Goal: Task Accomplishment & Management: Manage account settings

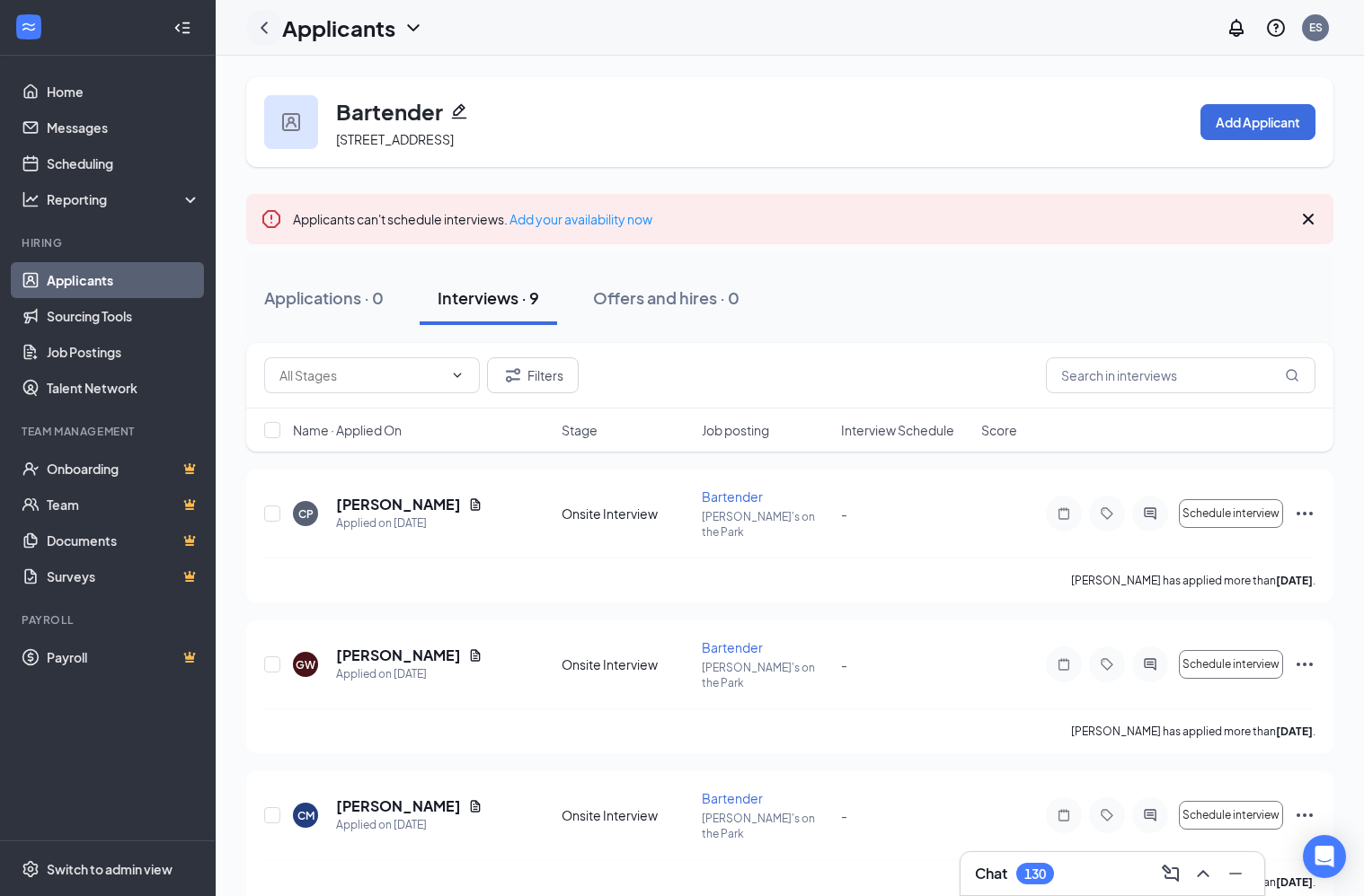
click at [257, 25] on icon "ChevronLeft" at bounding box center [264, 28] width 22 height 22
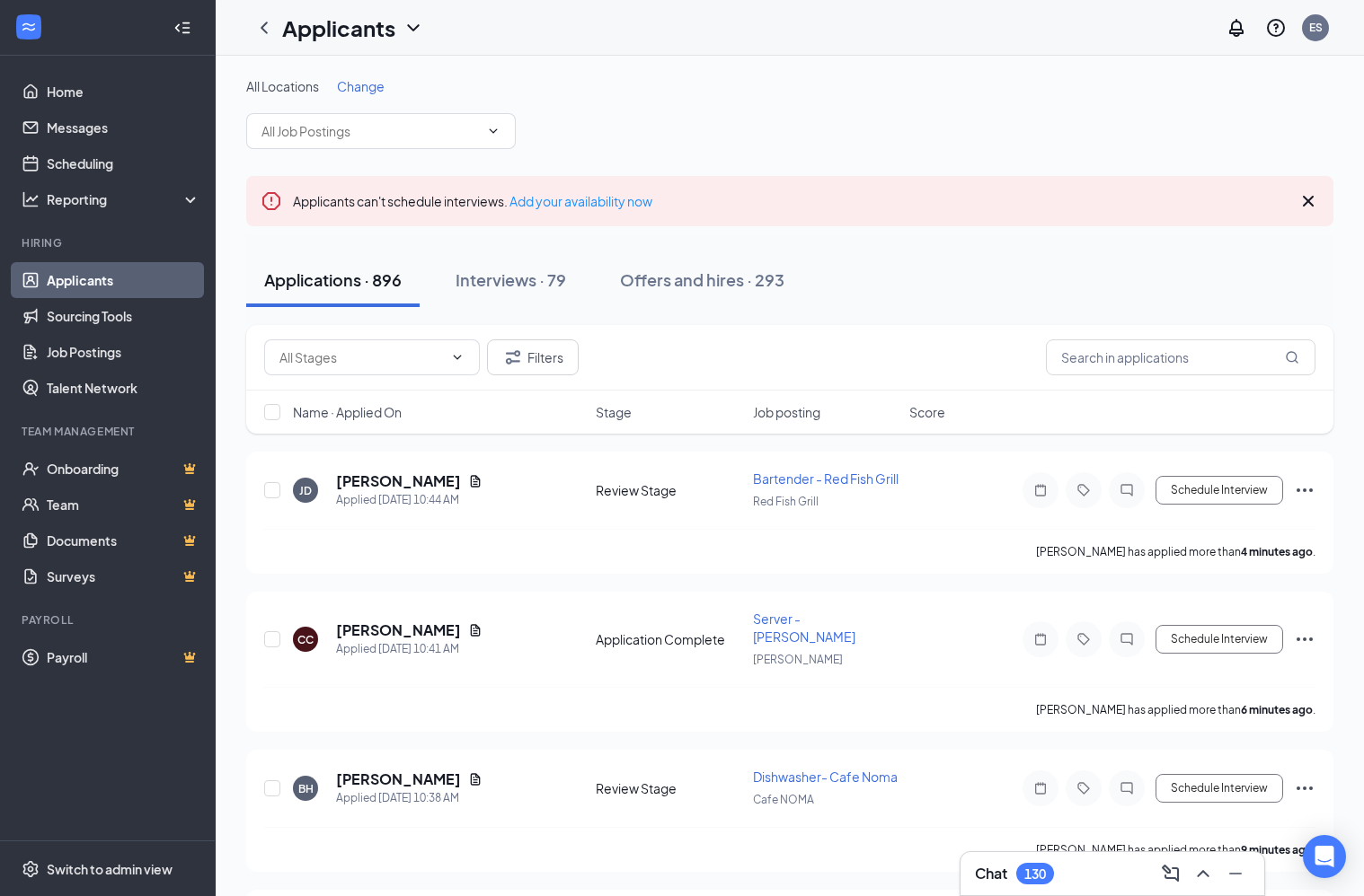
click at [371, 87] on span "Change" at bounding box center [360, 86] width 47 height 16
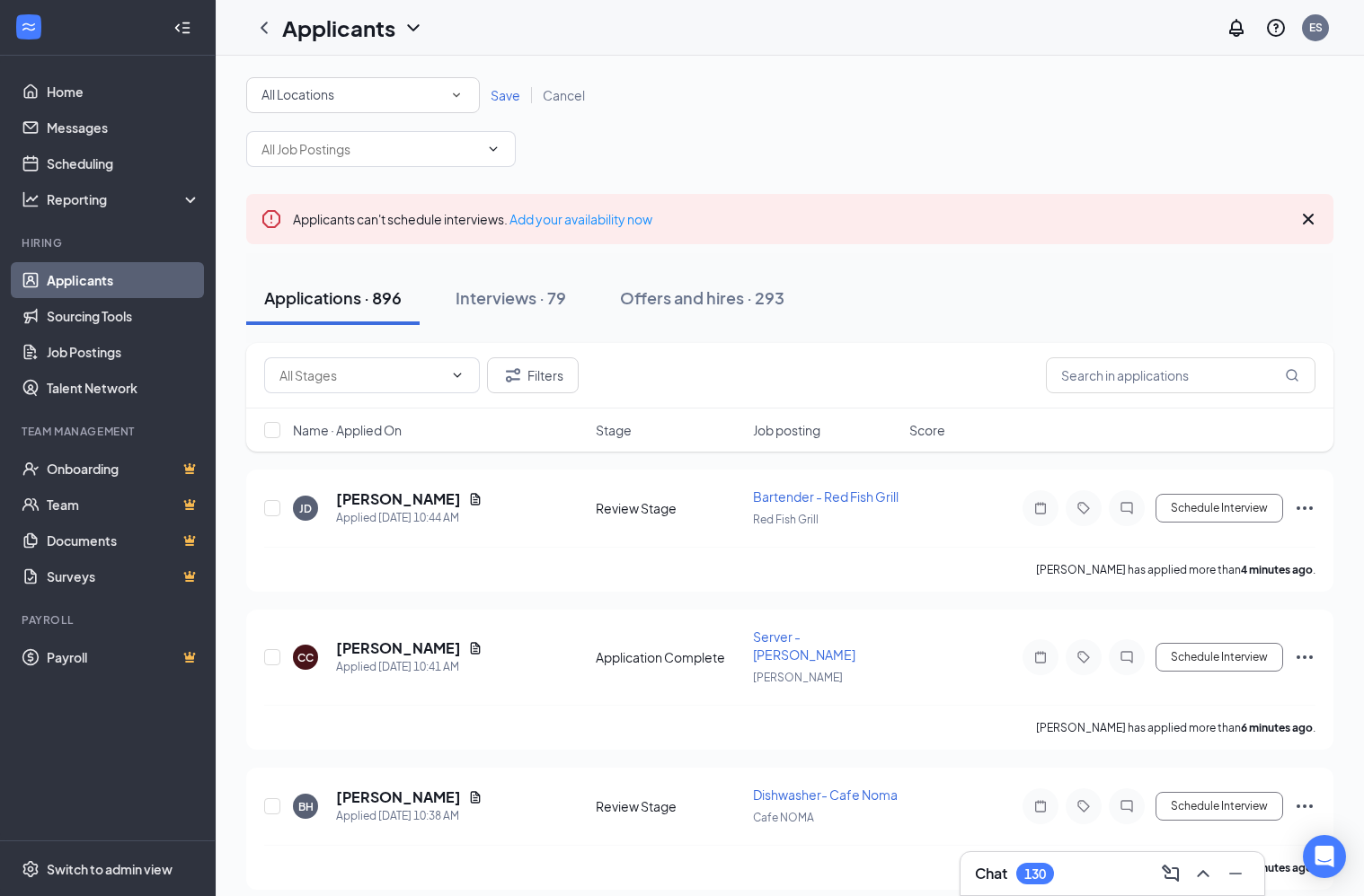
click at [466, 94] on div "All Locations All Locations" at bounding box center [363, 95] width 234 height 35
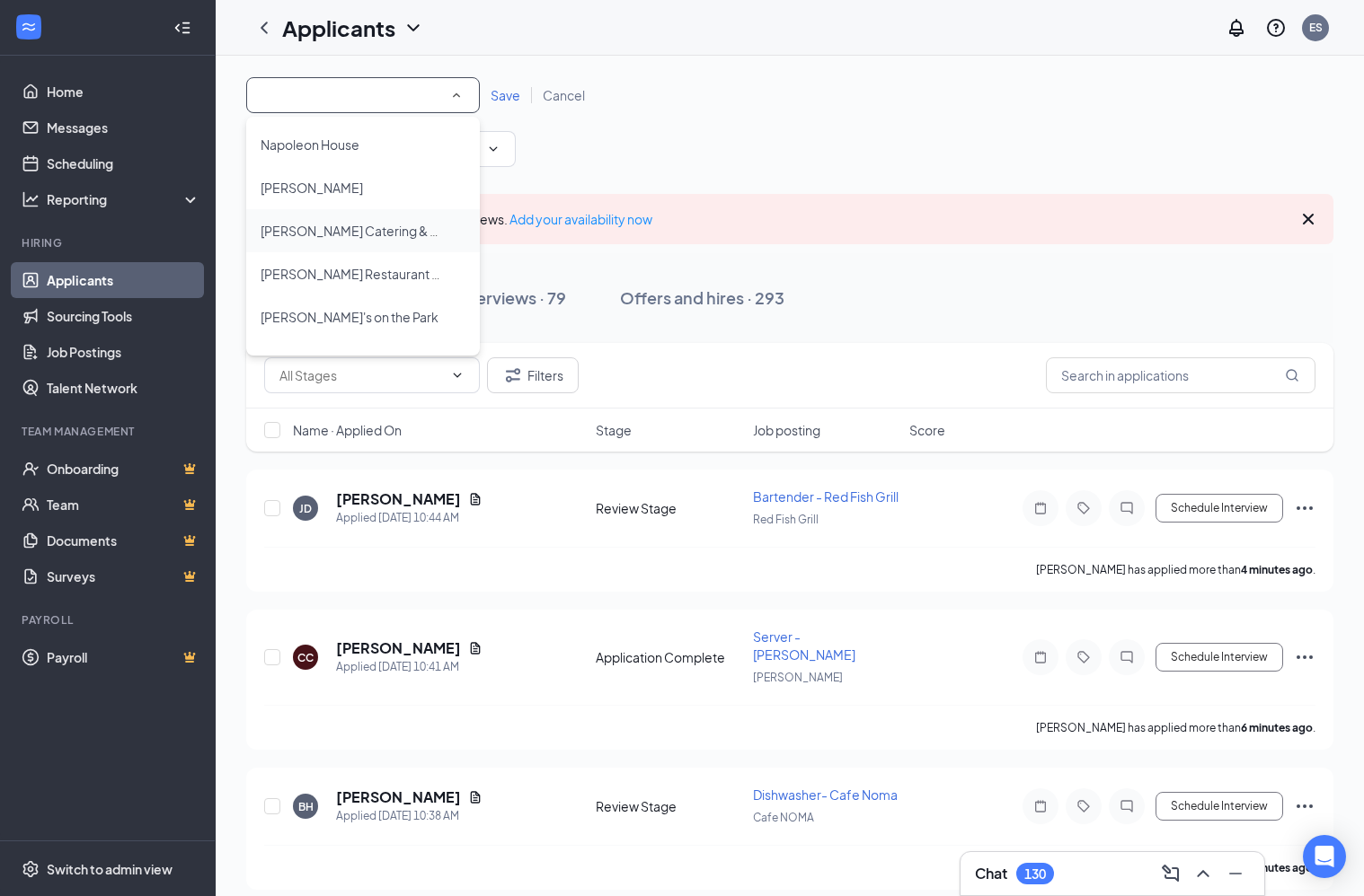
scroll to position [250, 0]
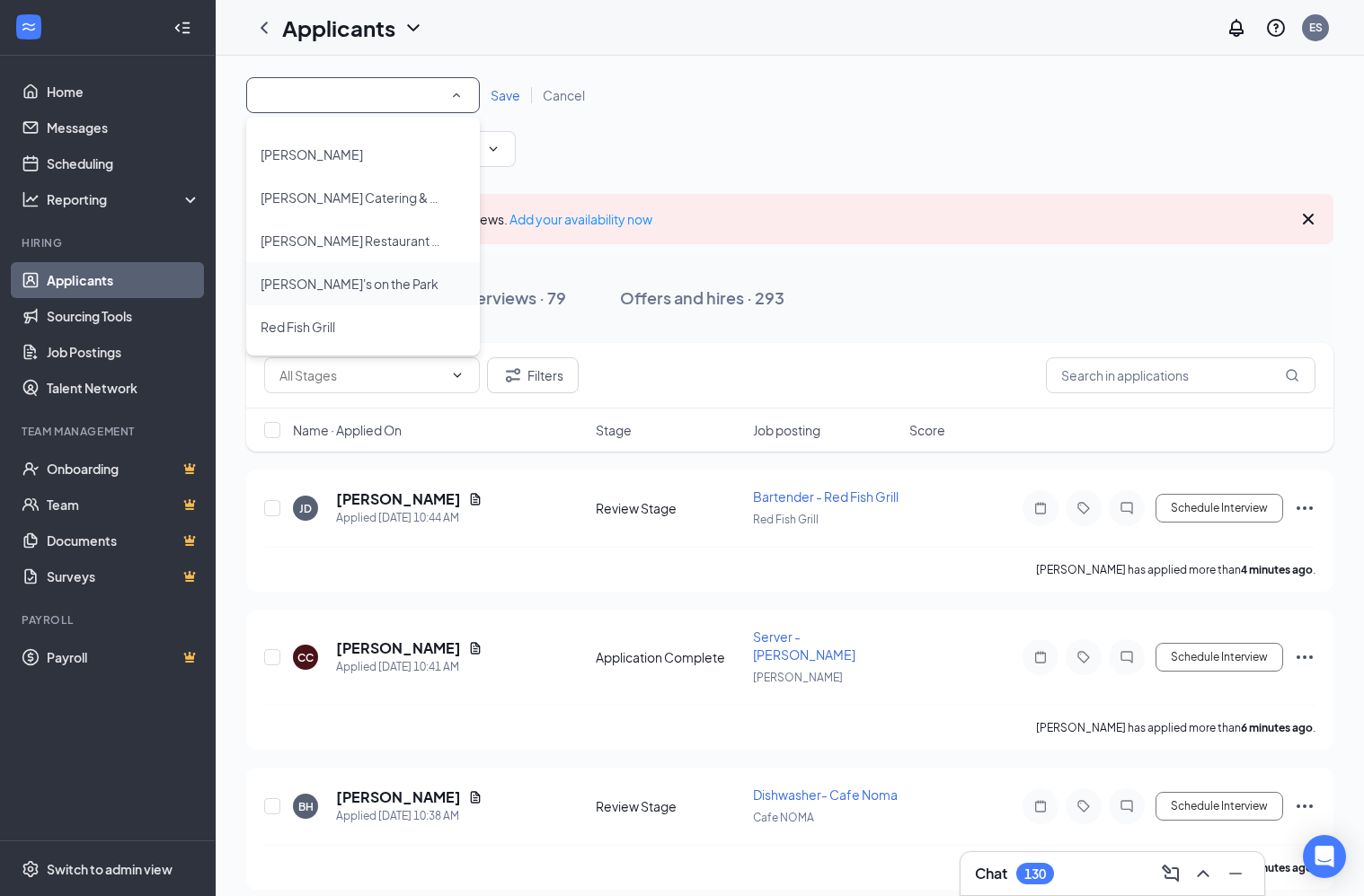
click at [336, 284] on span "[PERSON_NAME]'s on the Park" at bounding box center [349, 284] width 178 height 16
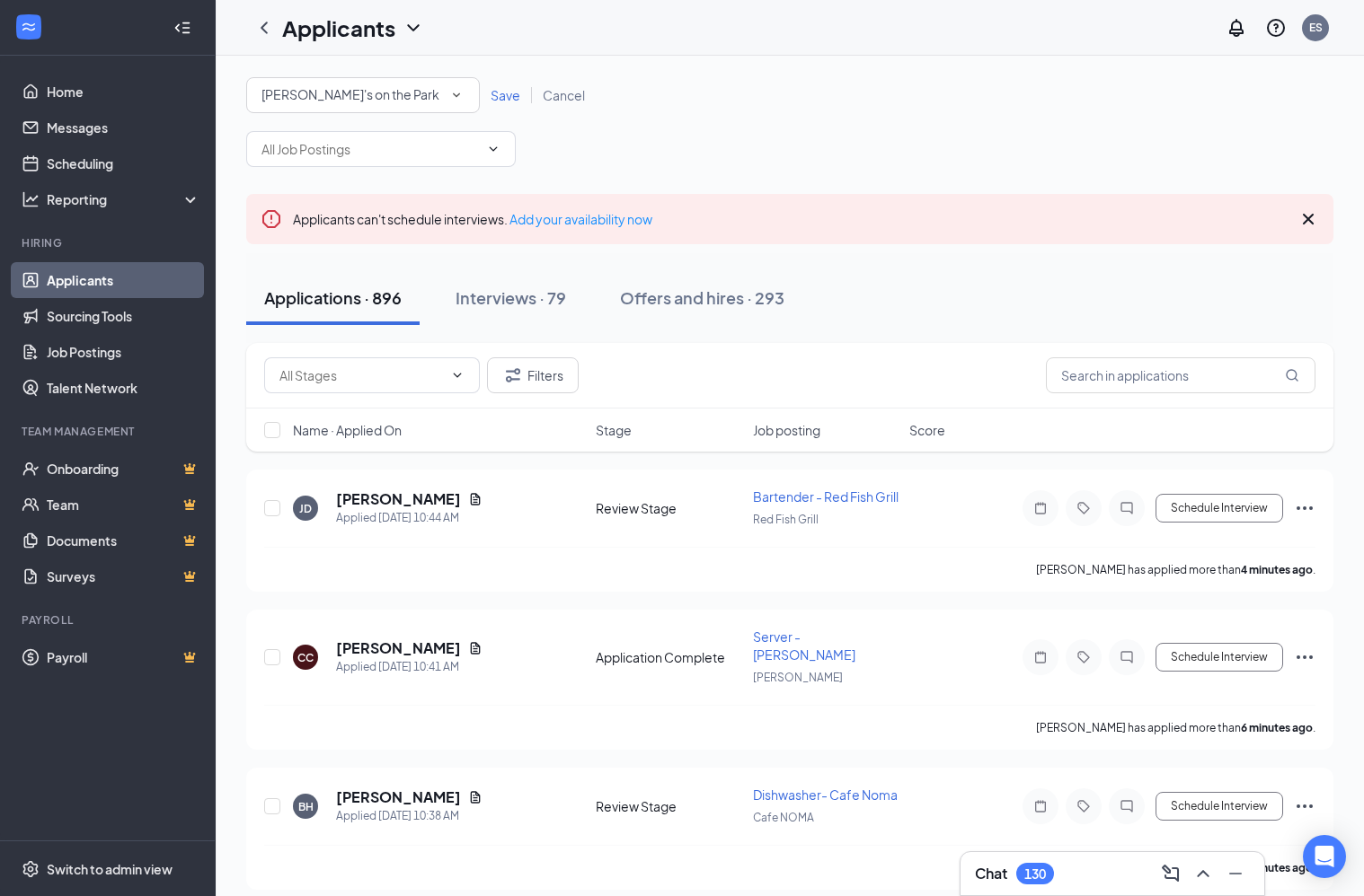
click at [503, 92] on span "Save" at bounding box center [505, 96] width 30 height 16
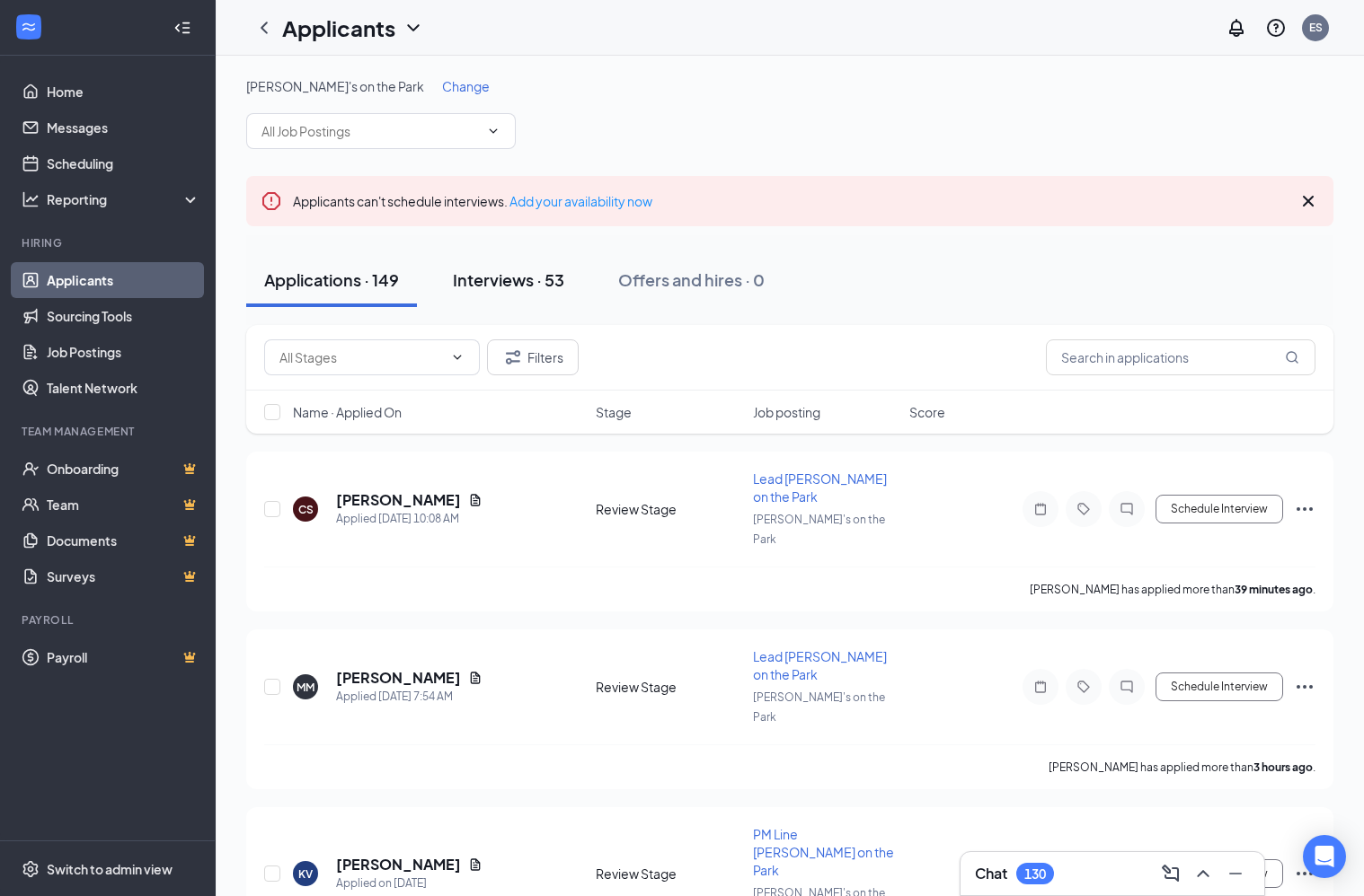
click at [493, 273] on div "Interviews · 53" at bounding box center [509, 279] width 111 height 23
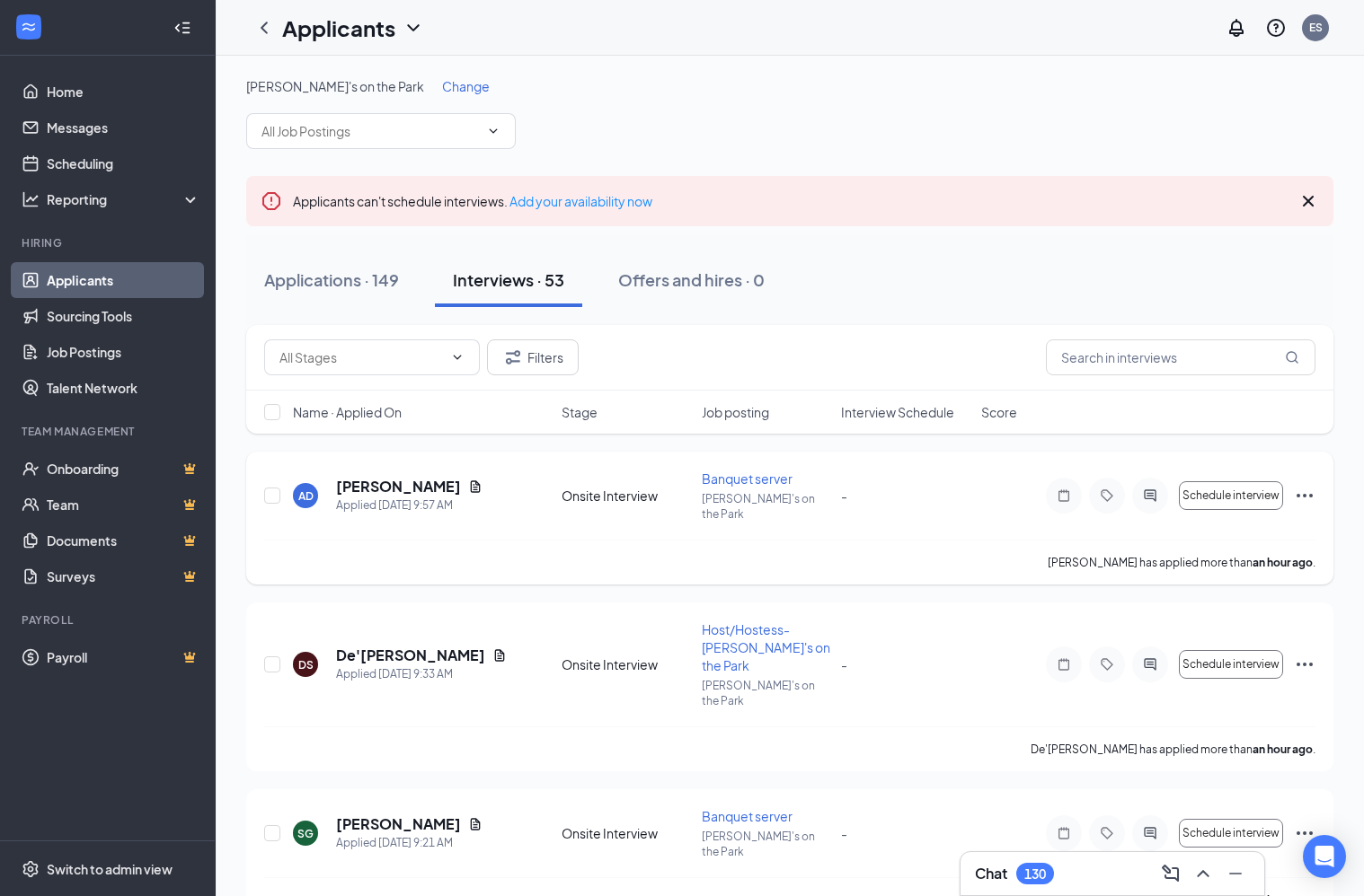
scroll to position [2, 0]
click at [468, 481] on icon "Document" at bounding box center [475, 485] width 15 height 15
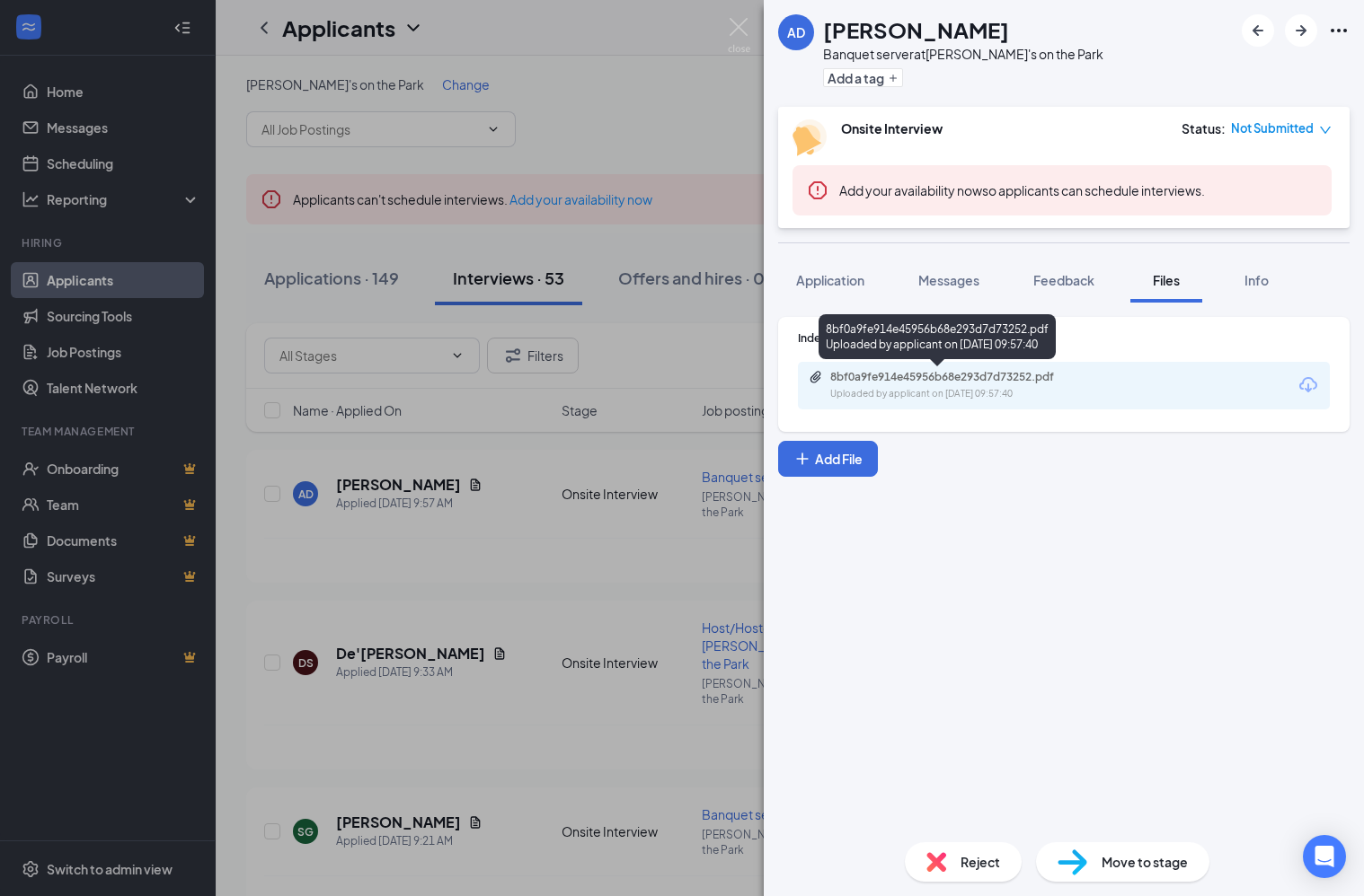
click at [1034, 382] on div "8bf0a9fe914e45956b68e293d7d73252.pdf" at bounding box center [955, 378] width 251 height 15
click at [742, 25] on img at bounding box center [739, 35] width 23 height 35
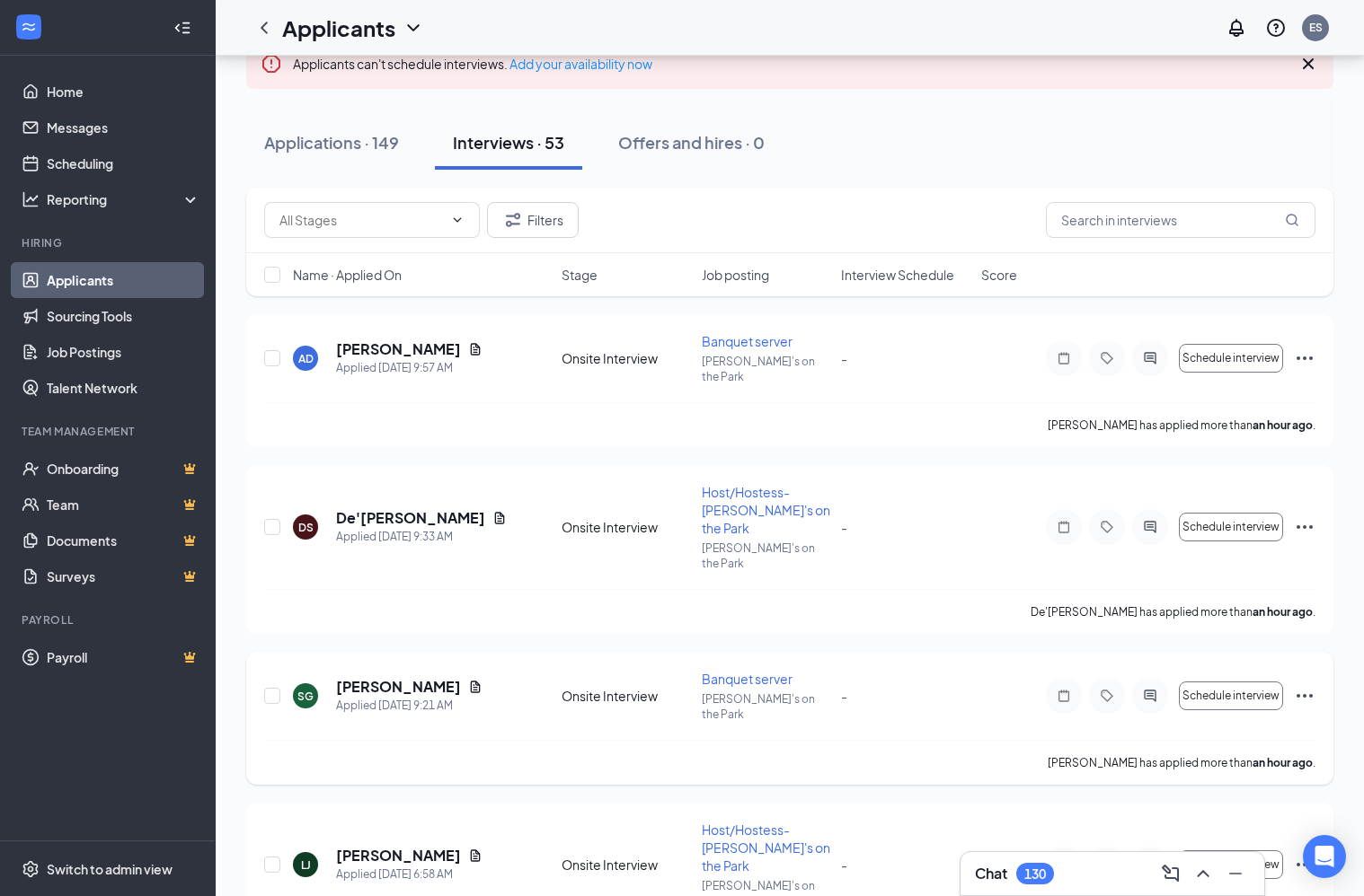
scroll to position [138, 0]
click at [468, 680] on icon "Document" at bounding box center [475, 687] width 15 height 15
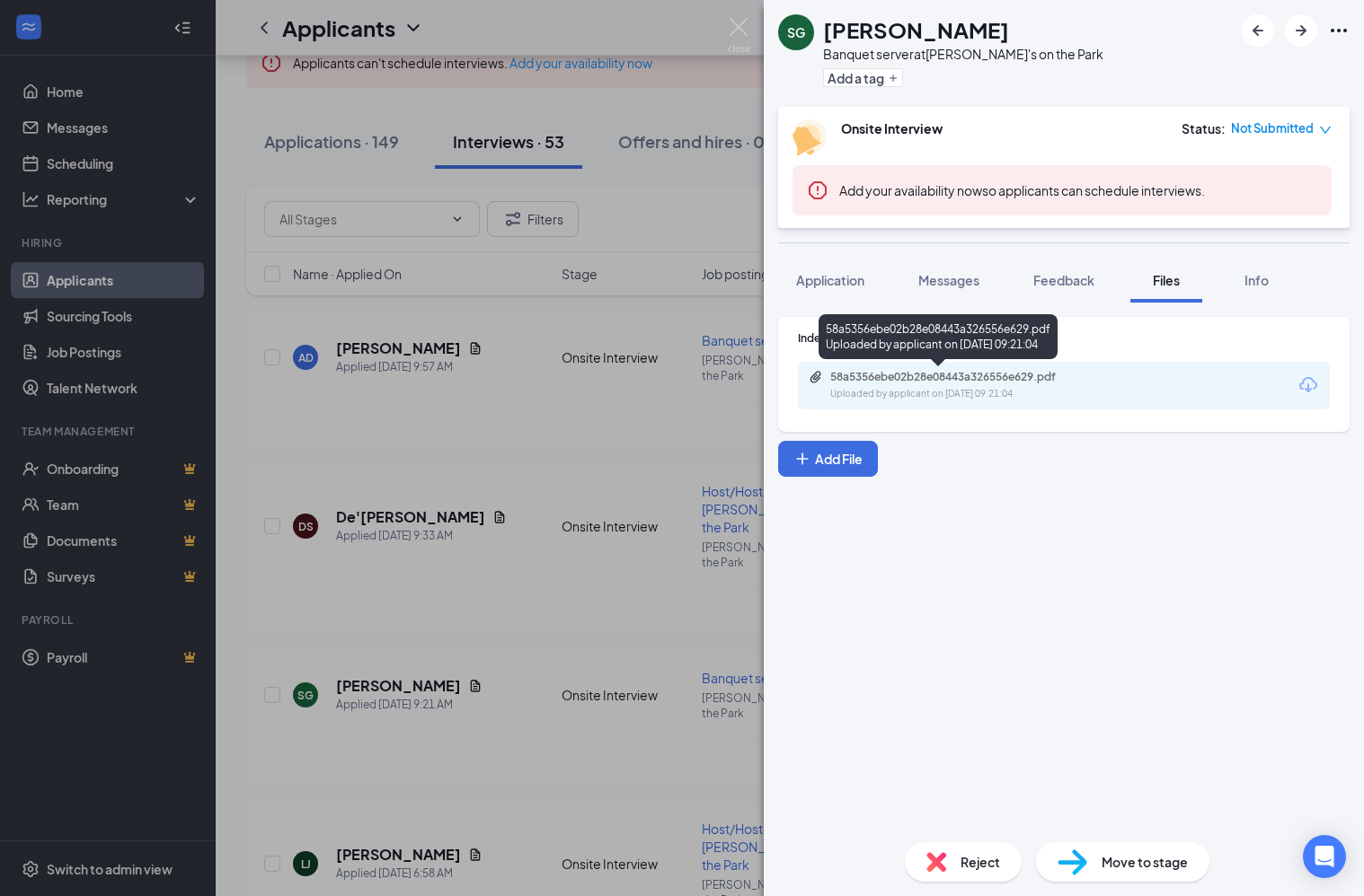
click at [972, 382] on div "58a5356ebe02b28e08443a326556e629.pdf" at bounding box center [955, 378] width 251 height 15
click at [615, 317] on div "SG [PERSON_NAME] Banquet server at [PERSON_NAME]'s on the Park Add a tag Onsite…" at bounding box center [682, 448] width 1364 height 896
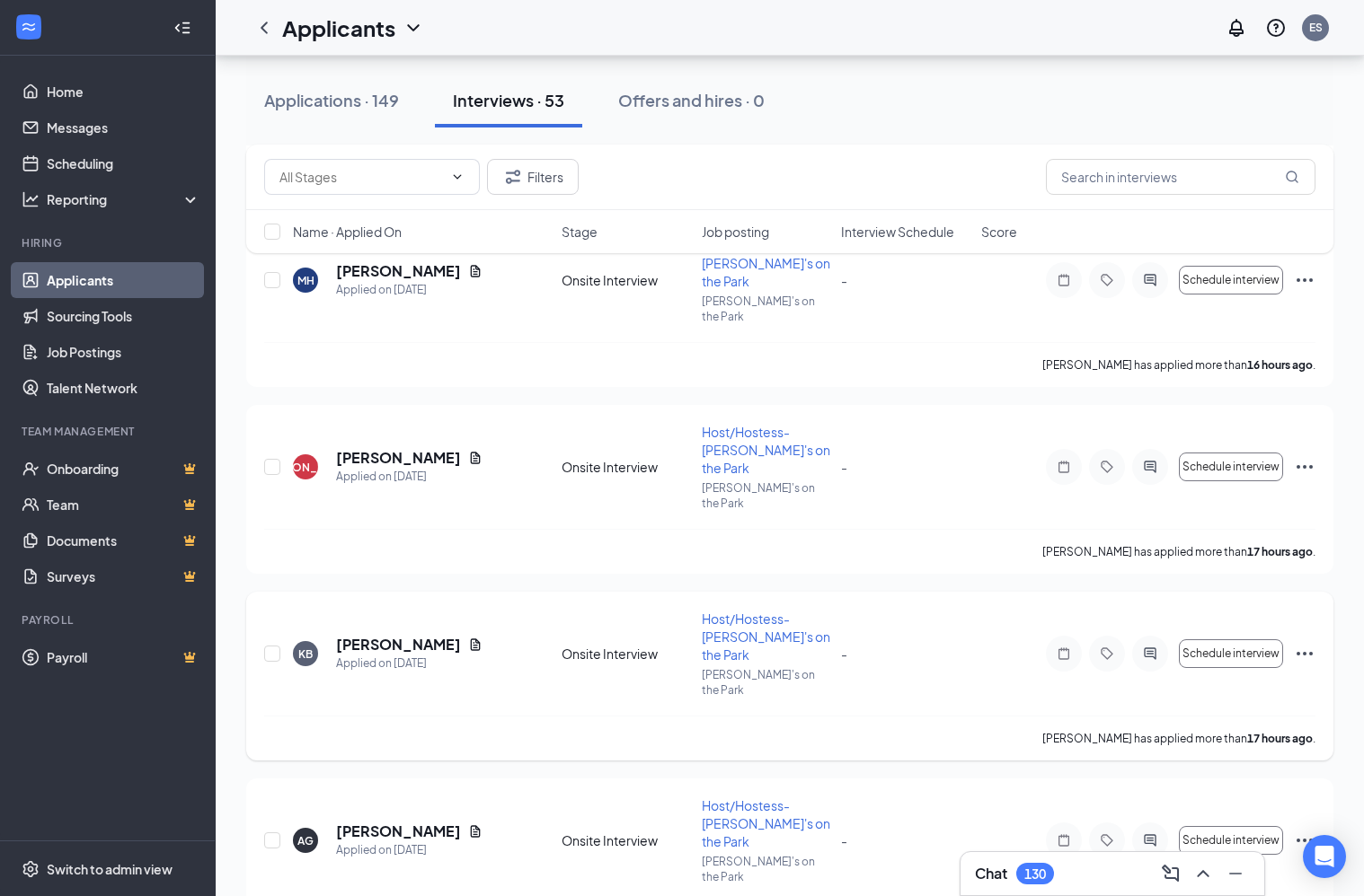
scroll to position [1474, 0]
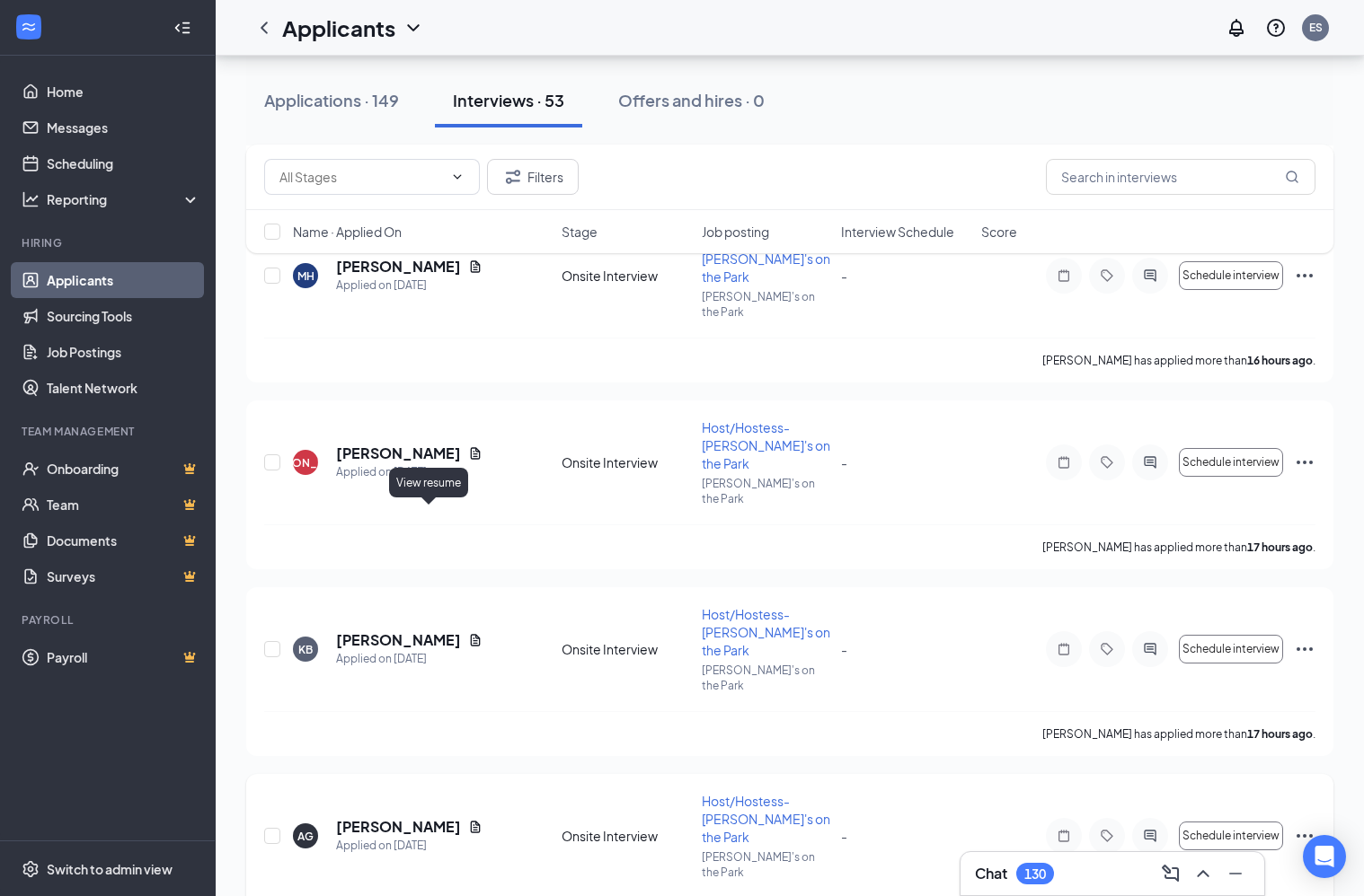
click at [470, 821] on icon "Document" at bounding box center [475, 827] width 10 height 12
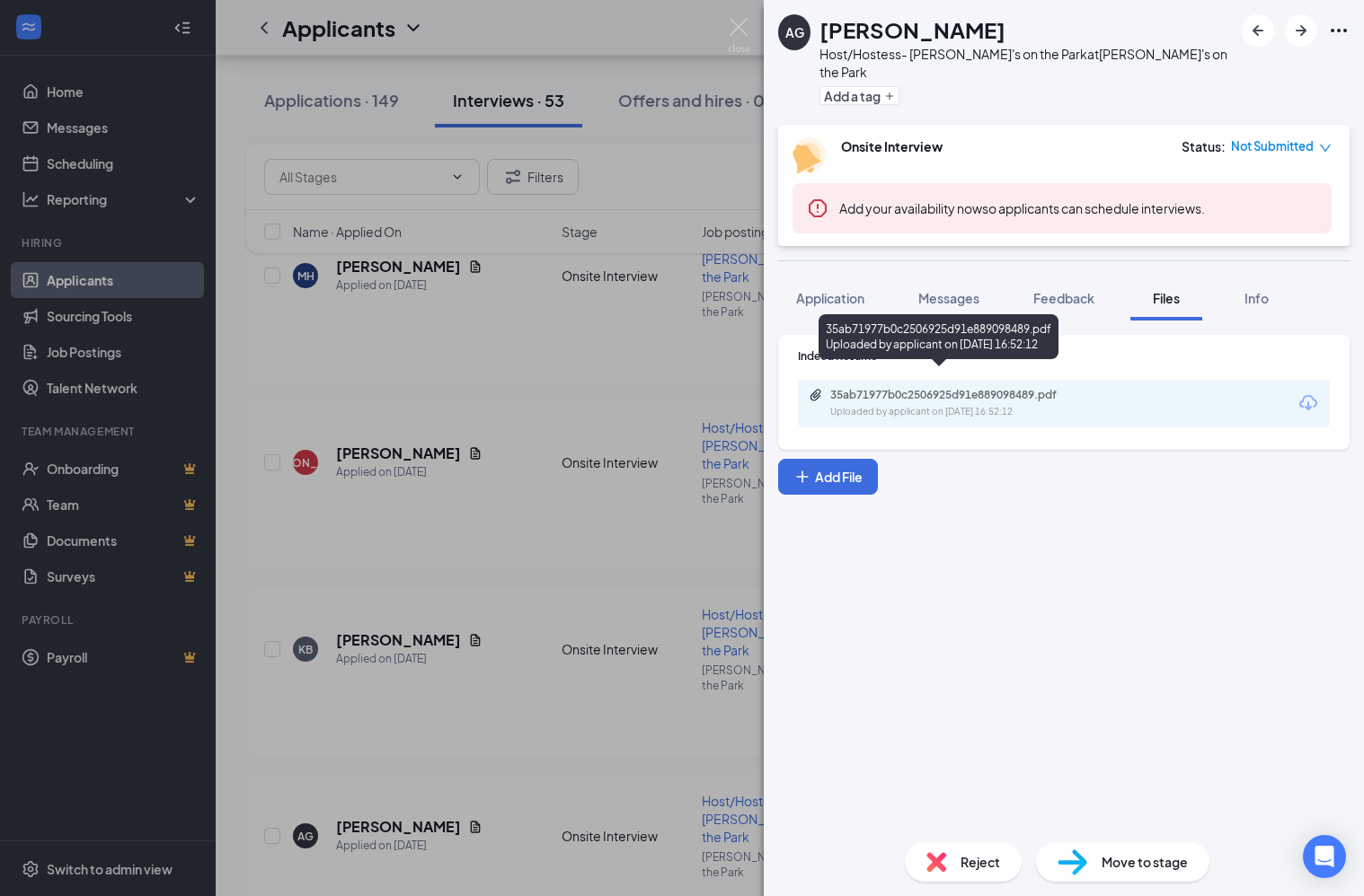
click at [924, 388] on div "35ab71977b0c2506925d91e889098489.pdf" at bounding box center [955, 396] width 251 height 15
click at [734, 31] on img at bounding box center [739, 35] width 23 height 35
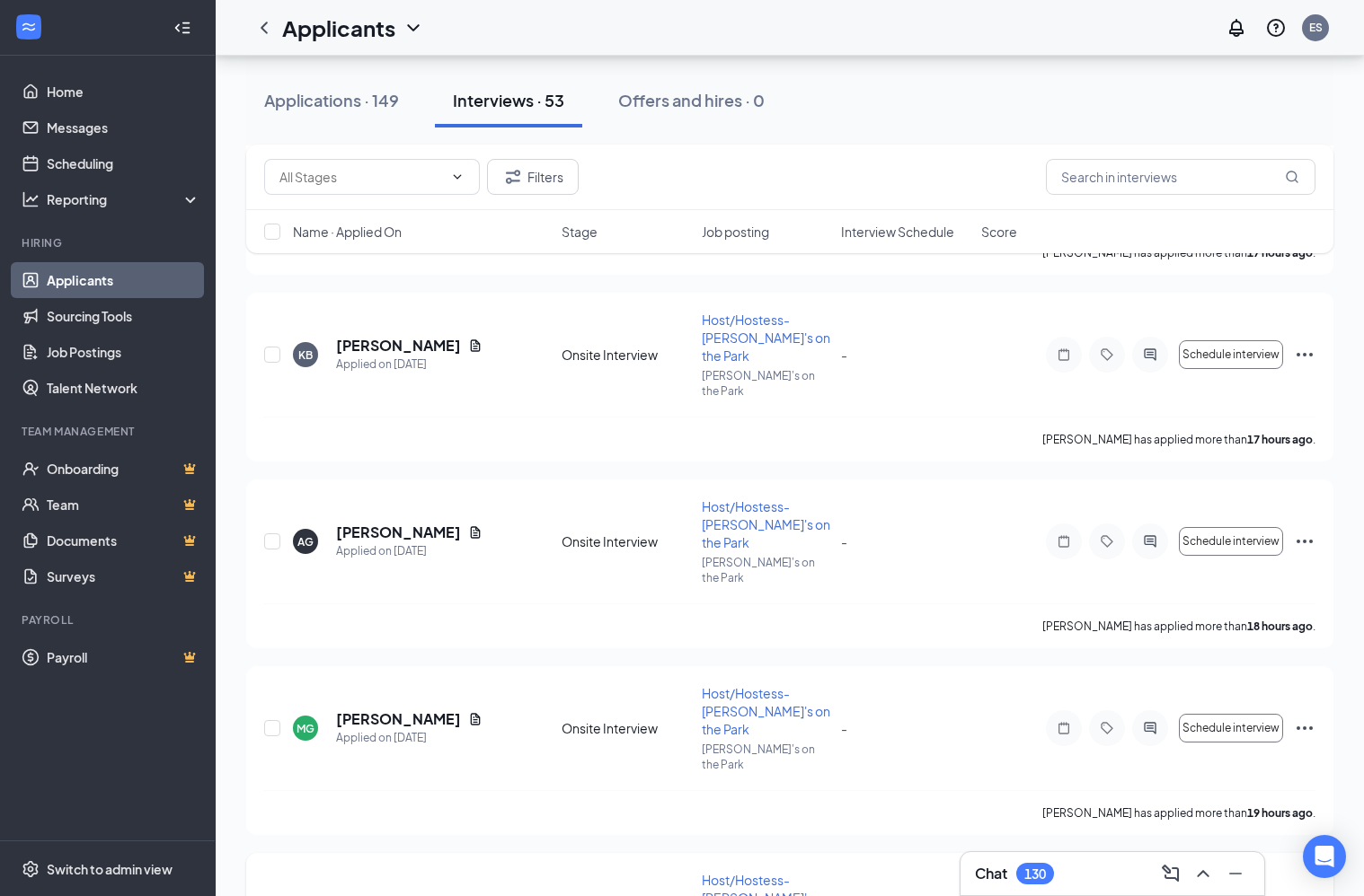
scroll to position [1782, 0]
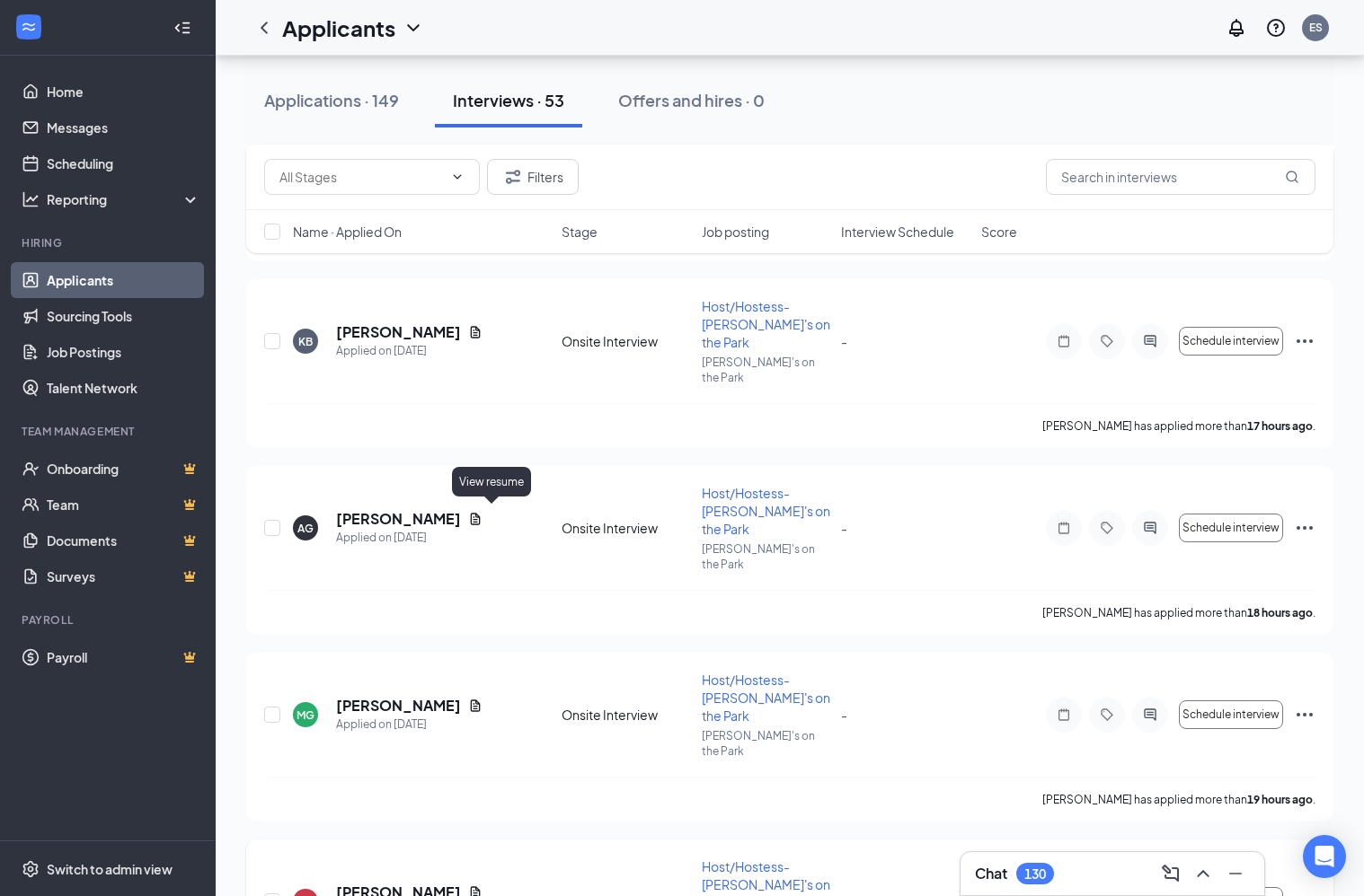
click at [482, 886] on icon "Document" at bounding box center [475, 893] width 15 height 15
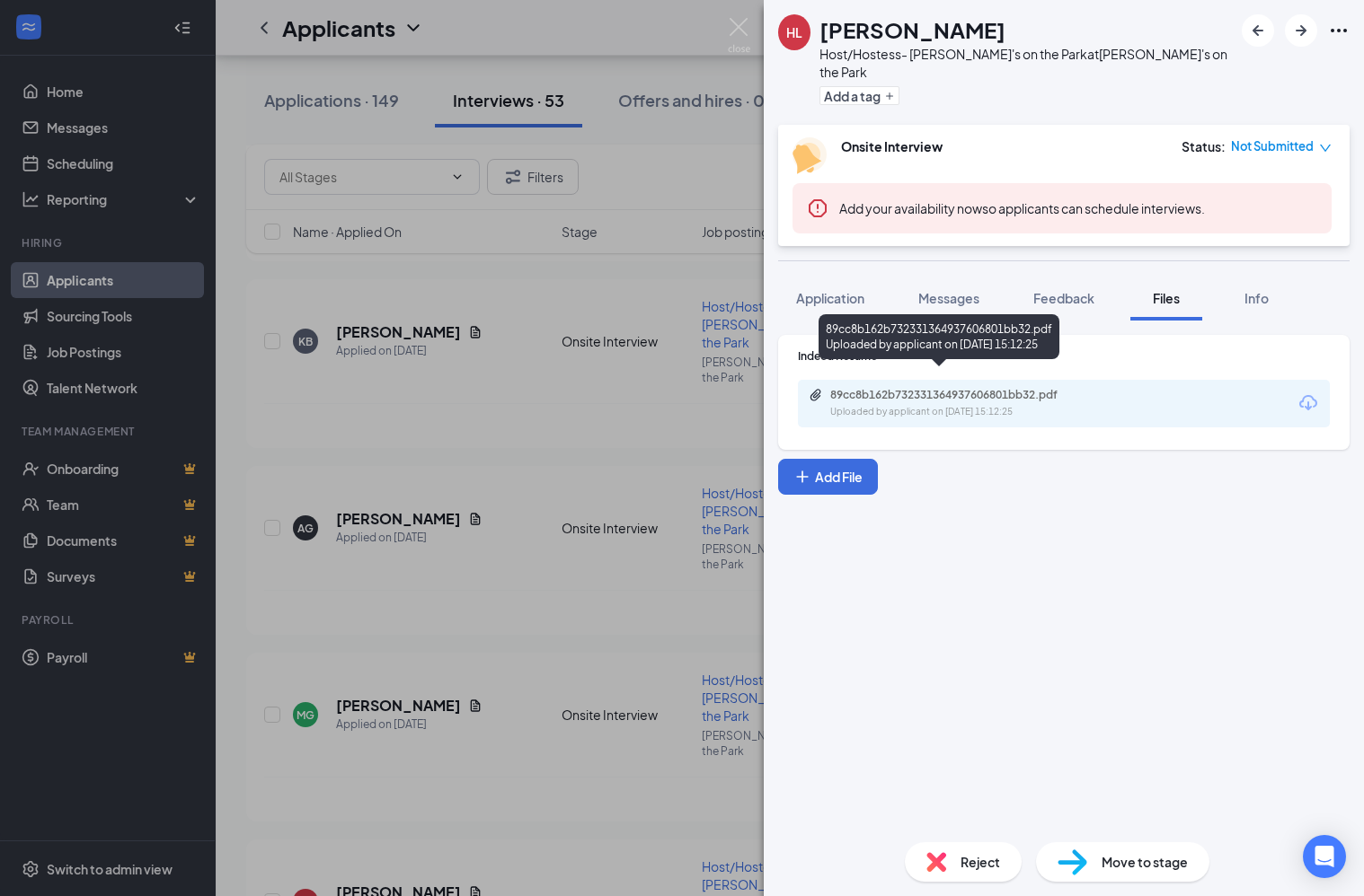
click at [968, 405] on div "Uploaded by applicant on [DATE] 15:12:25" at bounding box center [965, 412] width 269 height 15
click at [735, 27] on img at bounding box center [739, 35] width 23 height 35
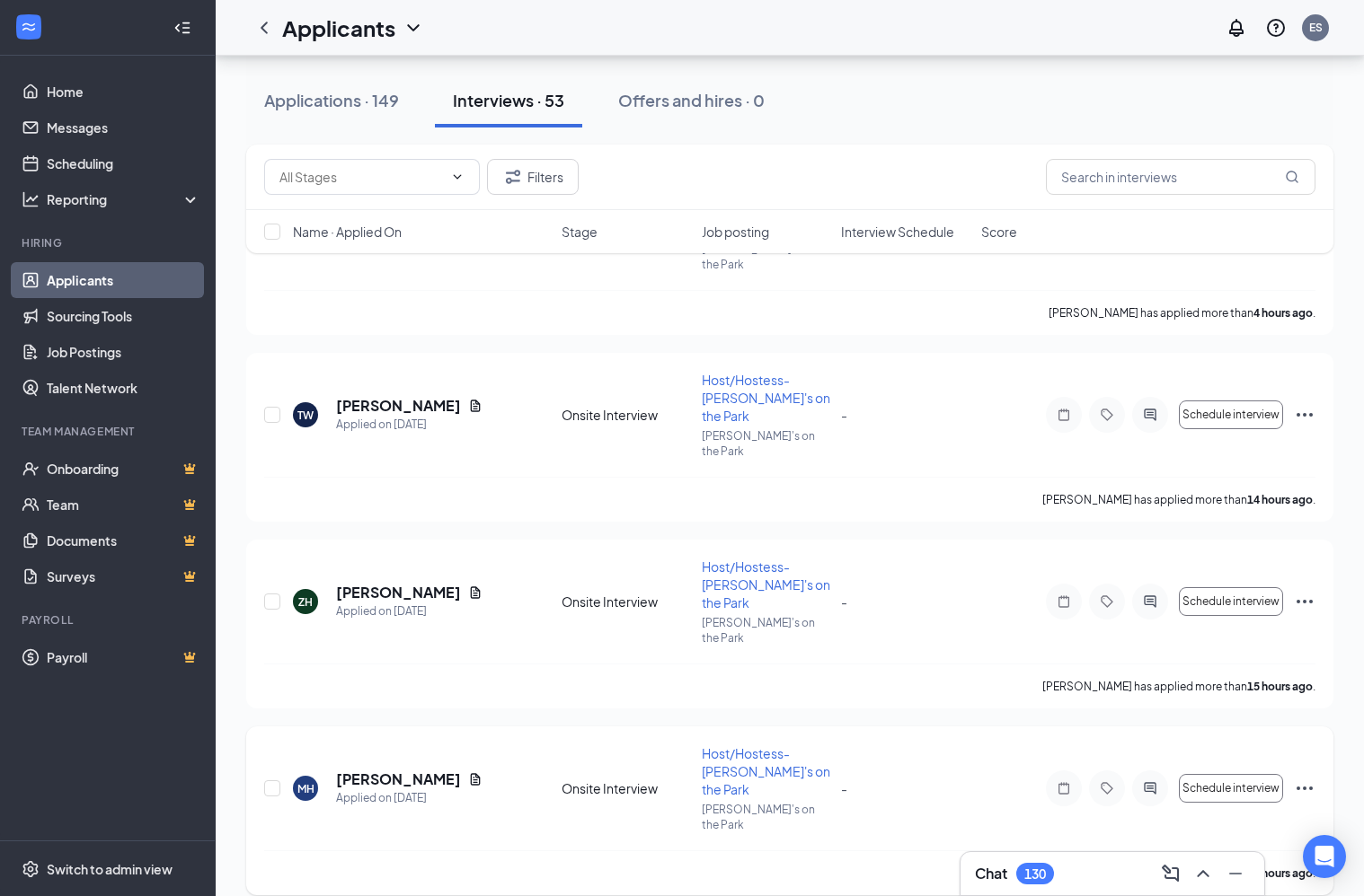
scroll to position [954, 0]
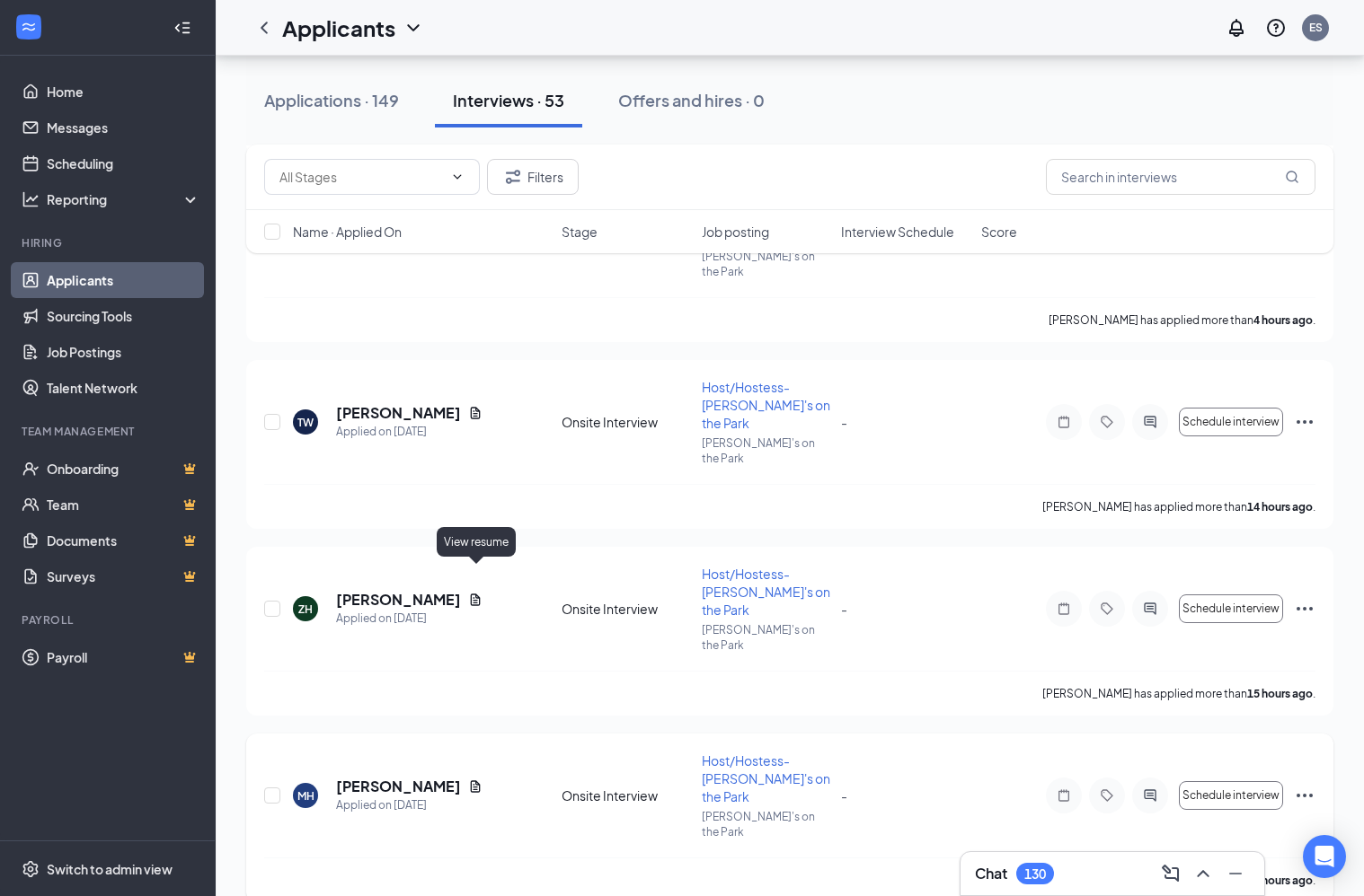
click at [477, 780] on icon "Document" at bounding box center [475, 787] width 15 height 15
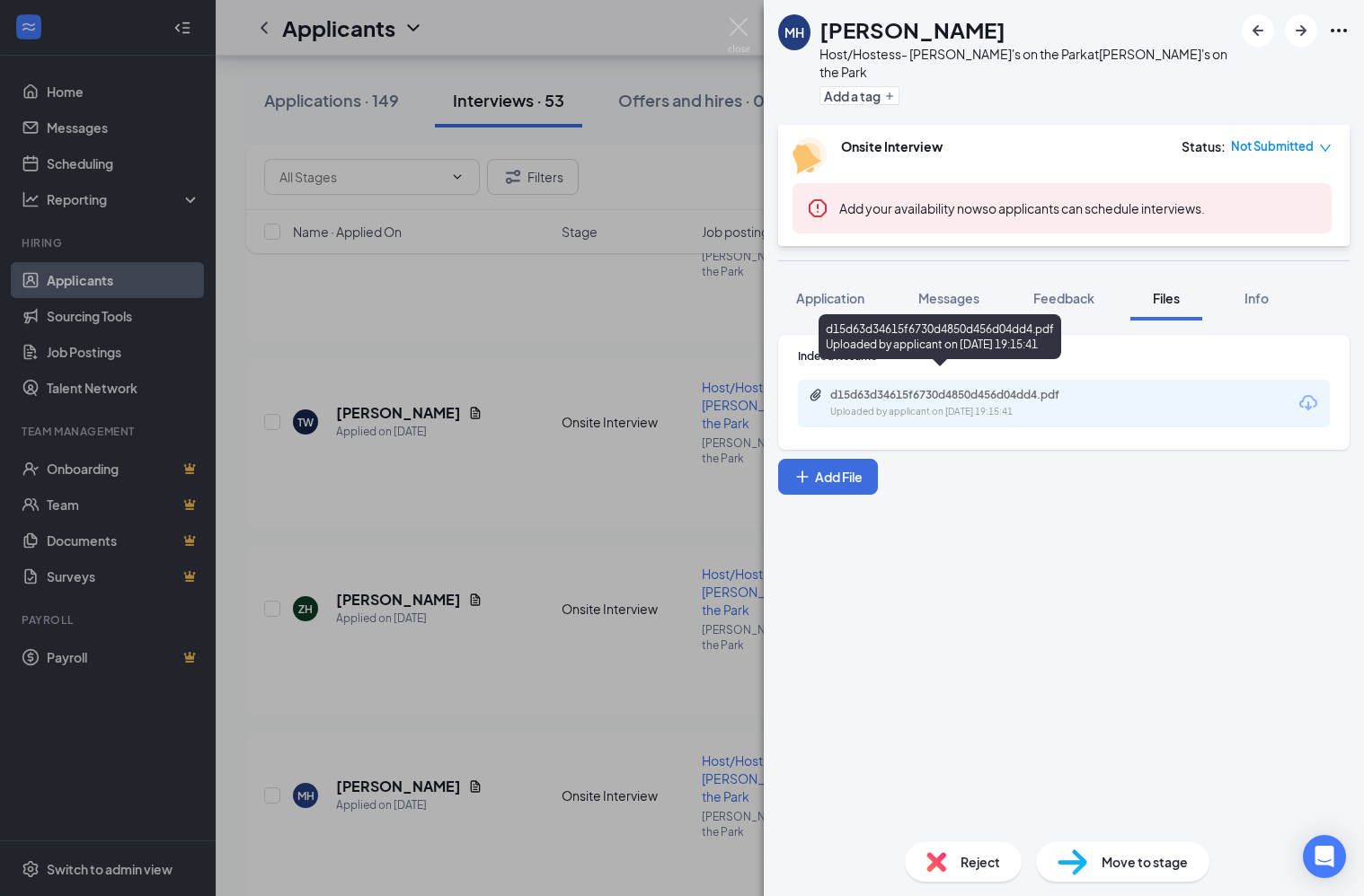
click at [1046, 388] on div "d15d63d34615f6730d4850d456d04dd4.pdf" at bounding box center [955, 396] width 251 height 15
click at [743, 34] on img at bounding box center [739, 35] width 23 height 35
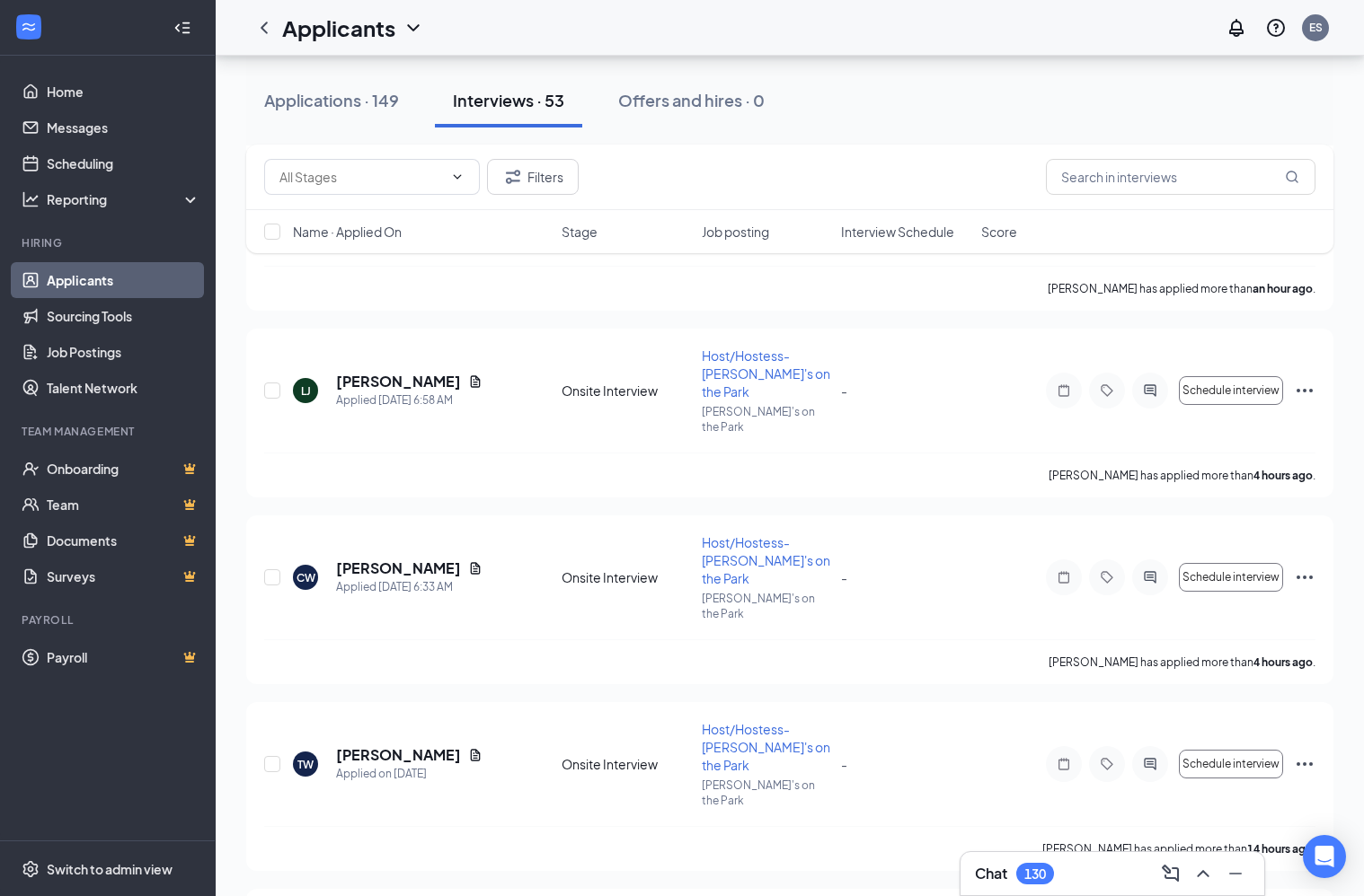
scroll to position [598, 0]
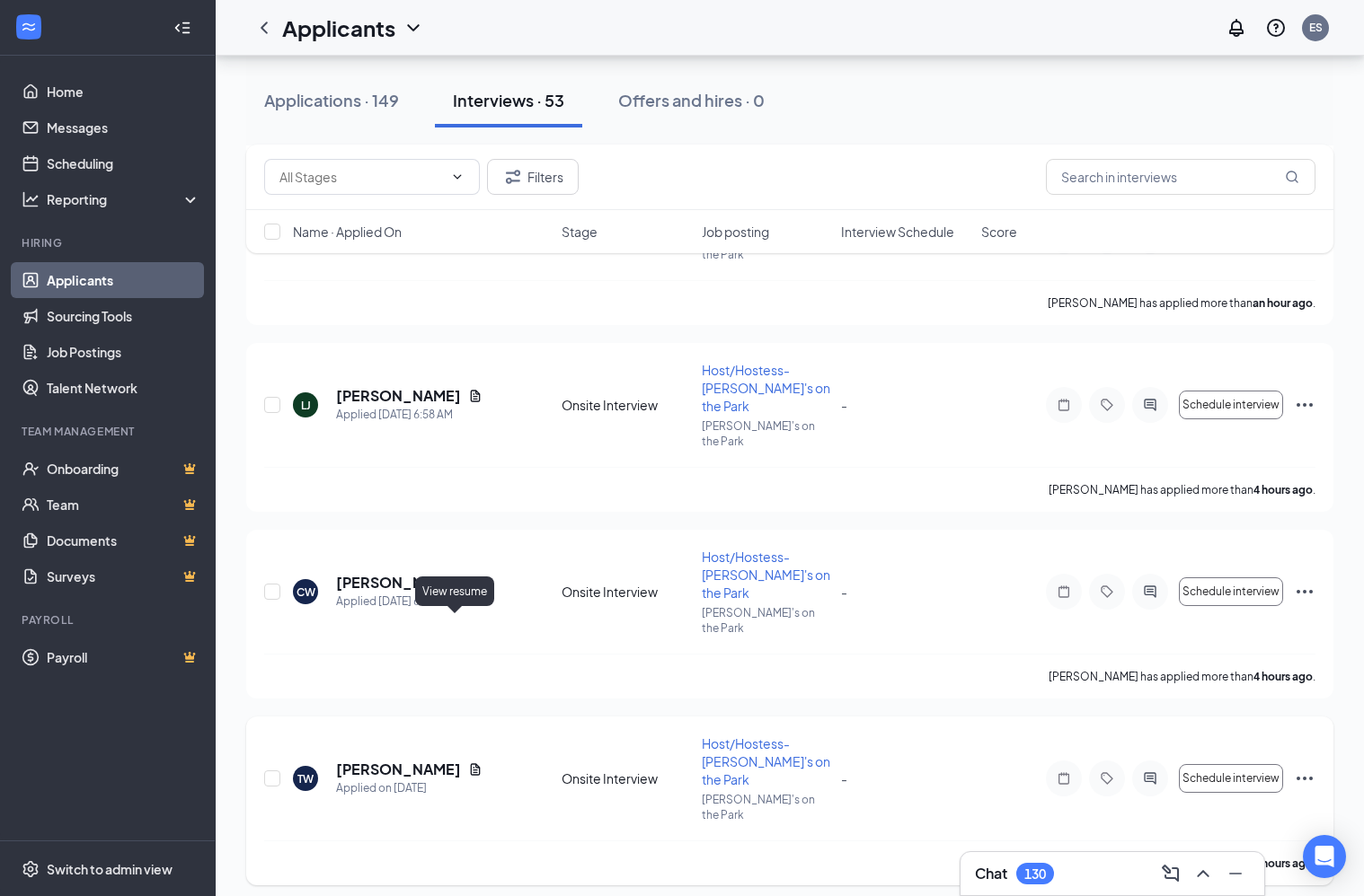
click at [468, 762] on icon "Document" at bounding box center [475, 770] width 15 height 15
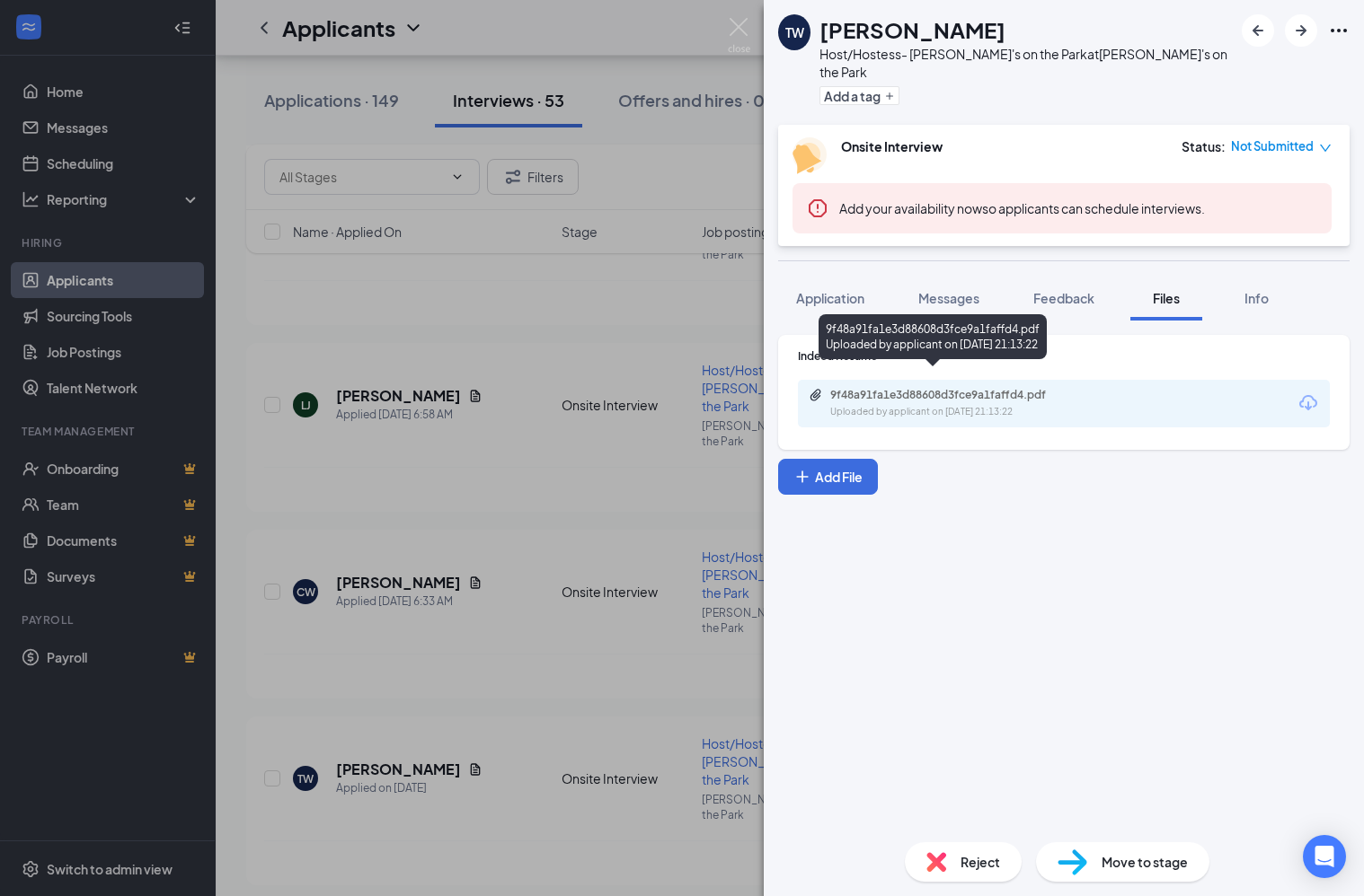
click at [1014, 388] on div "9f48a91fa1e3d88608d3fce9a1faffd4.pdf" at bounding box center [955, 396] width 251 height 15
click at [728, 29] on img at bounding box center [739, 35] width 23 height 35
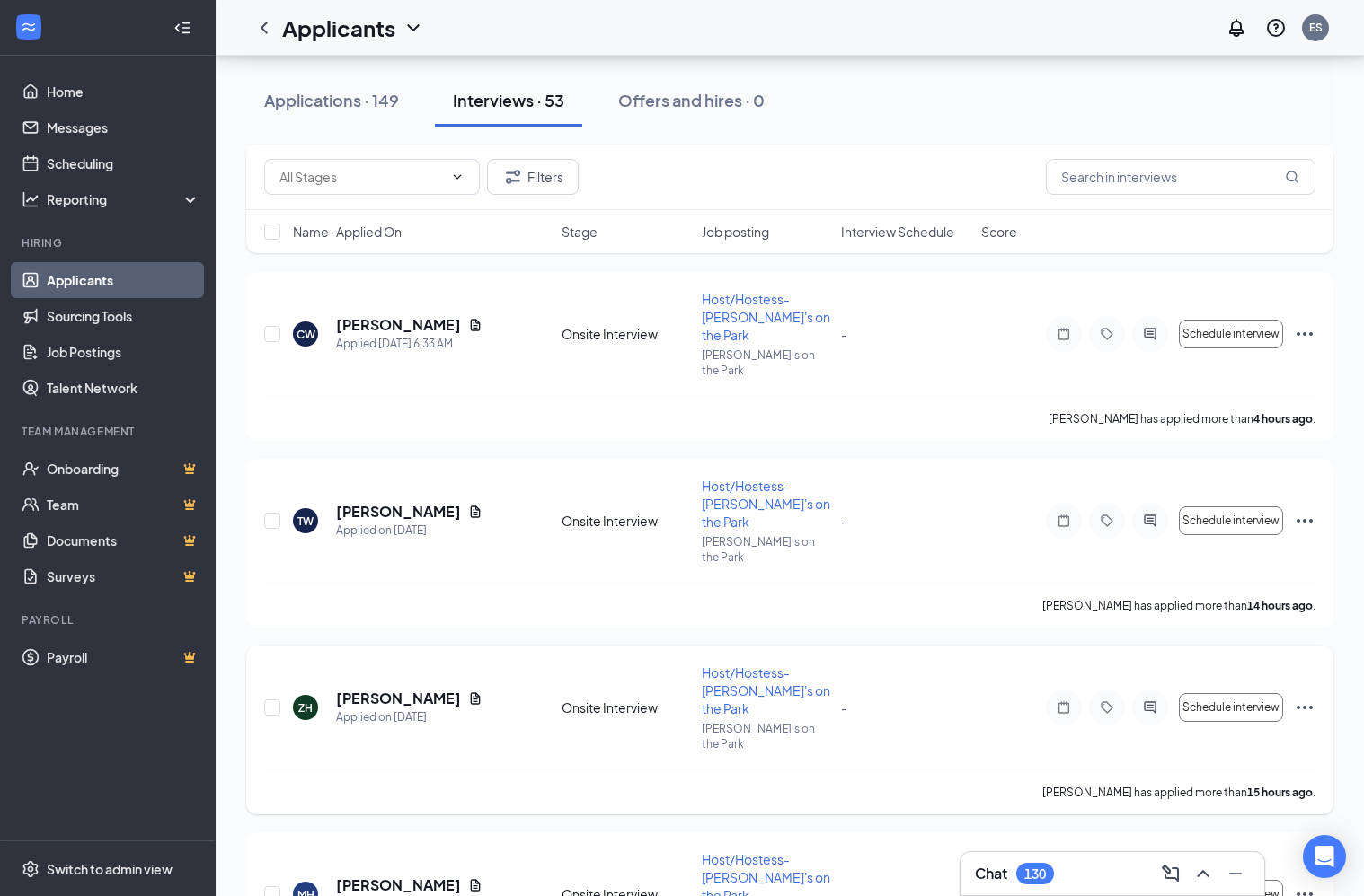
scroll to position [865, 0]
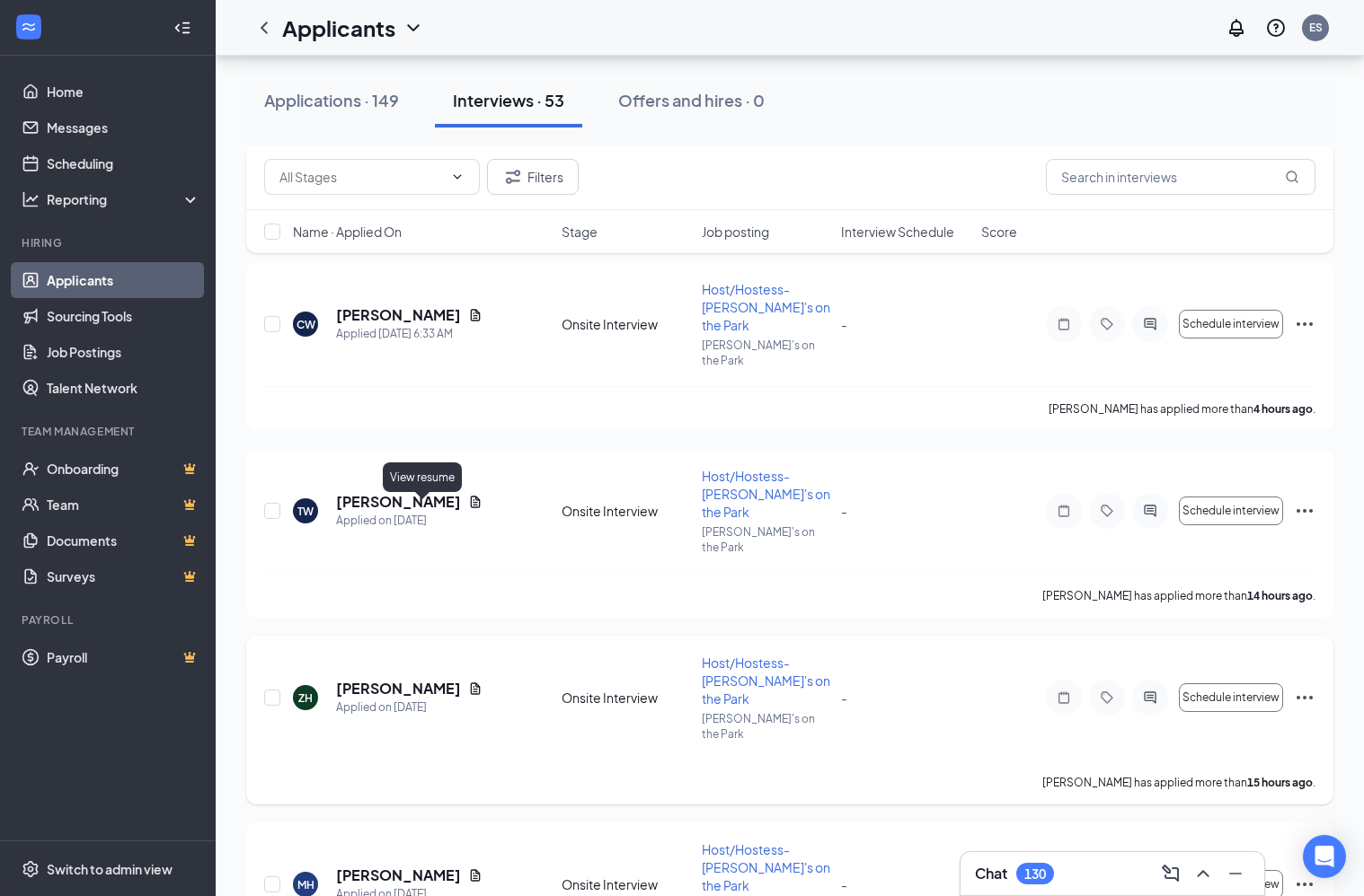
click at [470, 682] on icon "Document" at bounding box center [475, 688] width 10 height 12
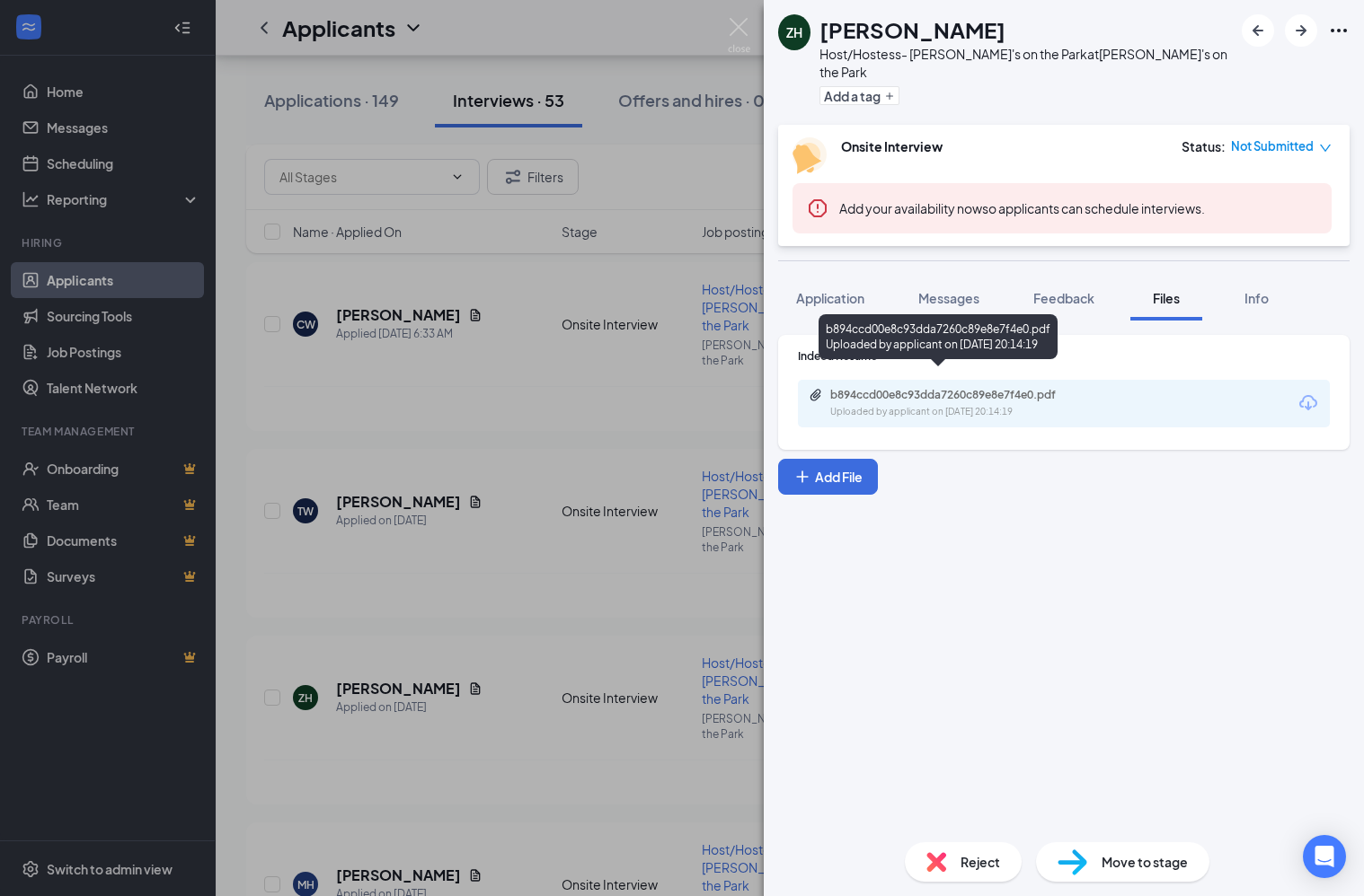
click at [1017, 388] on div "b894ccd00e8c93dda7260c89e8e7f4e0.pdf" at bounding box center [955, 396] width 251 height 15
click at [730, 31] on img at bounding box center [739, 35] width 23 height 35
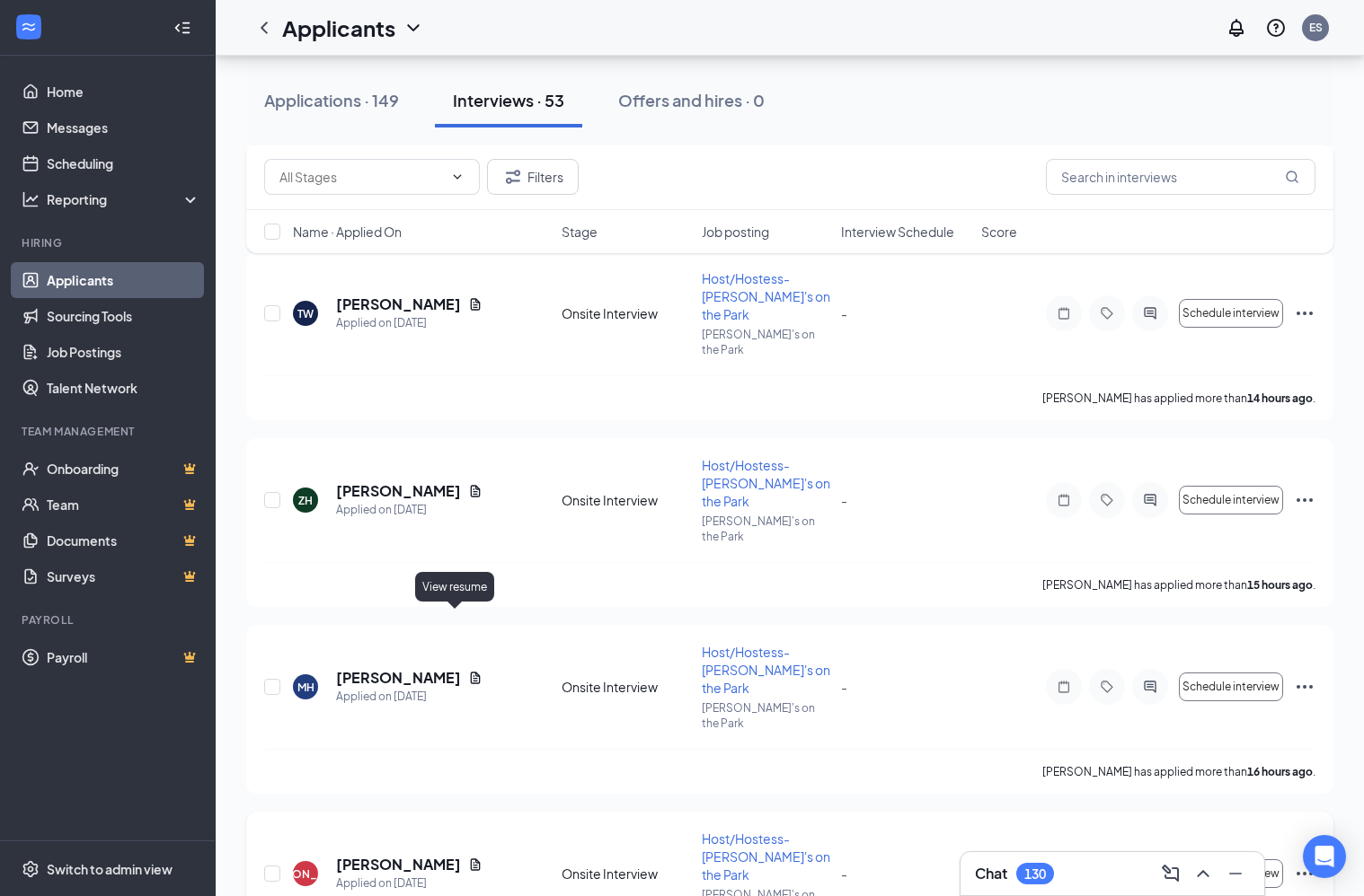
click at [468, 858] on icon "Document" at bounding box center [475, 865] width 15 height 15
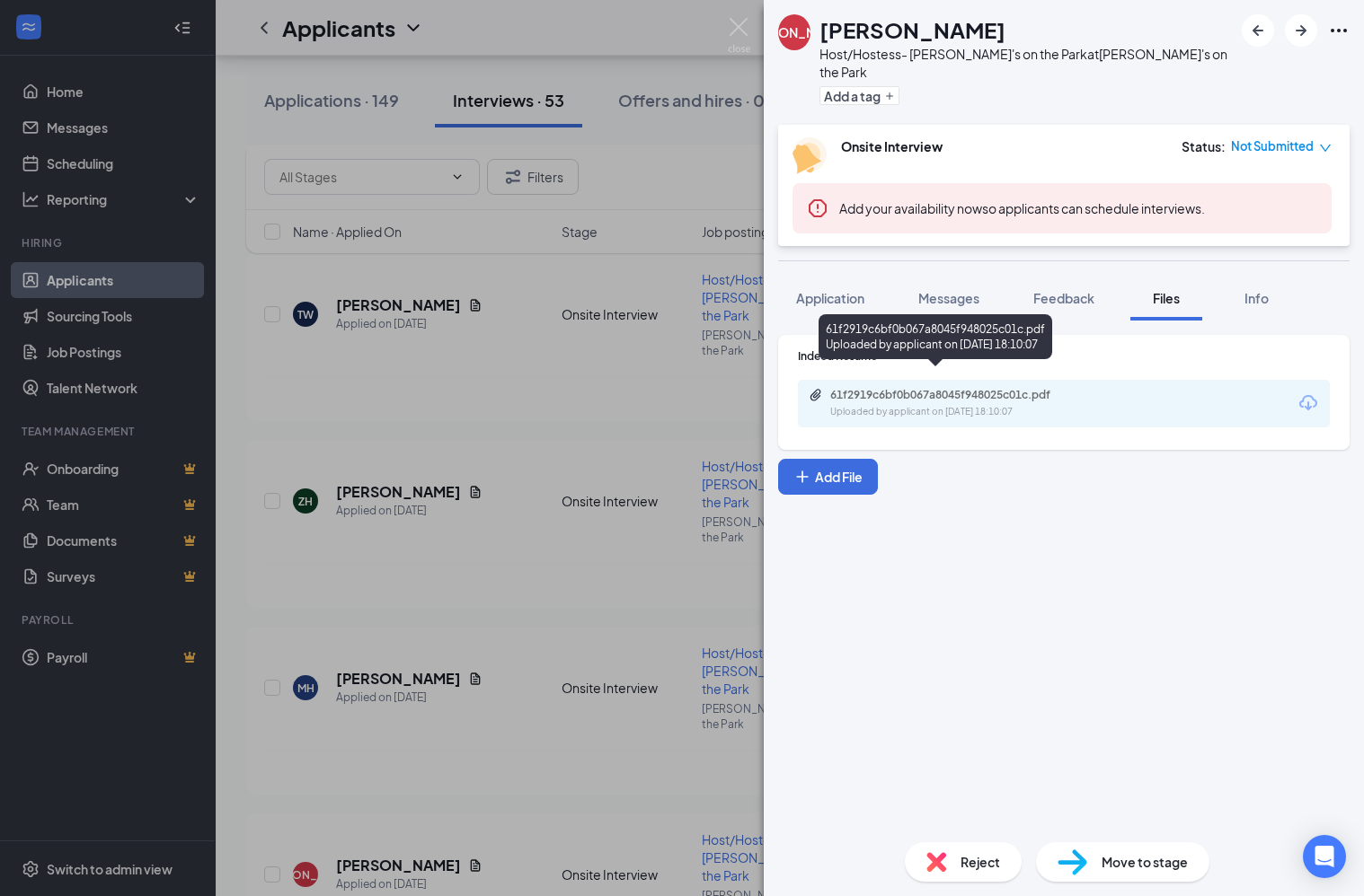
click at [1014, 405] on div "Uploaded by applicant on [DATE] 18:10:07" at bounding box center [965, 412] width 269 height 15
click at [735, 32] on img at bounding box center [739, 35] width 23 height 35
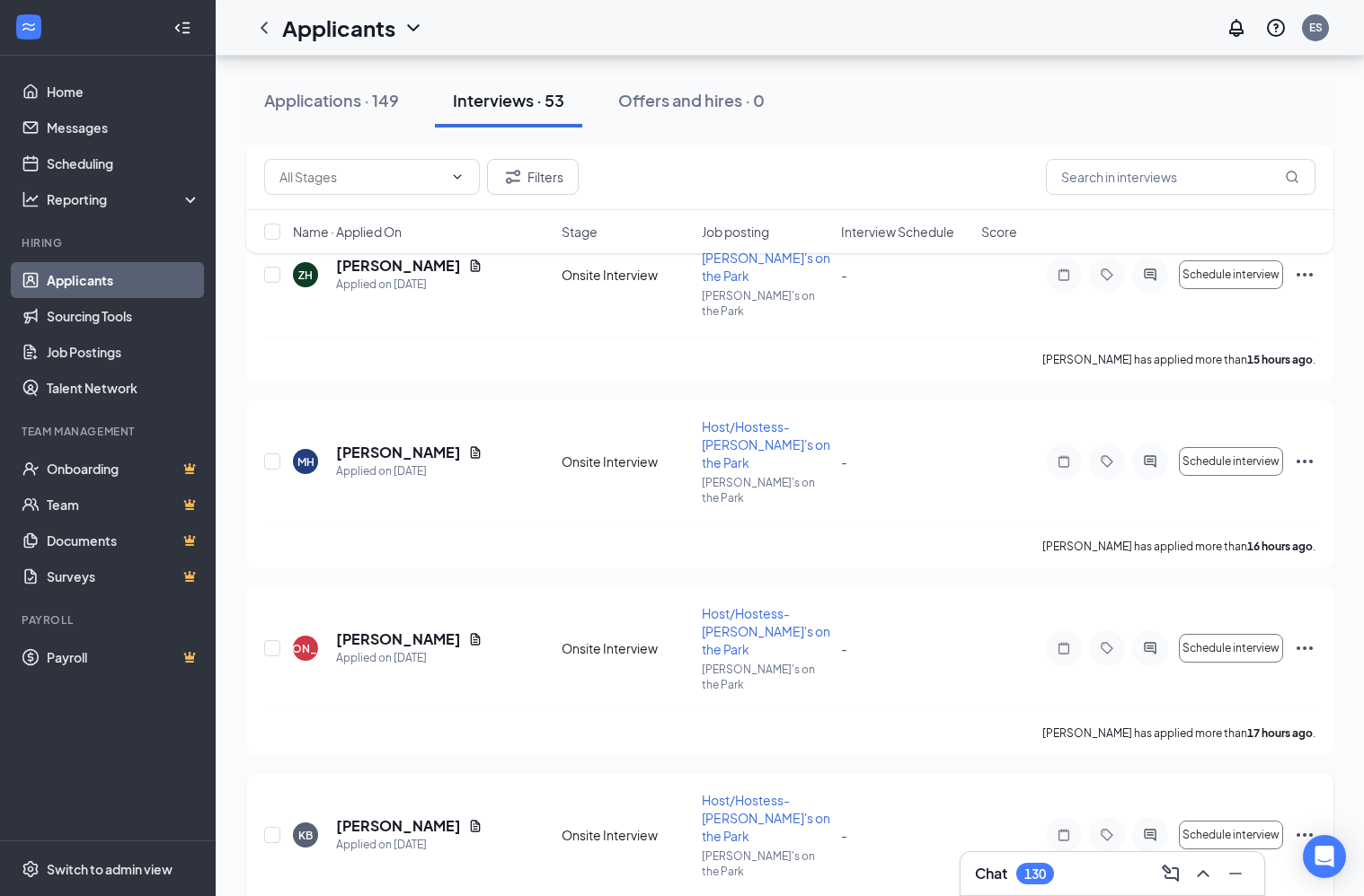
scroll to position [1294, 0]
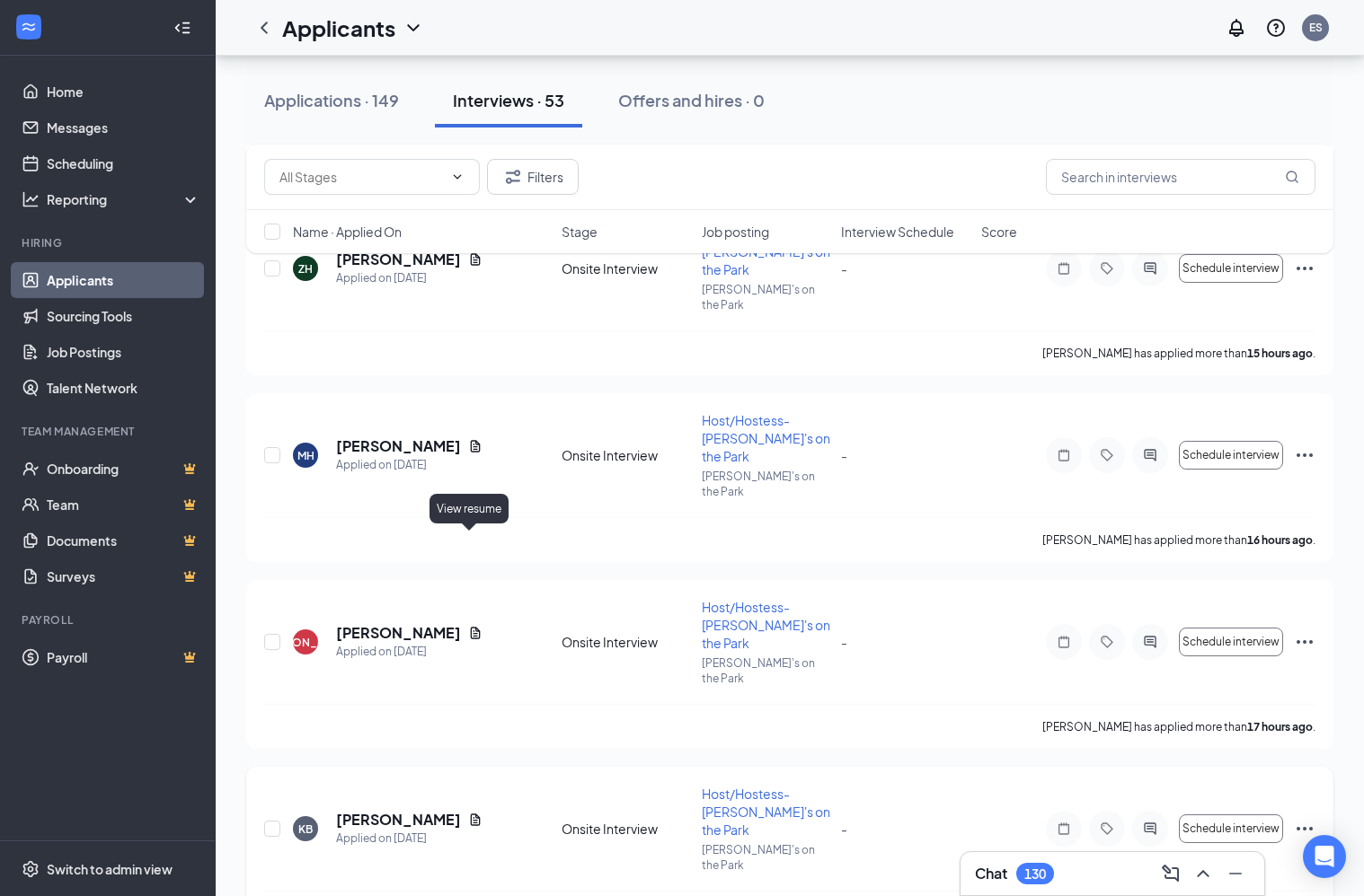
click at [471, 813] on icon "Document" at bounding box center [475, 820] width 15 height 15
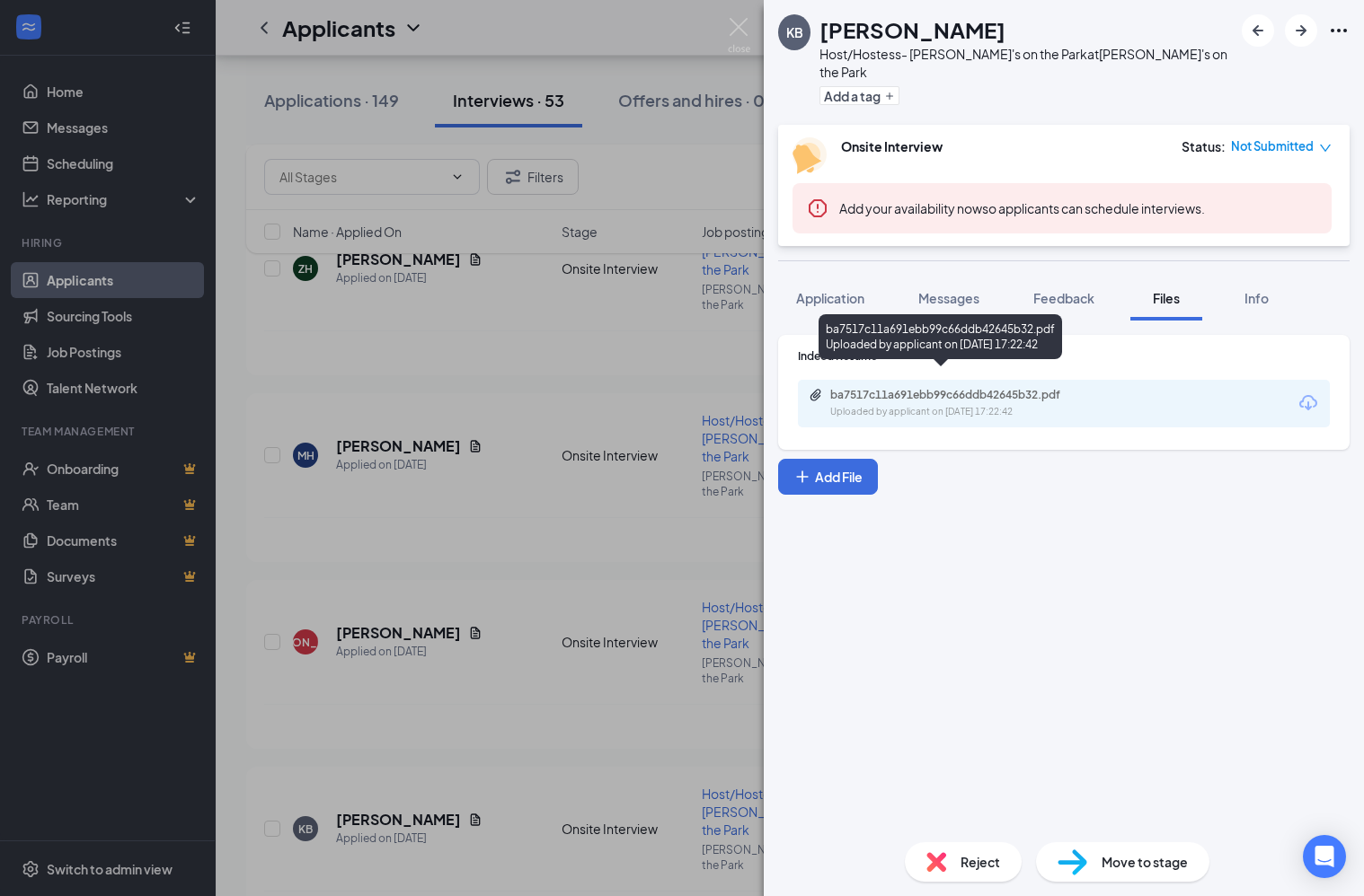
click at [987, 405] on div "Uploaded by applicant on [DATE] 17:22:42" at bounding box center [965, 412] width 269 height 15
click at [641, 179] on div "KB [PERSON_NAME] Host/Hostess- [PERSON_NAME]'s on the Park at [PERSON_NAME]'s o…" at bounding box center [682, 448] width 1364 height 896
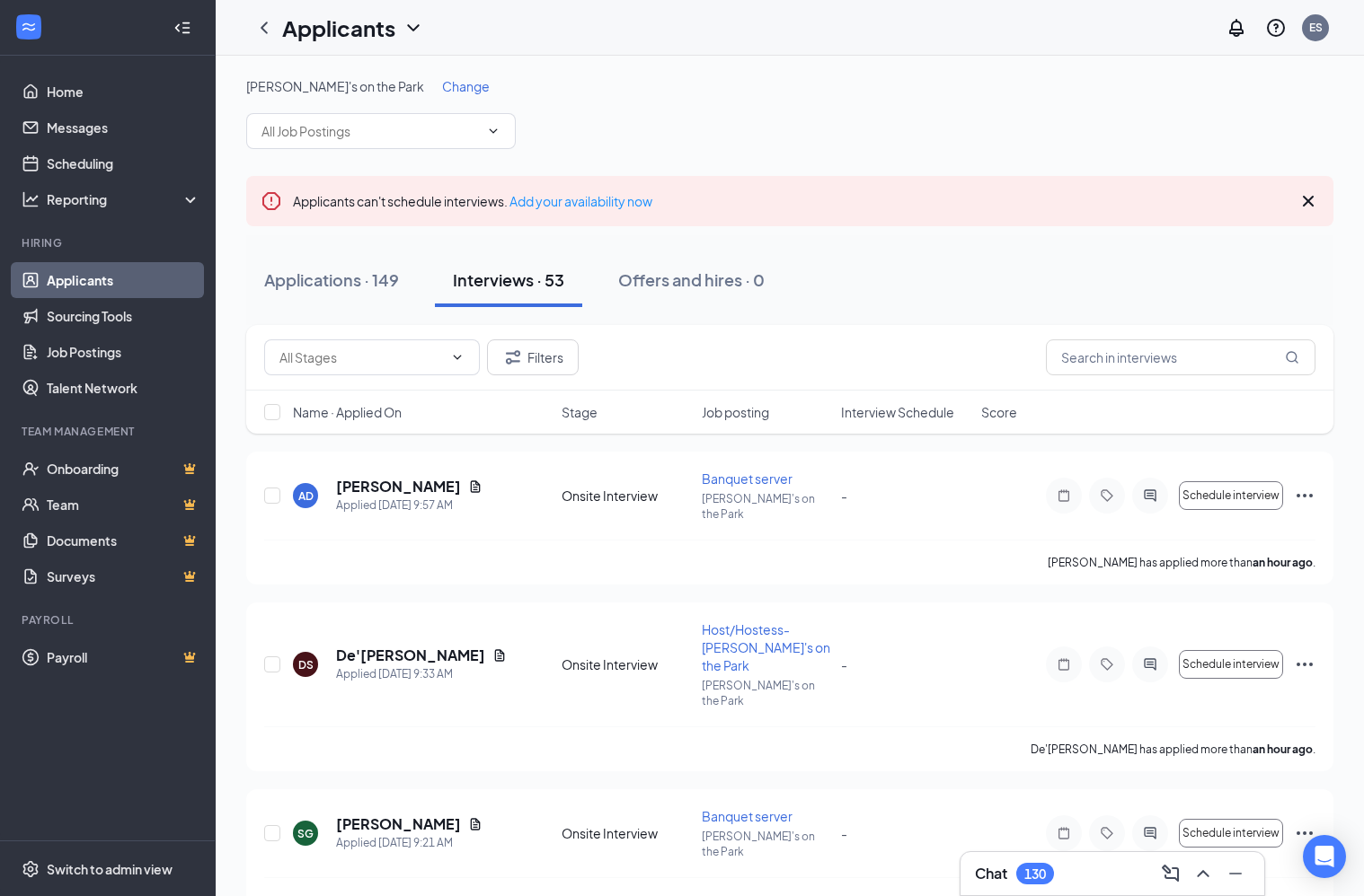
click at [1308, 198] on icon "Cross" at bounding box center [1308, 201] width 22 height 22
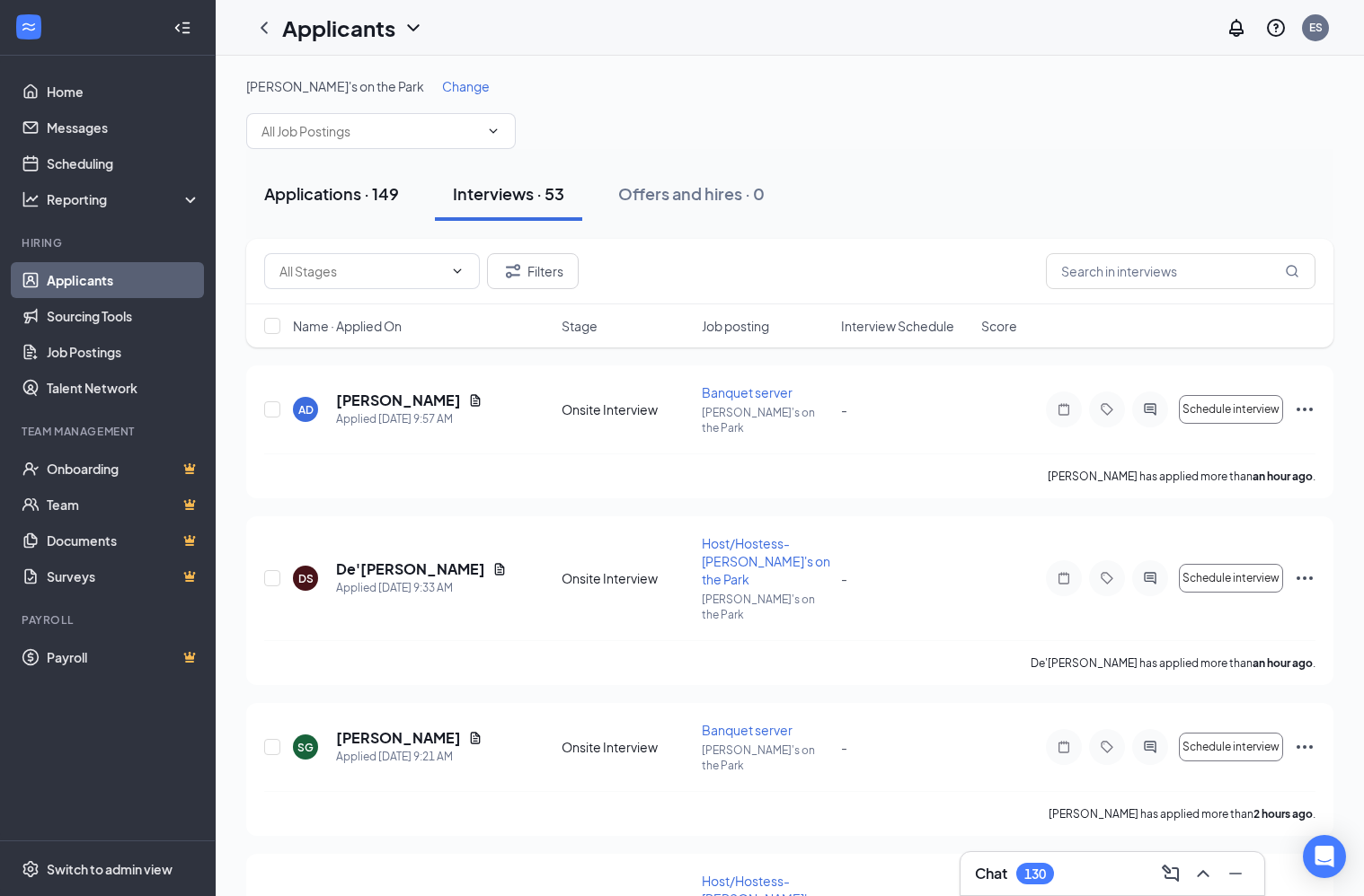
click at [357, 186] on div "Applications · 149" at bounding box center [331, 193] width 135 height 23
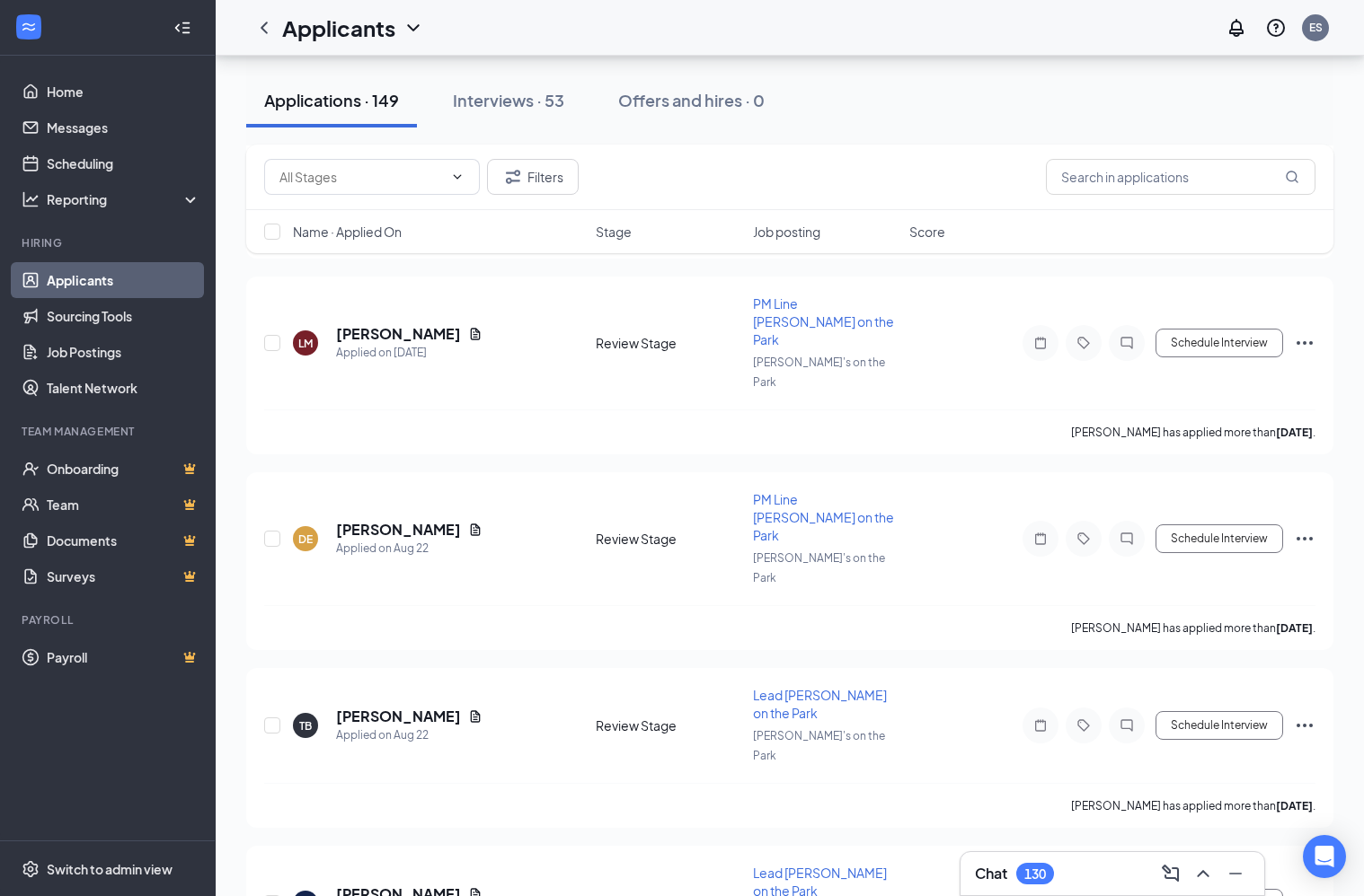
scroll to position [1042, 0]
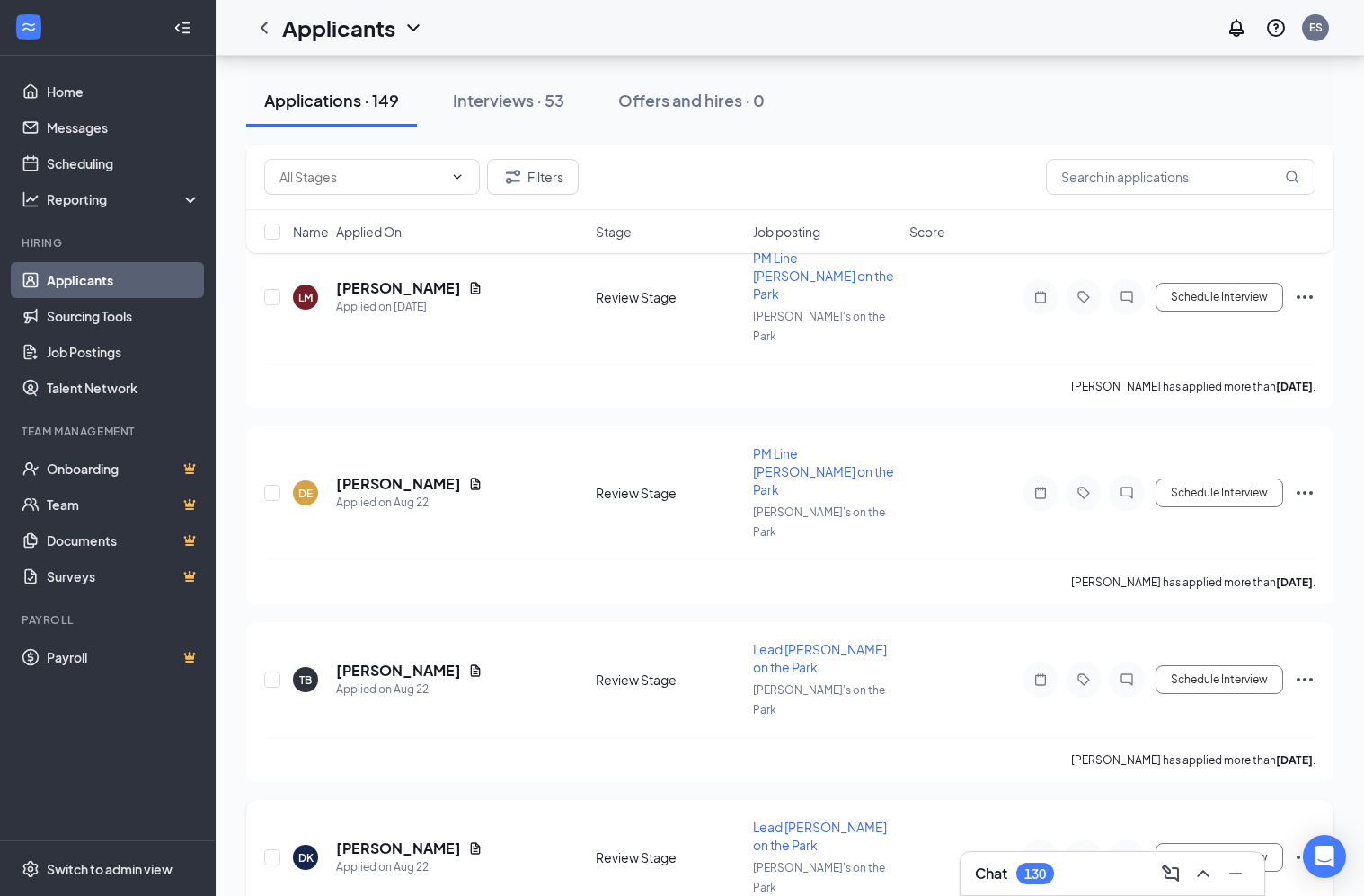
click at [423, 839] on div "[PERSON_NAME]" at bounding box center [409, 849] width 147 height 20
click at [470, 842] on icon "Document" at bounding box center [475, 848] width 10 height 12
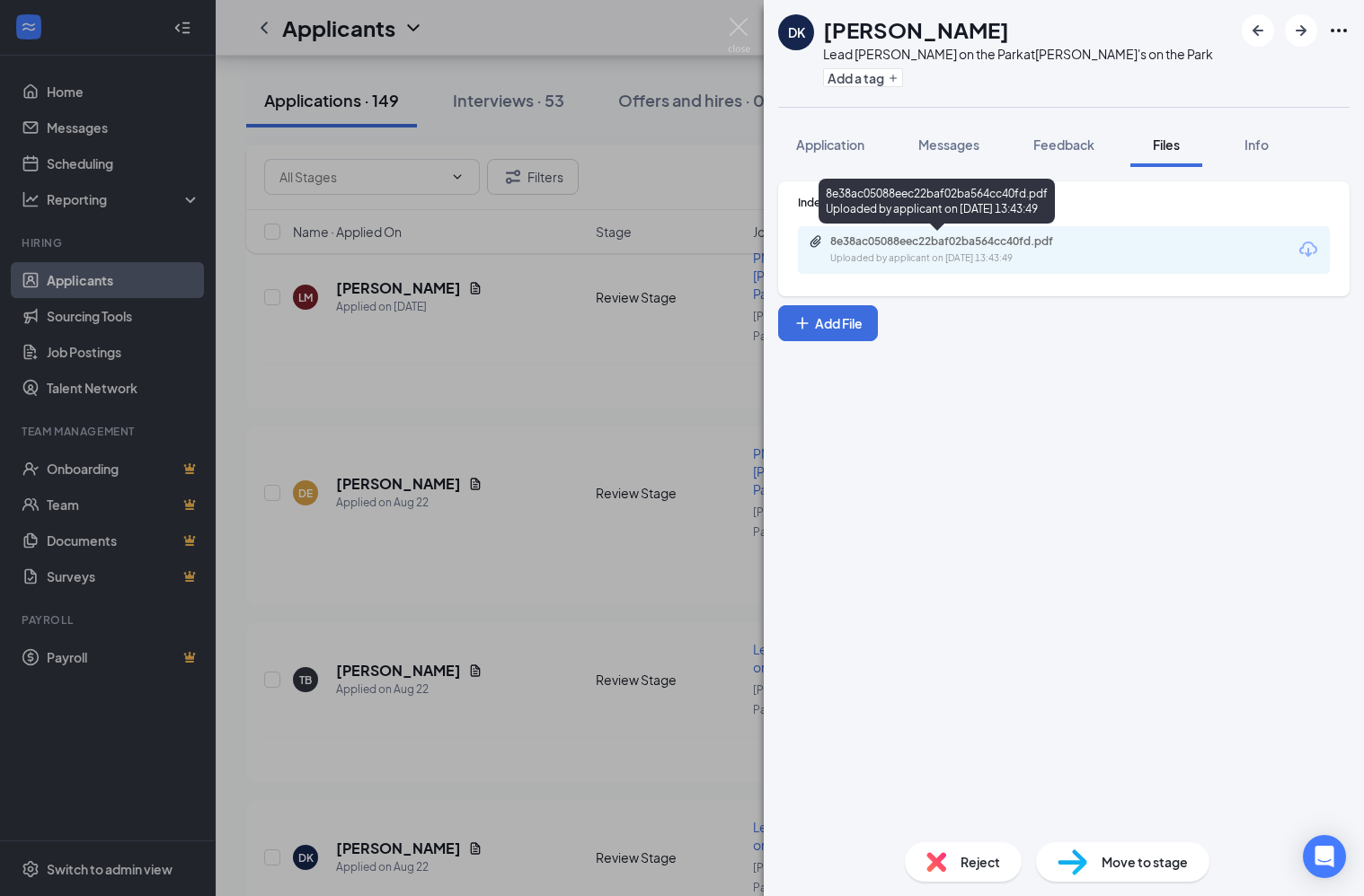
click at [998, 258] on div "Uploaded by applicant on [DATE] 13:43:49" at bounding box center [965, 258] width 269 height 15
click at [735, 25] on img at bounding box center [739, 35] width 23 height 35
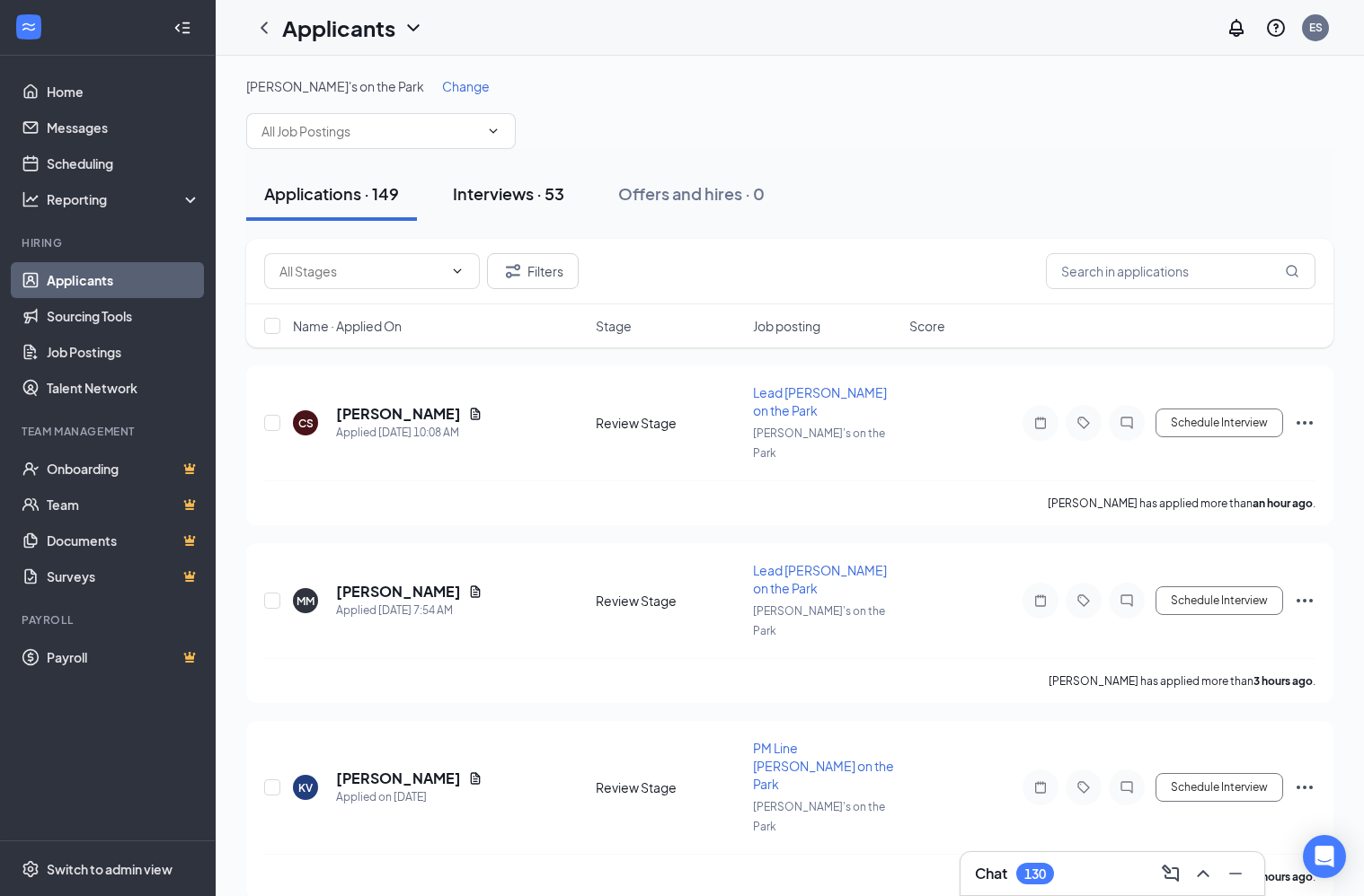
click at [490, 204] on div "Interviews · 53" at bounding box center [509, 193] width 111 height 23
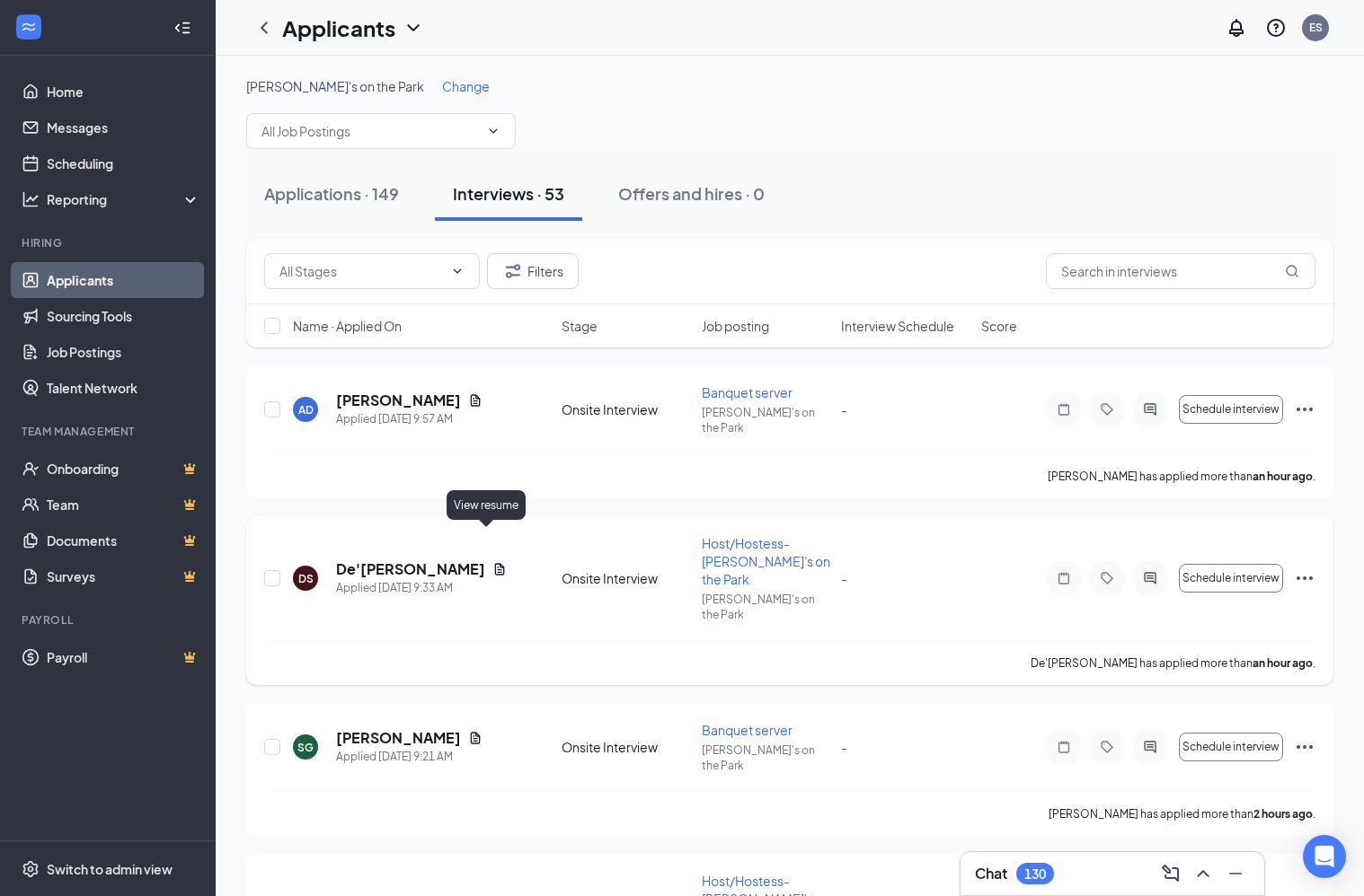
click at [495, 563] on icon "Document" at bounding box center [500, 569] width 10 height 12
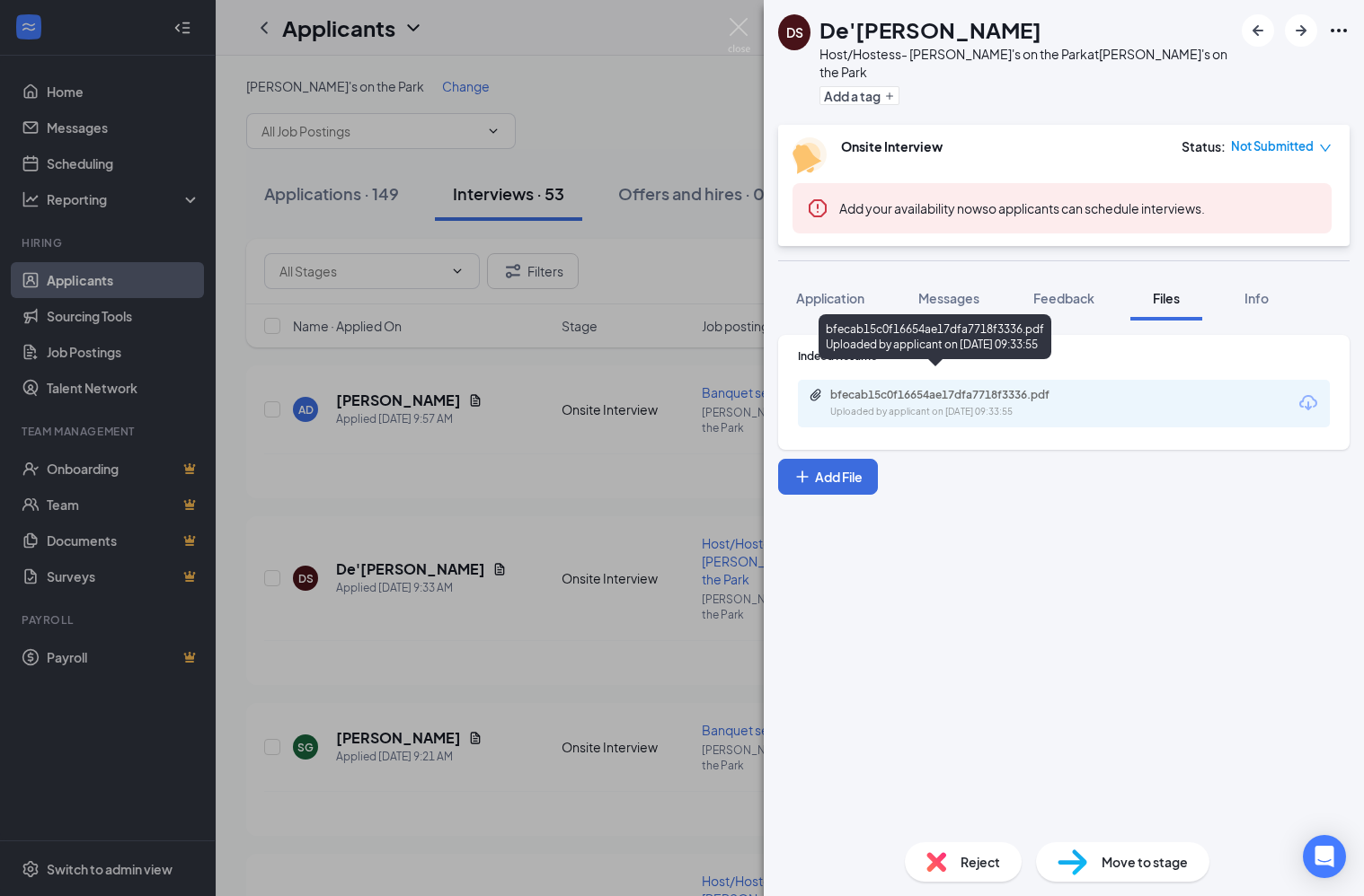
click at [997, 388] on div "bfecab15c0f16654ae17dfa7718f3336.pdf Uploaded by applicant on [DATE] 09:33:55" at bounding box center [955, 404] width 291 height 32
click at [738, 32] on img at bounding box center [739, 35] width 23 height 35
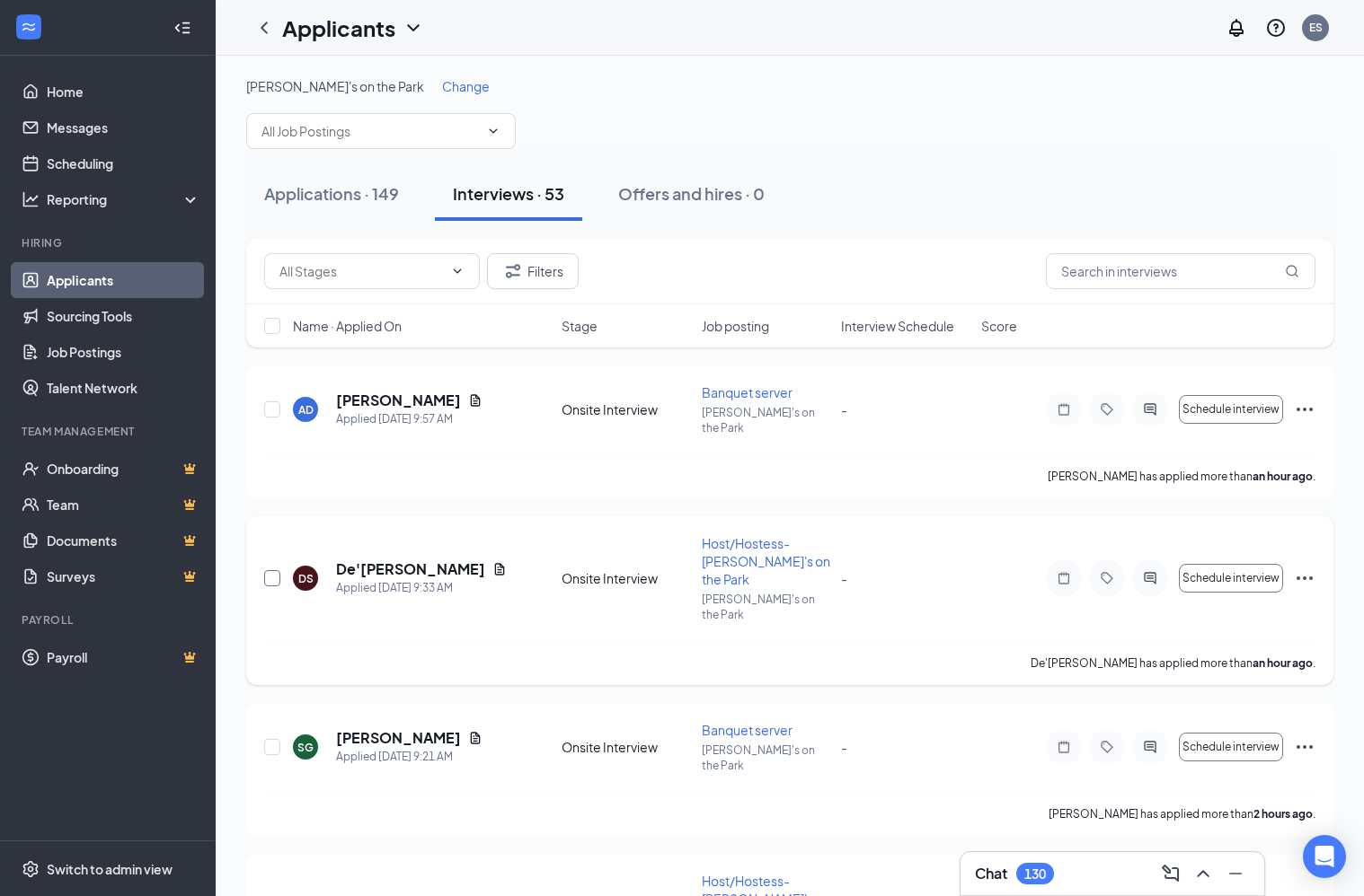
click at [270, 570] on input "checkbox" at bounding box center [272, 579] width 16 height 16
checkbox input "true"
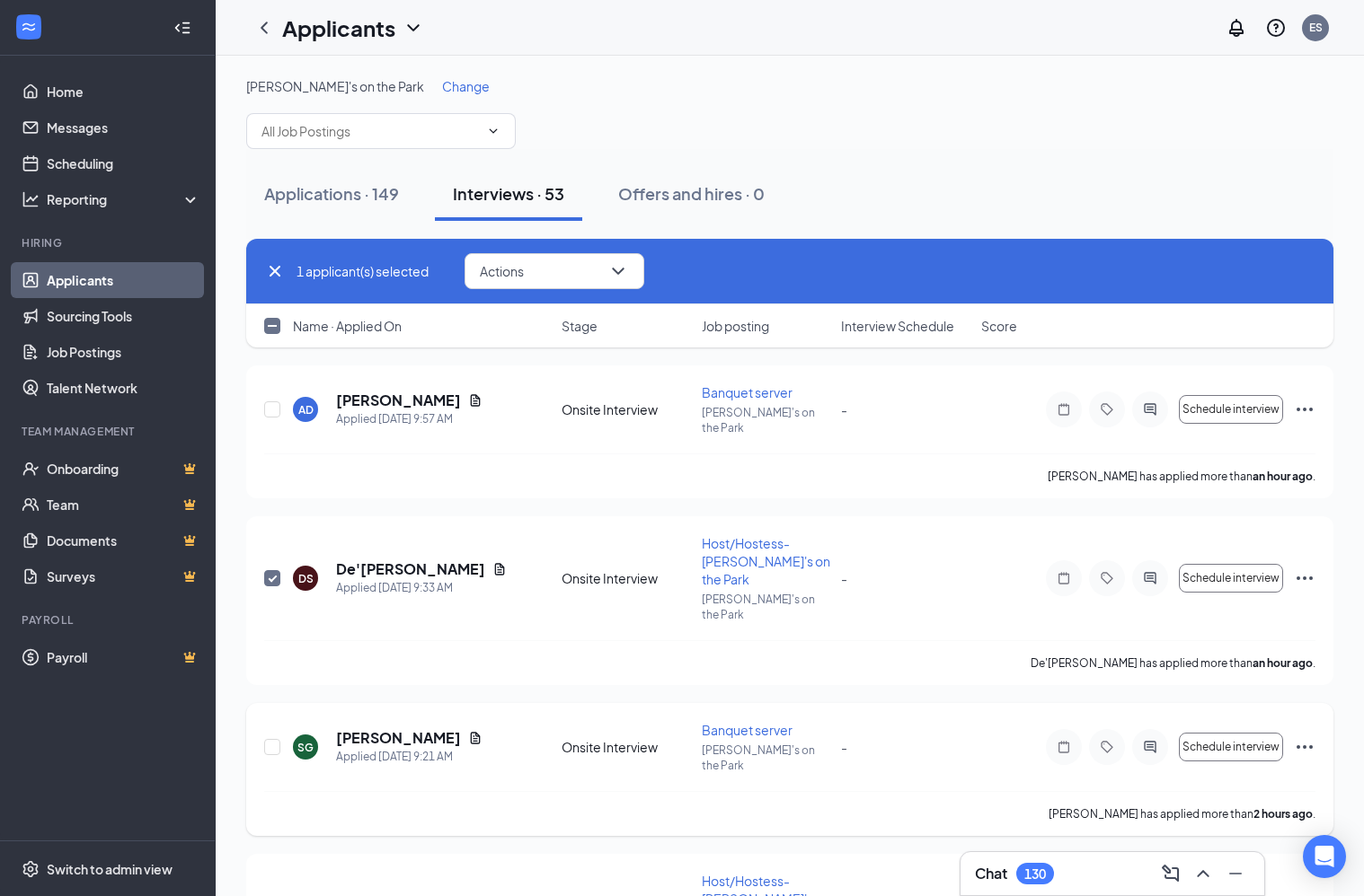
click at [281, 721] on div at bounding box center [273, 747] width 18 height 52
click at [272, 740] on input "checkbox" at bounding box center [272, 748] width 16 height 16
checkbox input "true"
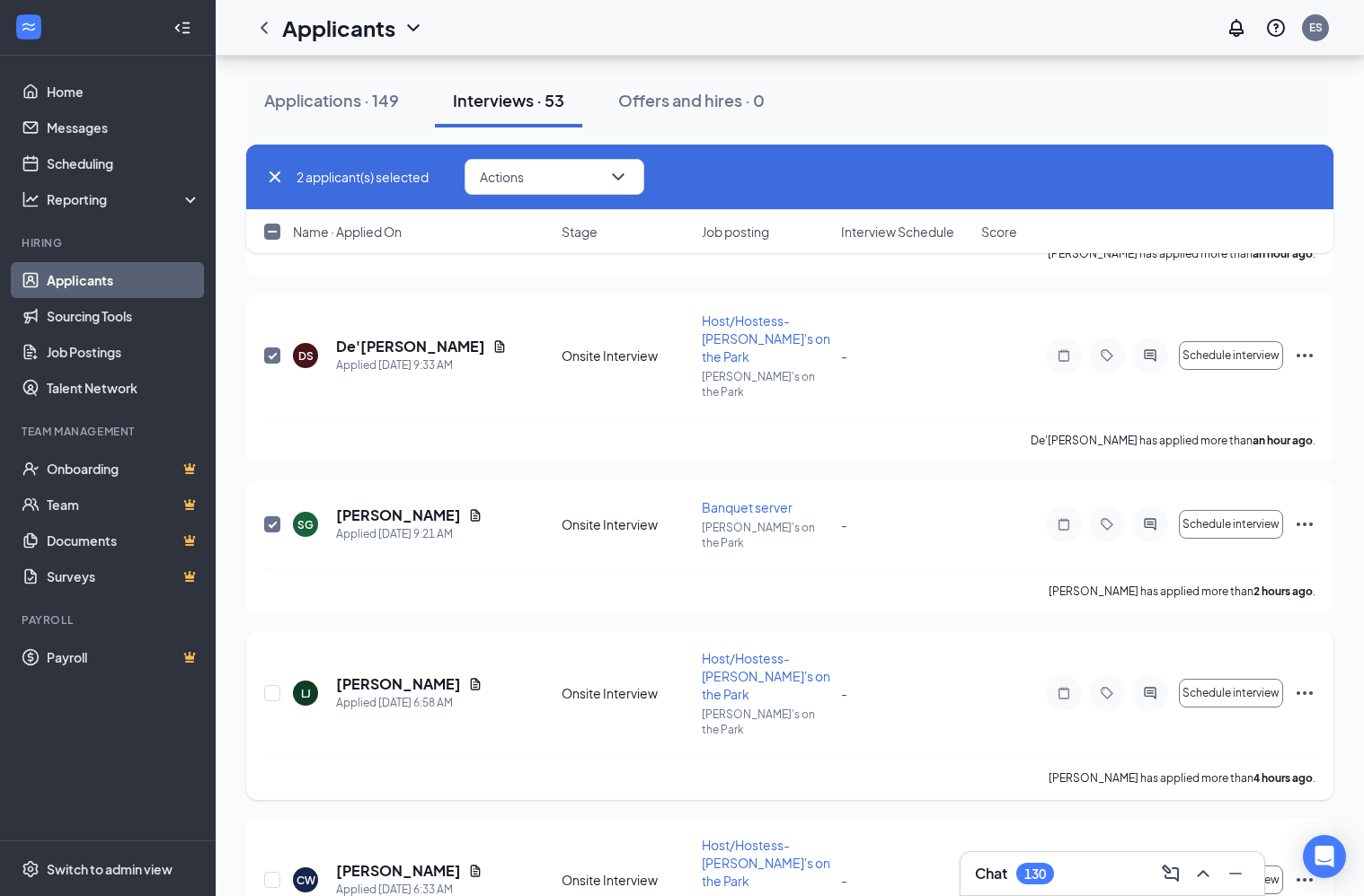
scroll to position [225, 0]
click at [277, 683] on input "checkbox" at bounding box center [272, 691] width 16 height 16
checkbox input "true"
click at [279, 871] on input "checkbox" at bounding box center [272, 879] width 16 height 16
checkbox input "true"
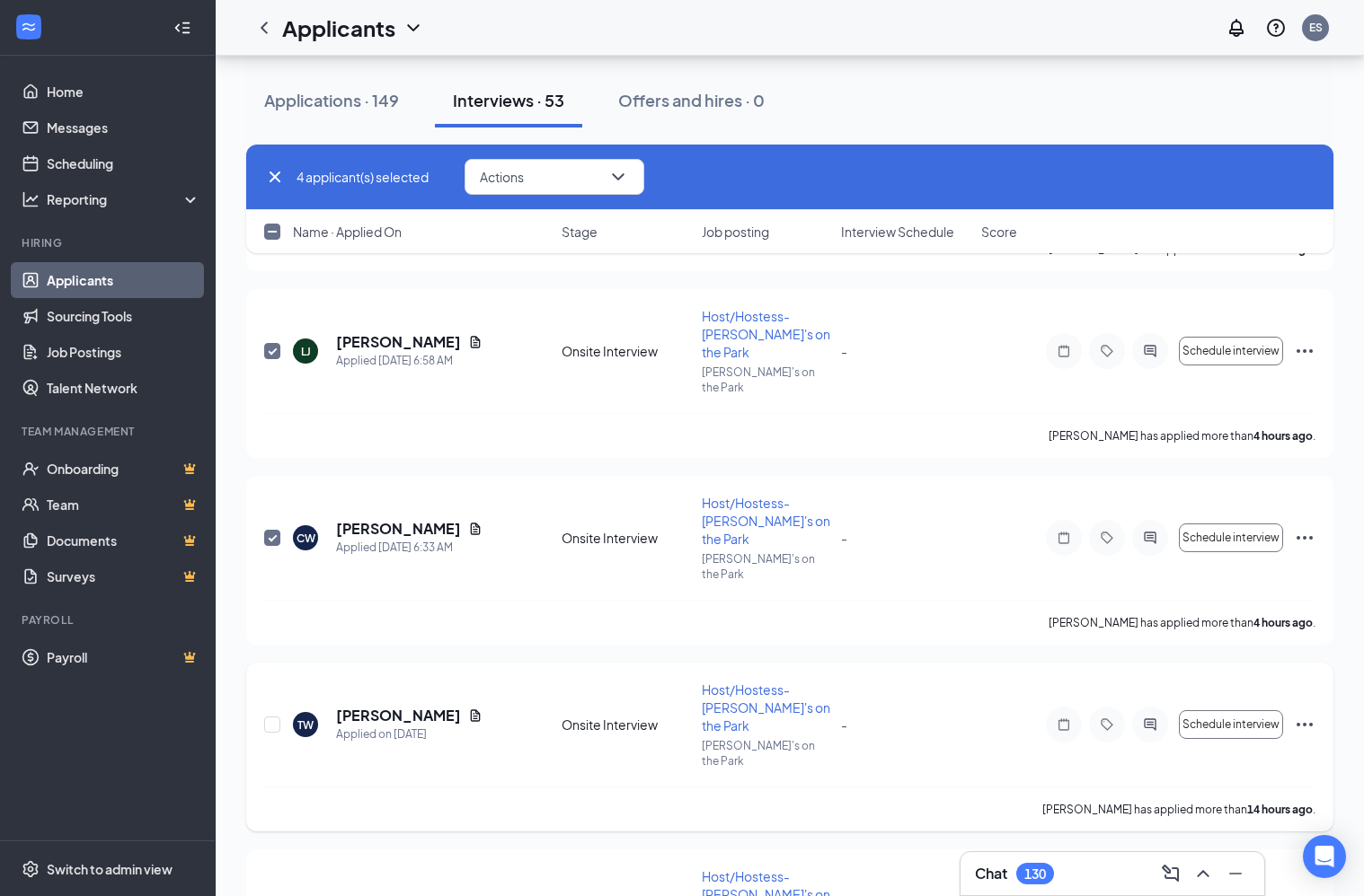
scroll to position [579, 0]
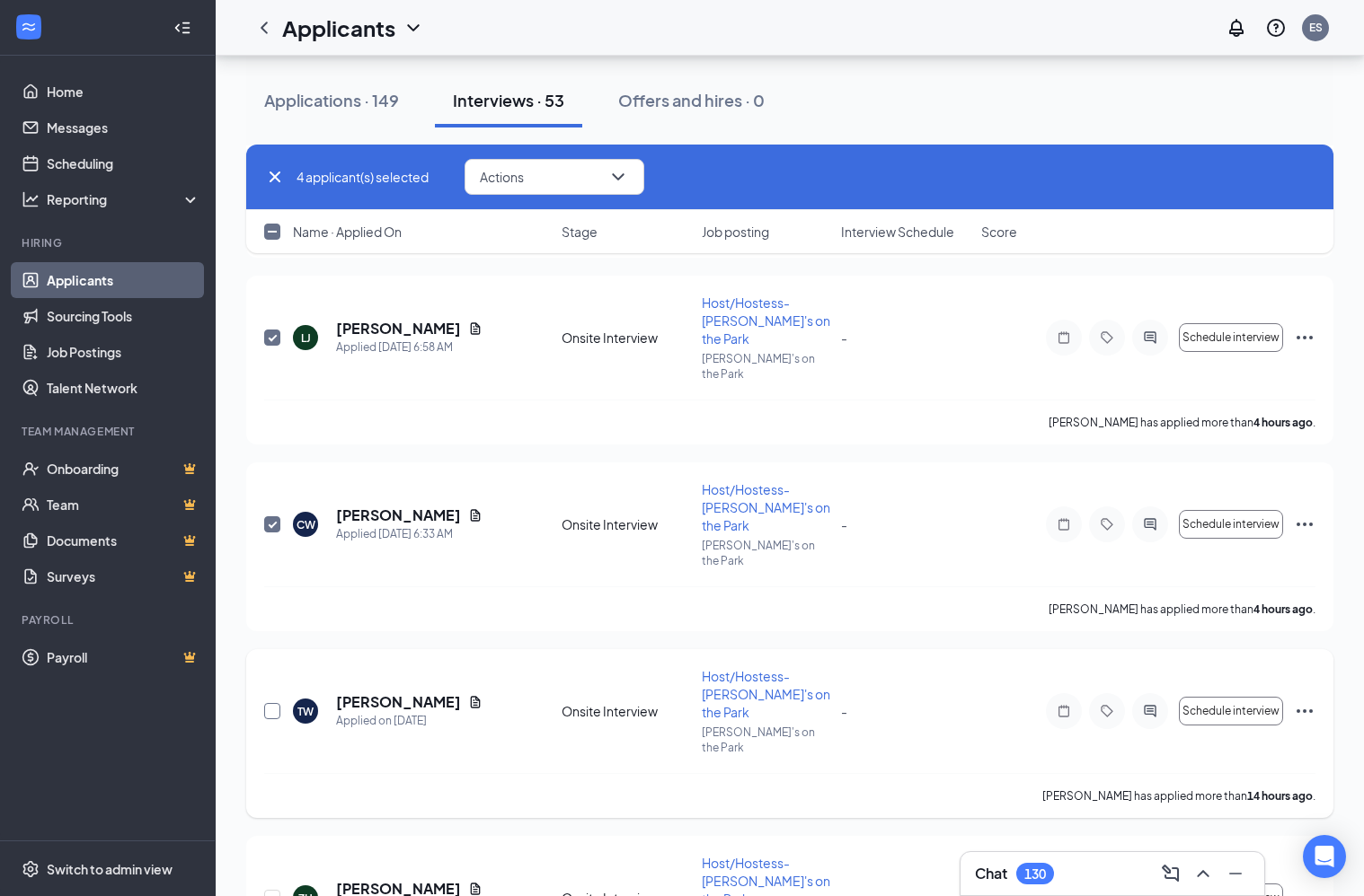
click at [270, 703] on input "checkbox" at bounding box center [272, 711] width 16 height 16
checkbox input "true"
click at [268, 891] on input "checkbox" at bounding box center [272, 899] width 16 height 16
checkbox input "true"
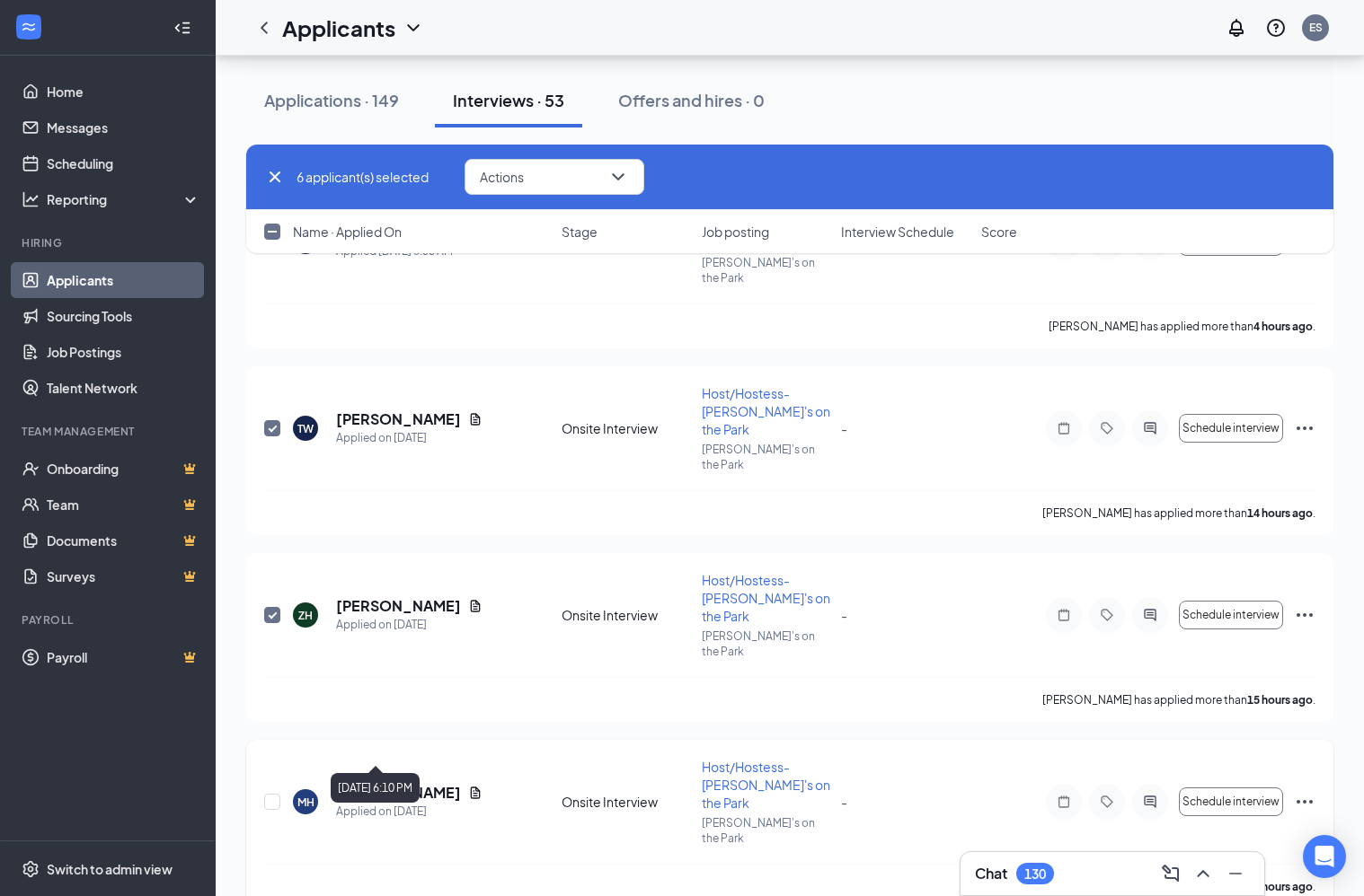
scroll to position [862, 0]
click at [269, 793] on input "checkbox" at bounding box center [272, 801] width 16 height 16
checkbox input "true"
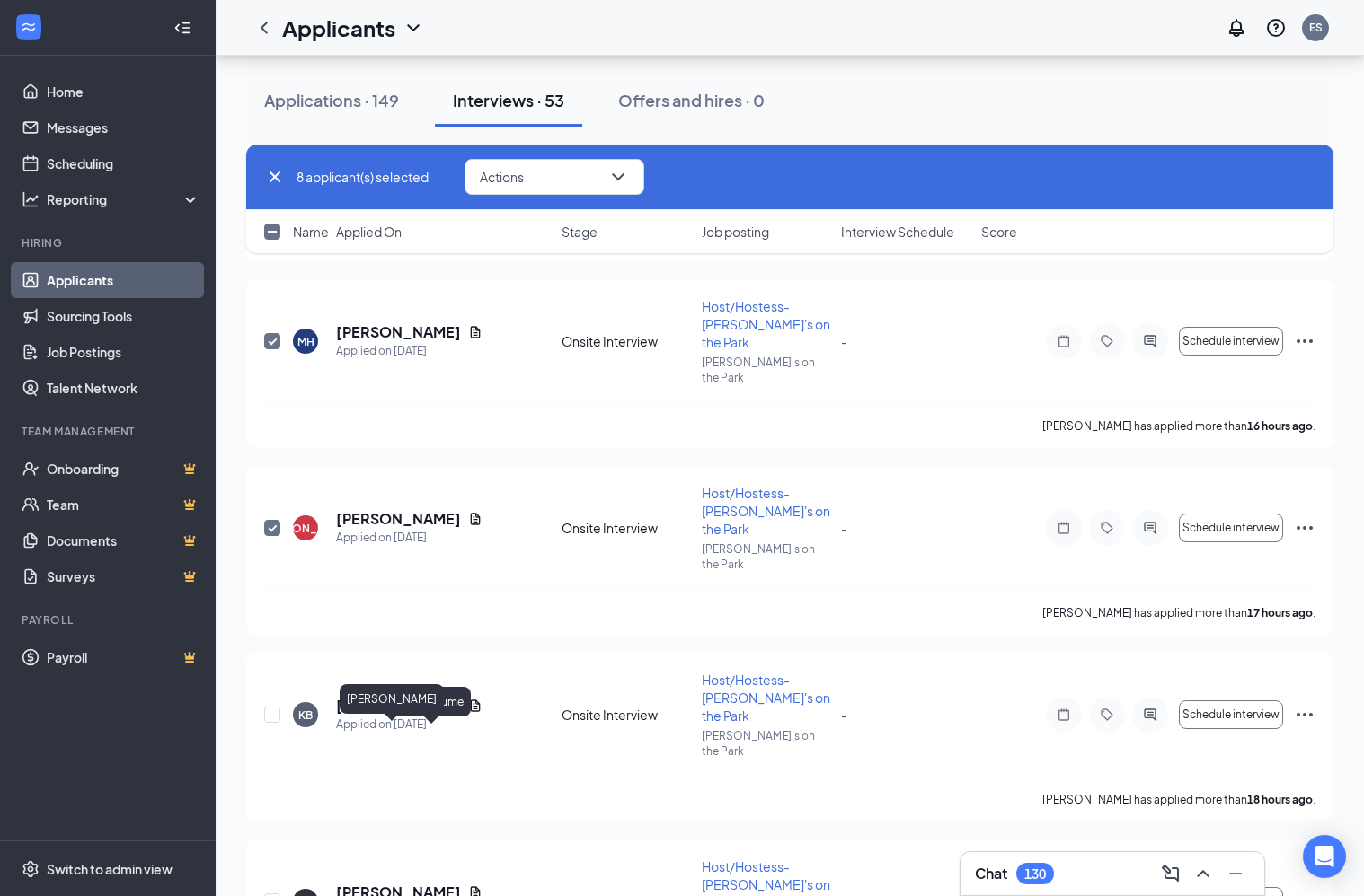
scroll to position [1340, 0]
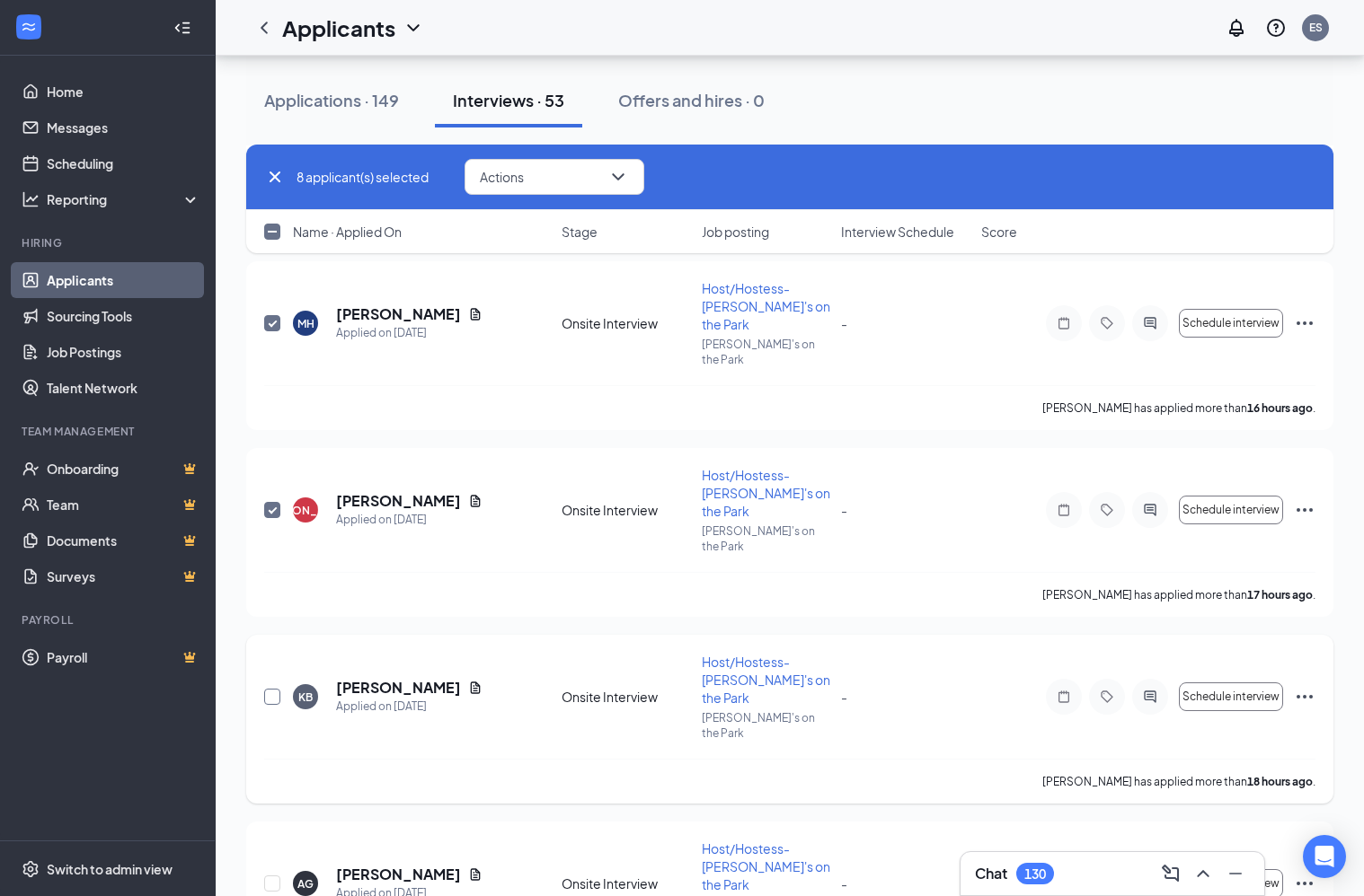
click at [271, 689] on input "checkbox" at bounding box center [272, 697] width 16 height 16
checkbox input "true"
click at [273, 876] on input "checkbox" at bounding box center [272, 884] width 16 height 16
checkbox input "true"
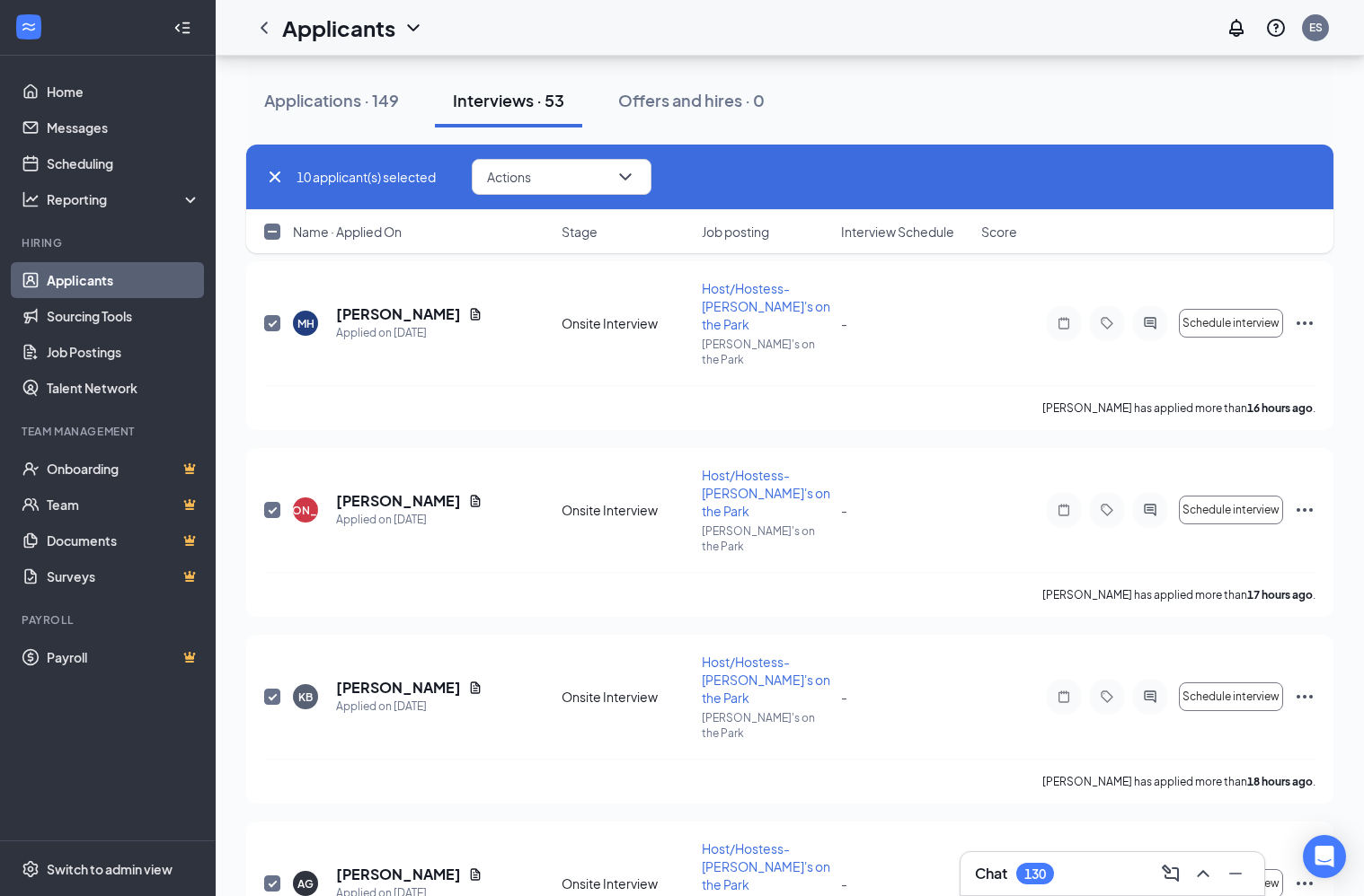
checkbox input "true"
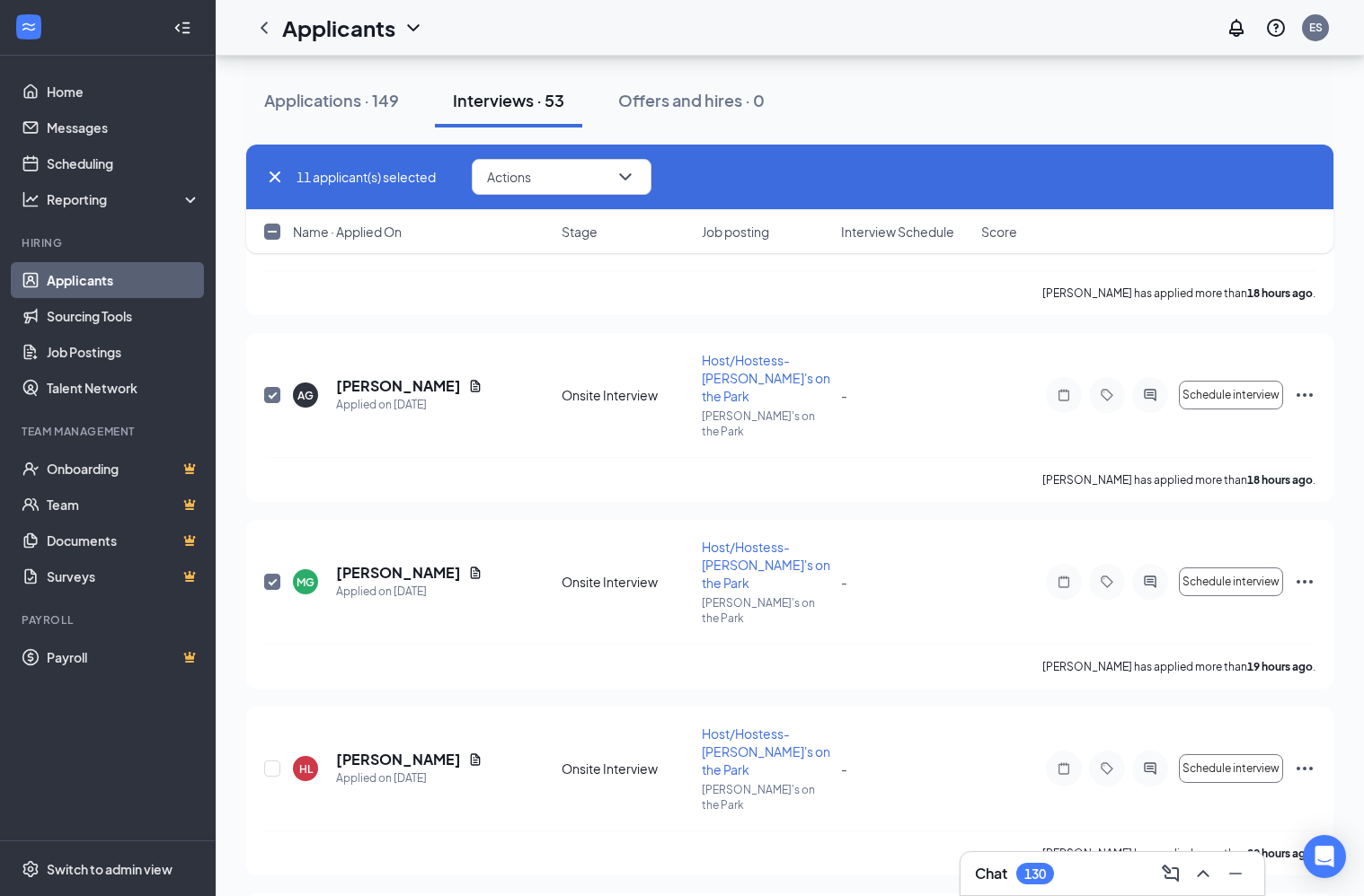
scroll to position [1854, 0]
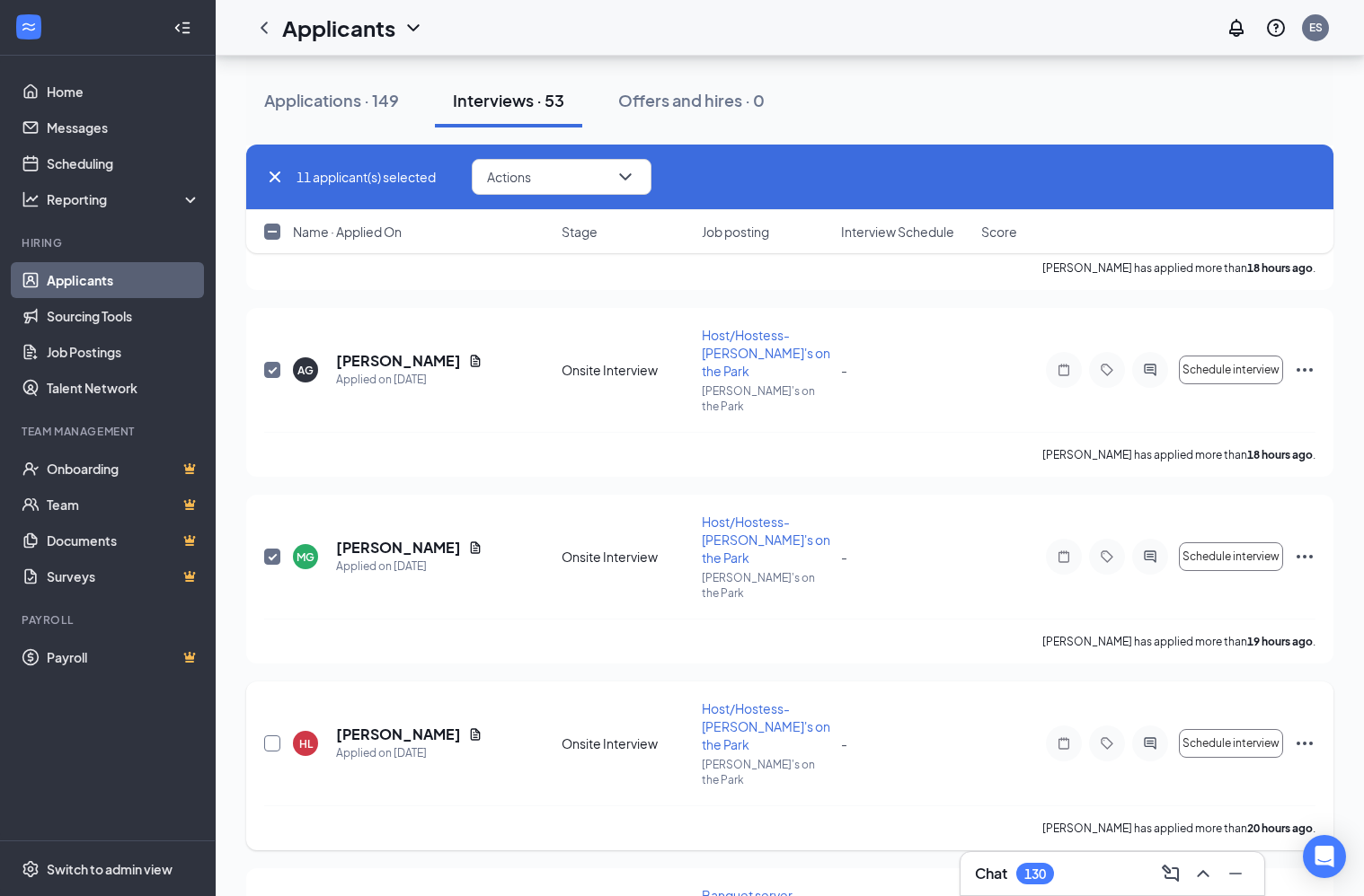
click at [275, 736] on input "checkbox" at bounding box center [272, 744] width 16 height 16
checkbox input "true"
click at [270, 895] on input "checkbox" at bounding box center [272, 912] width 16 height 16
checkbox input "true"
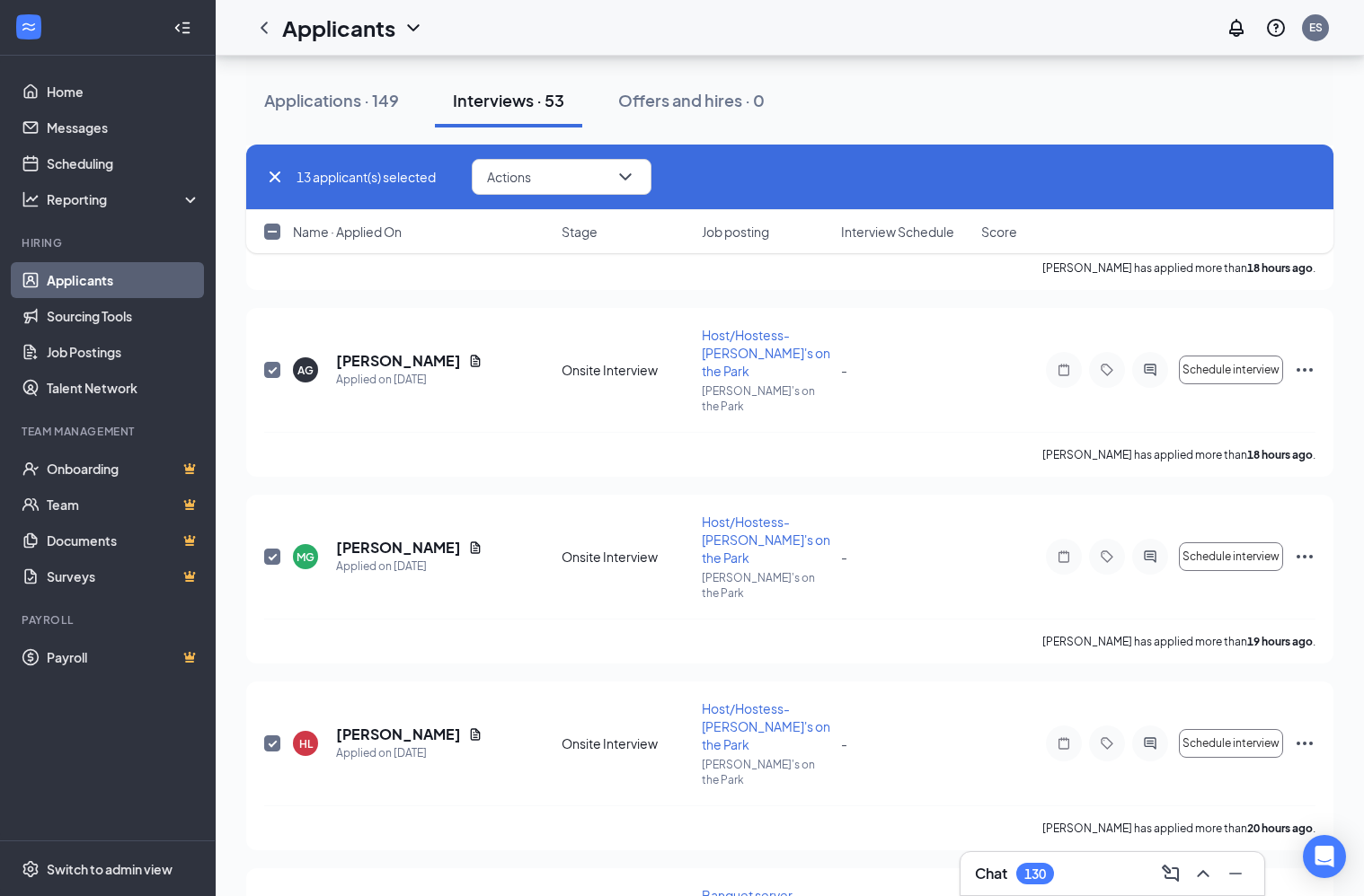
checkbox input "true"
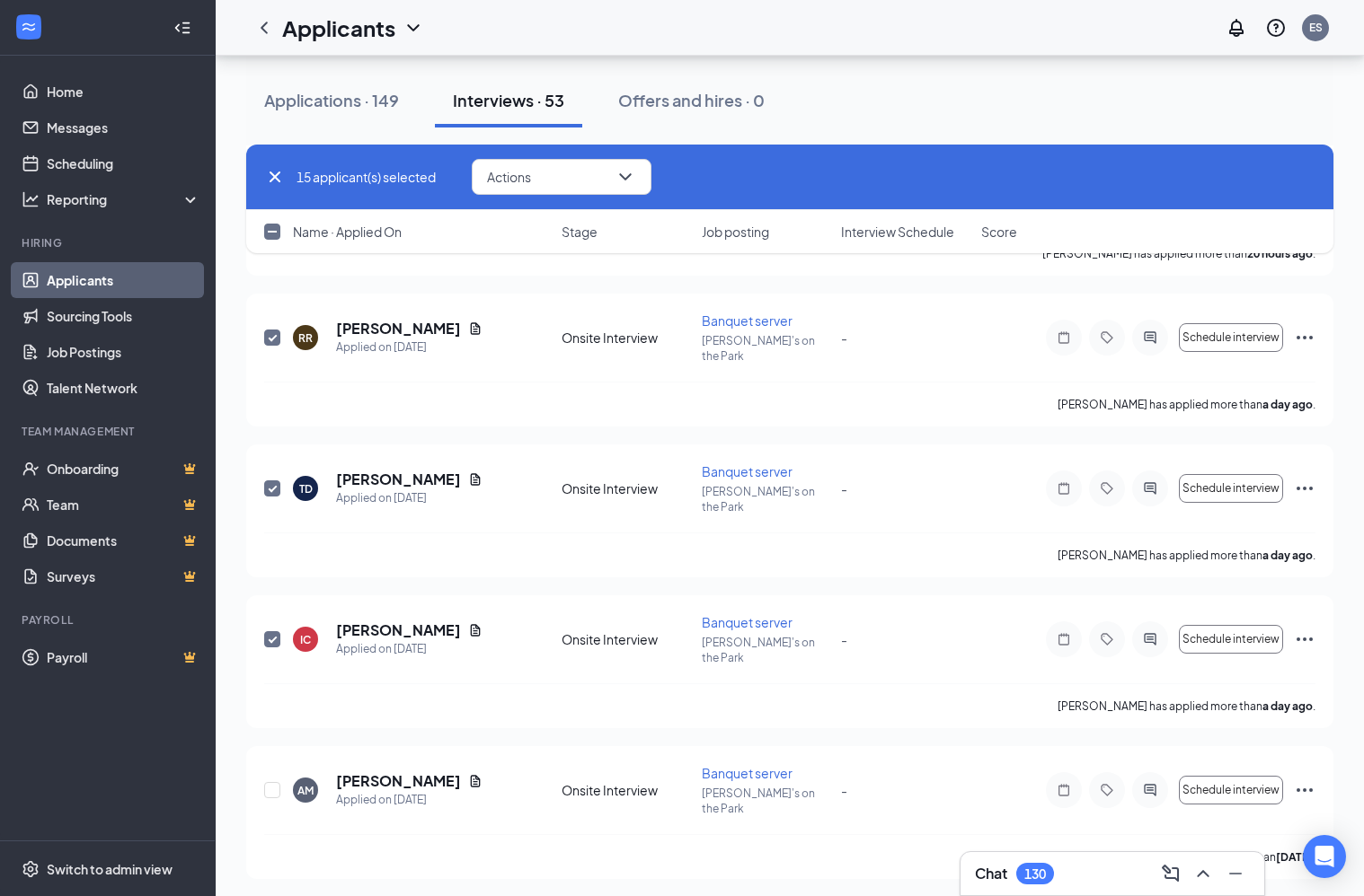
scroll to position [2433, 0]
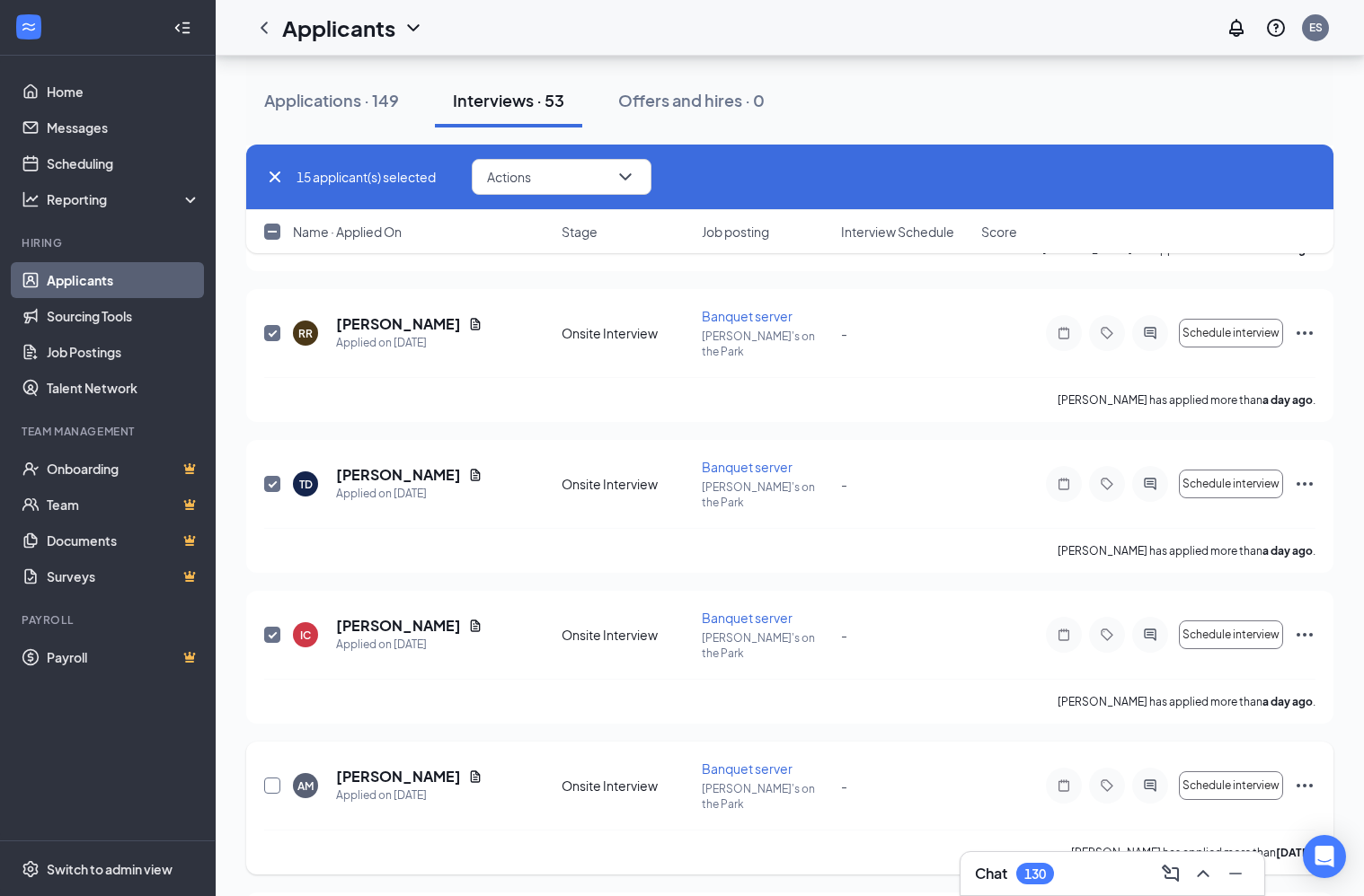
click at [276, 778] on input "checkbox" at bounding box center [272, 786] width 16 height 16
checkbox input "true"
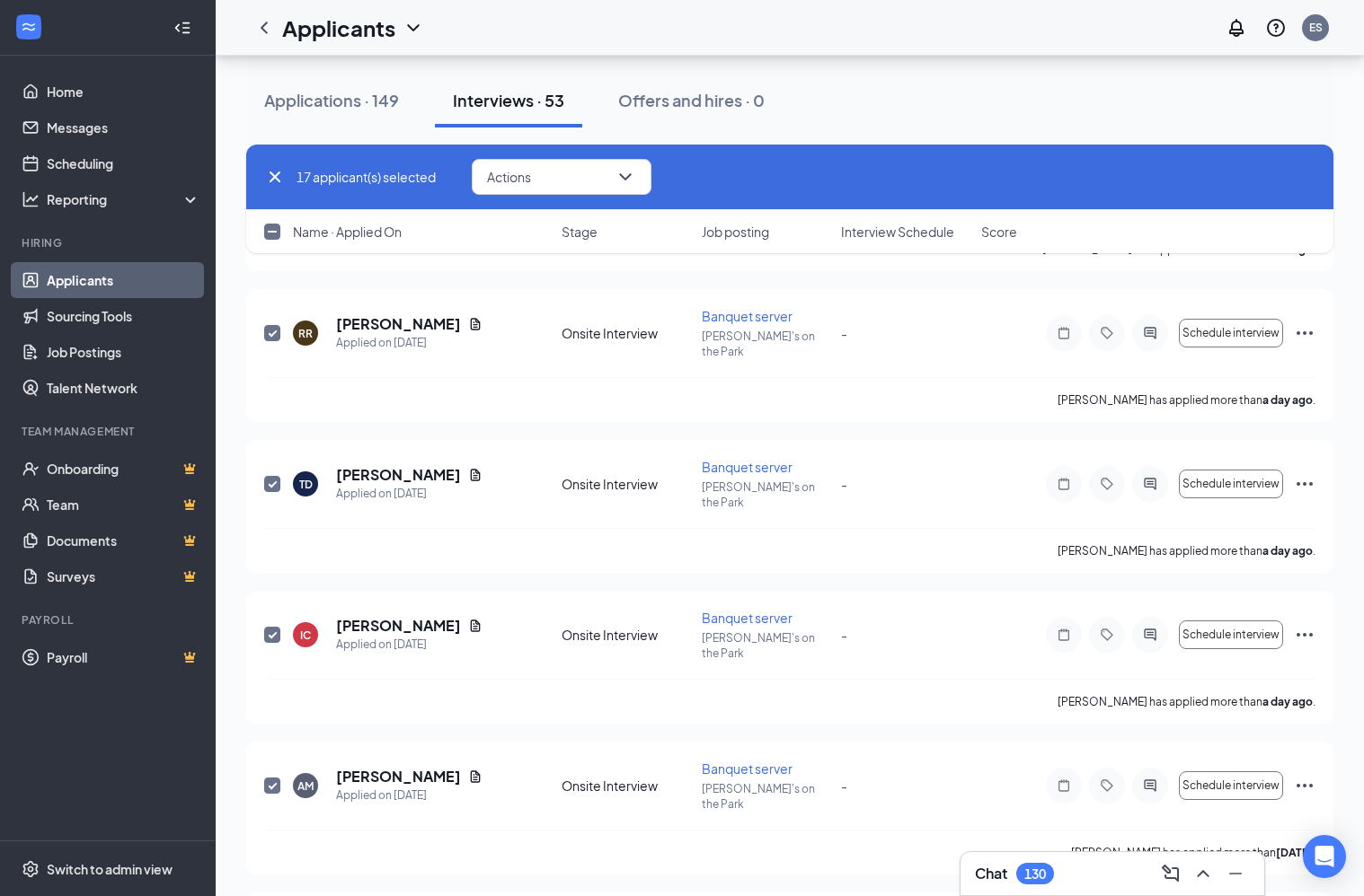
checkbox input "true"
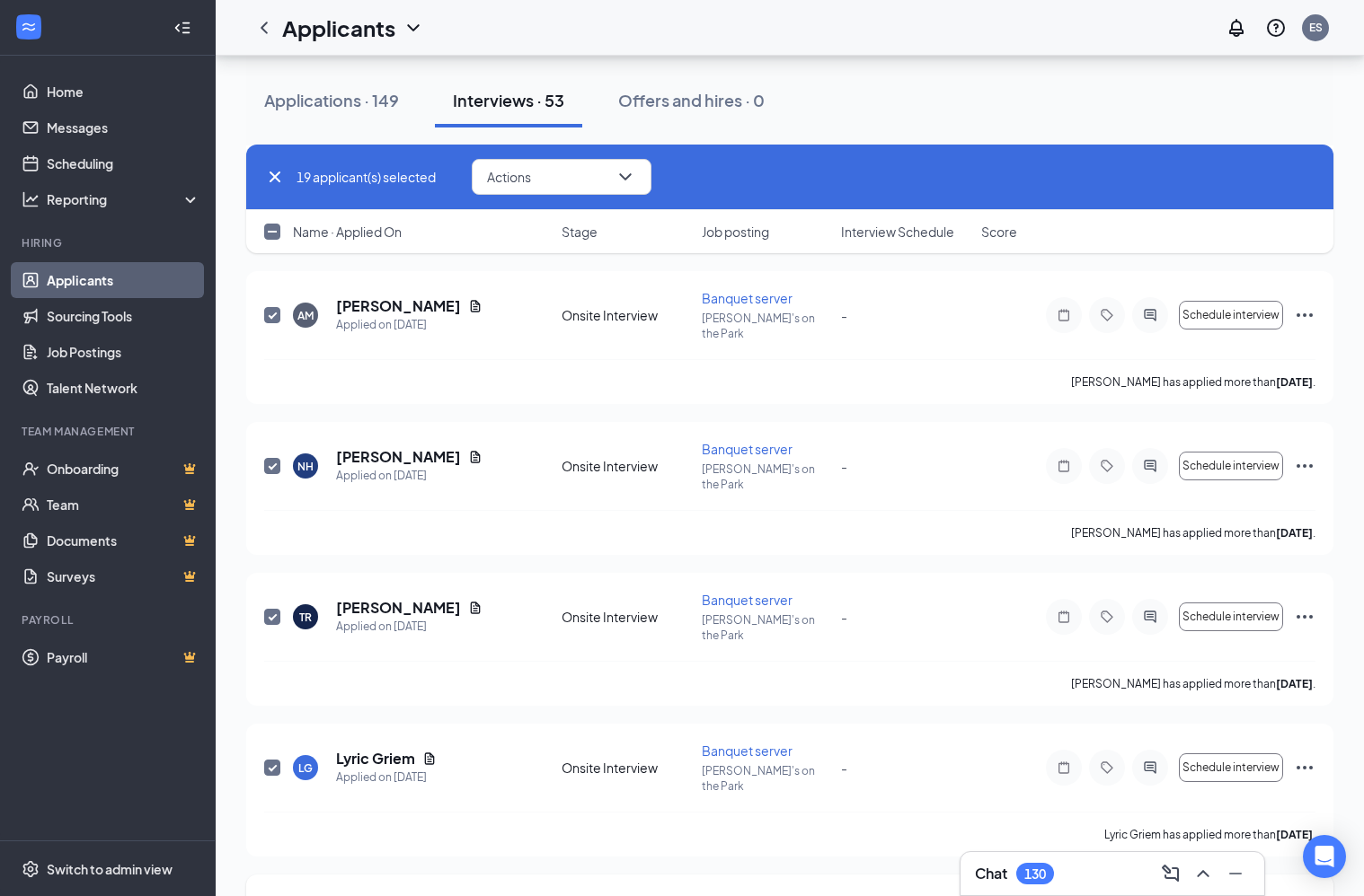
checkbox input "true"
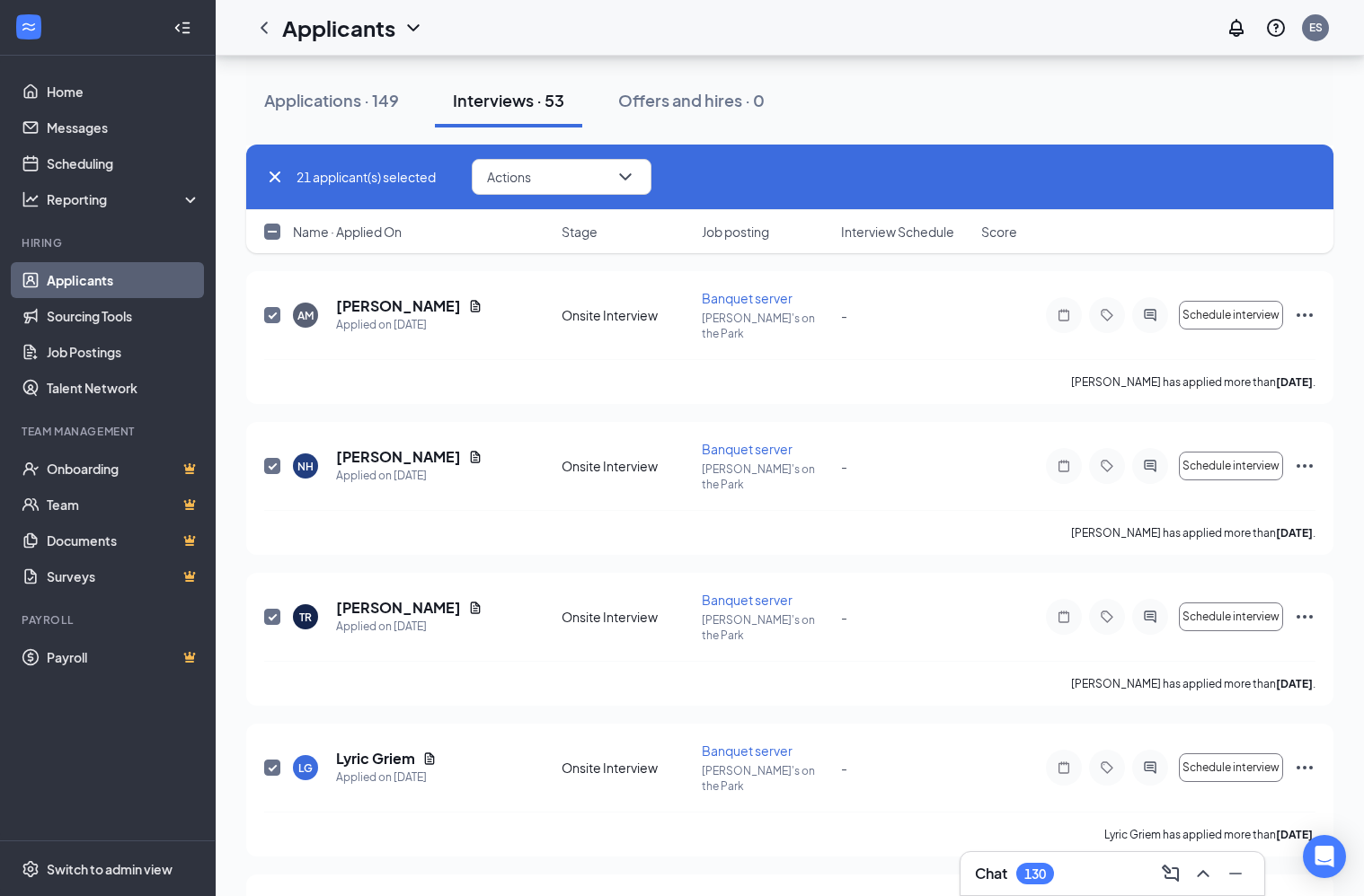
checkbox input "true"
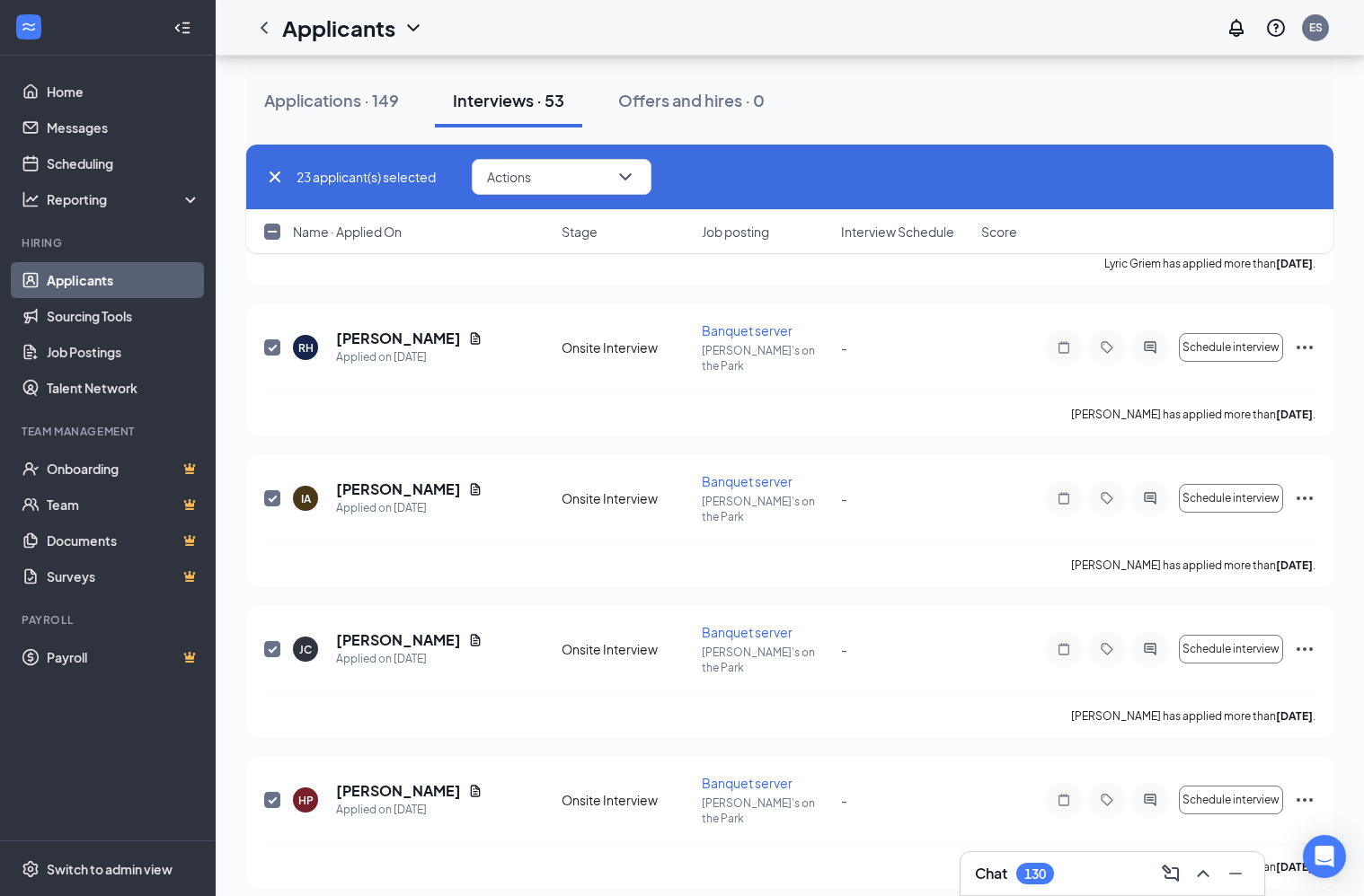
scroll to position [3450, 0]
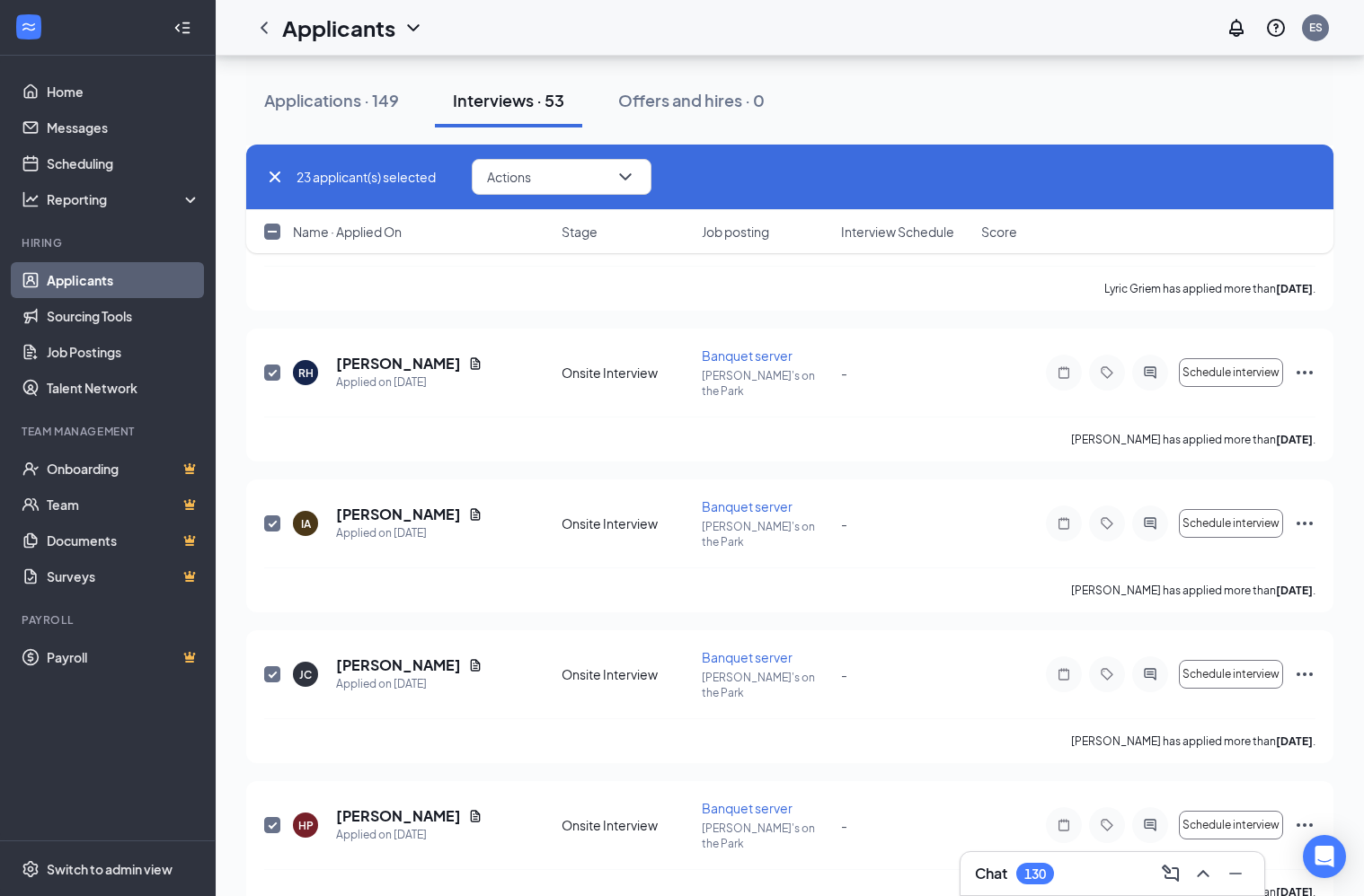
checkbox input "true"
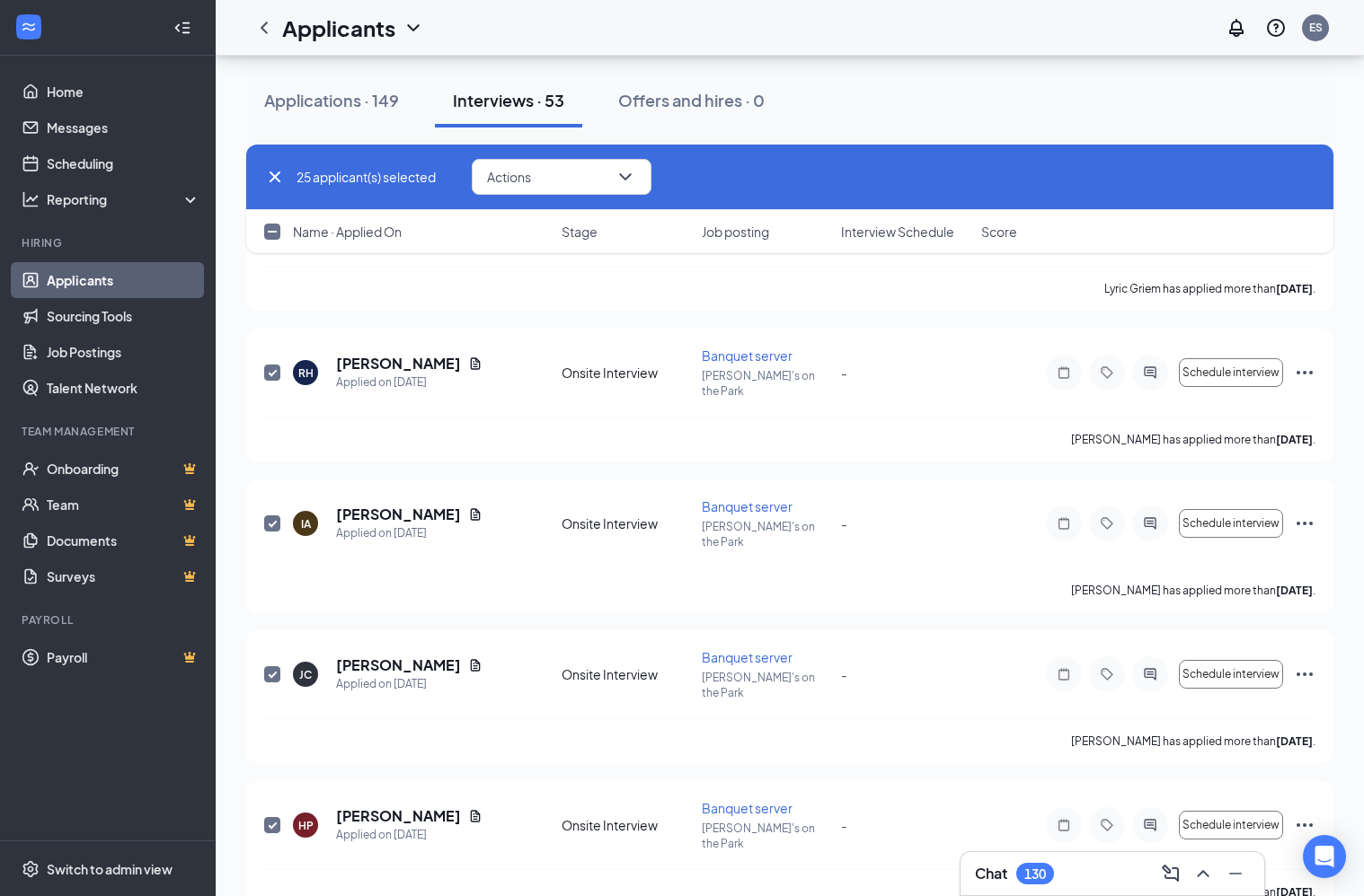
checkbox input "true"
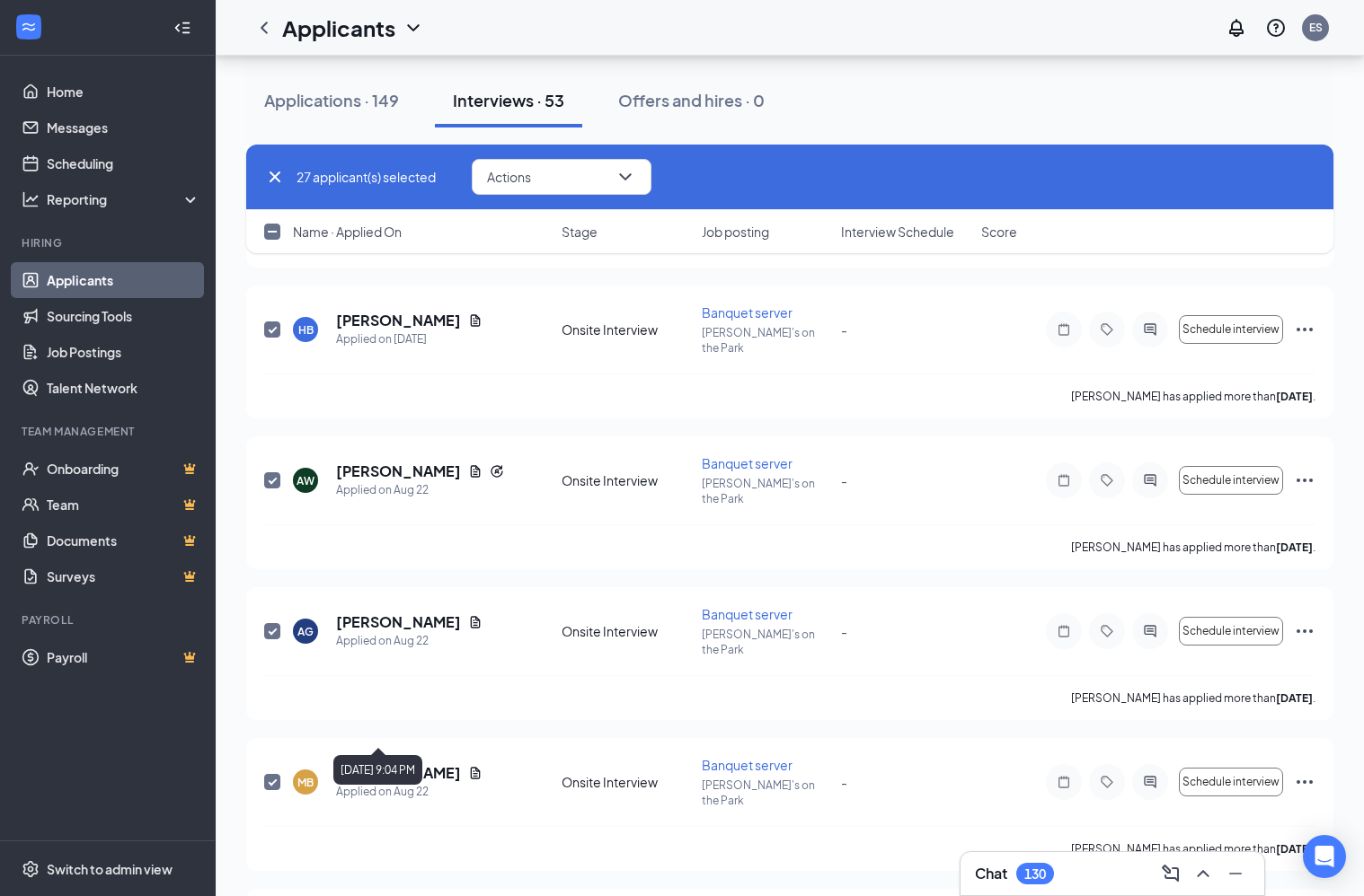
scroll to position [4103, 0]
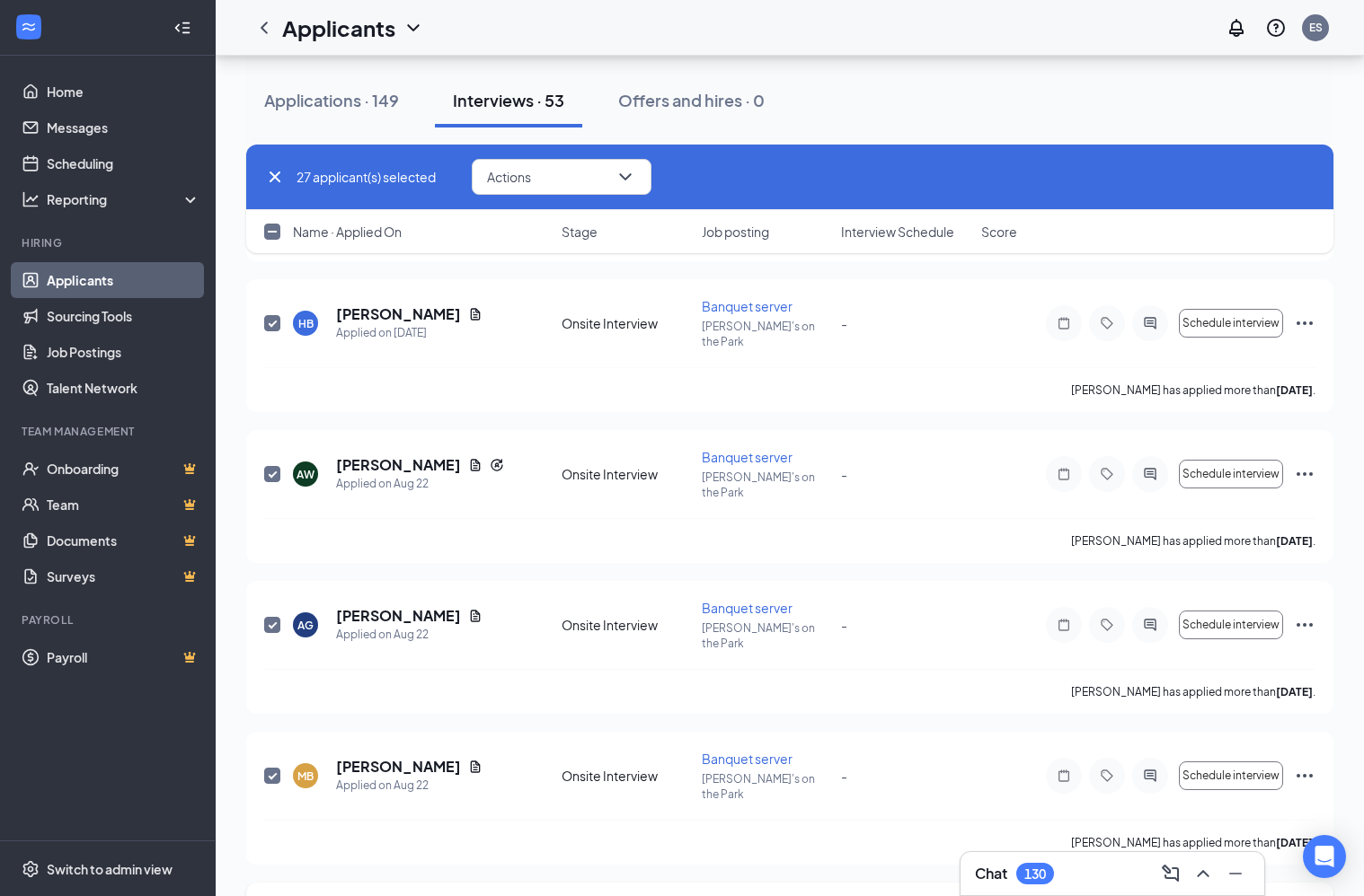
checkbox input "true"
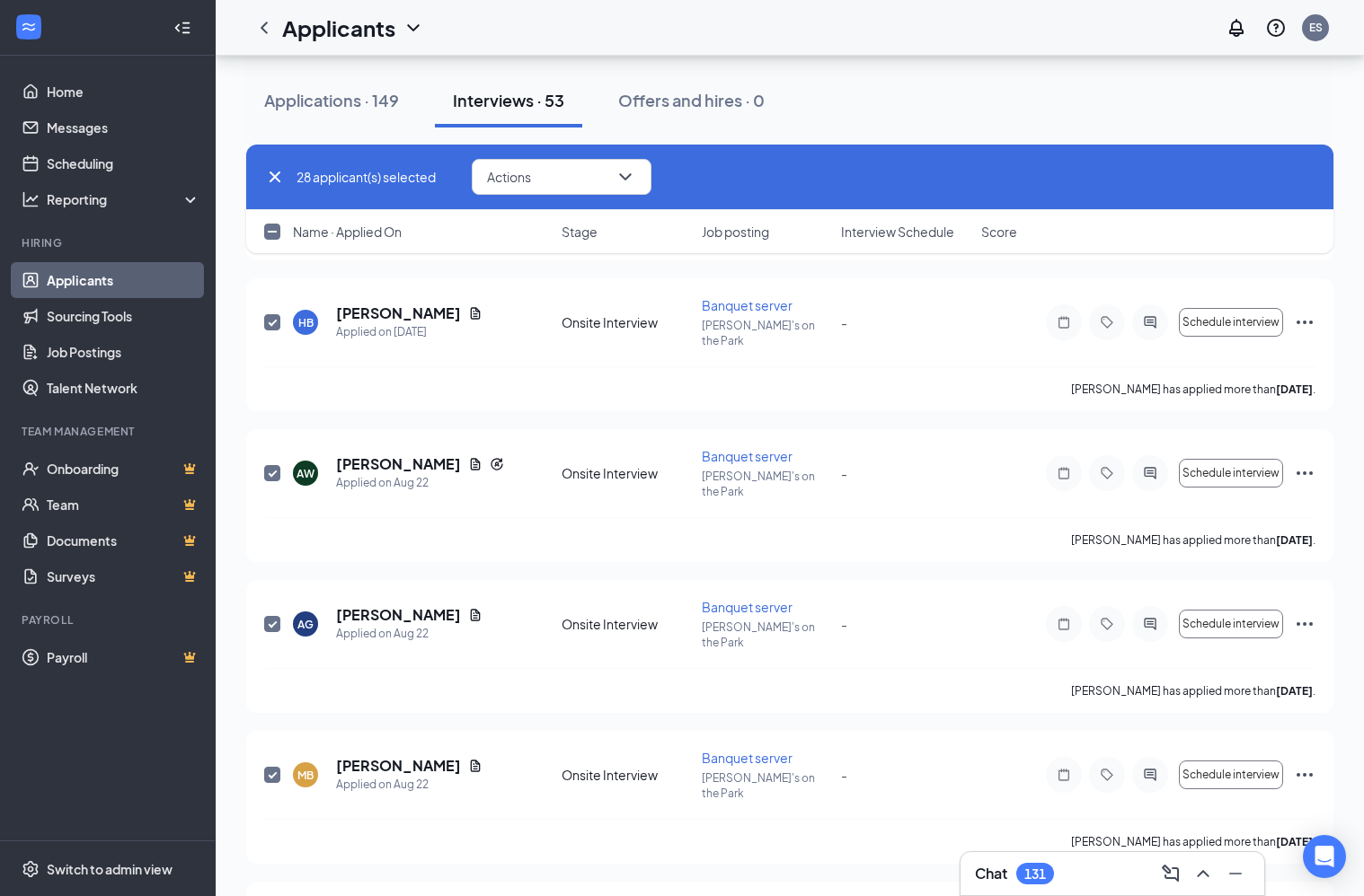
scroll to position [4101, 0]
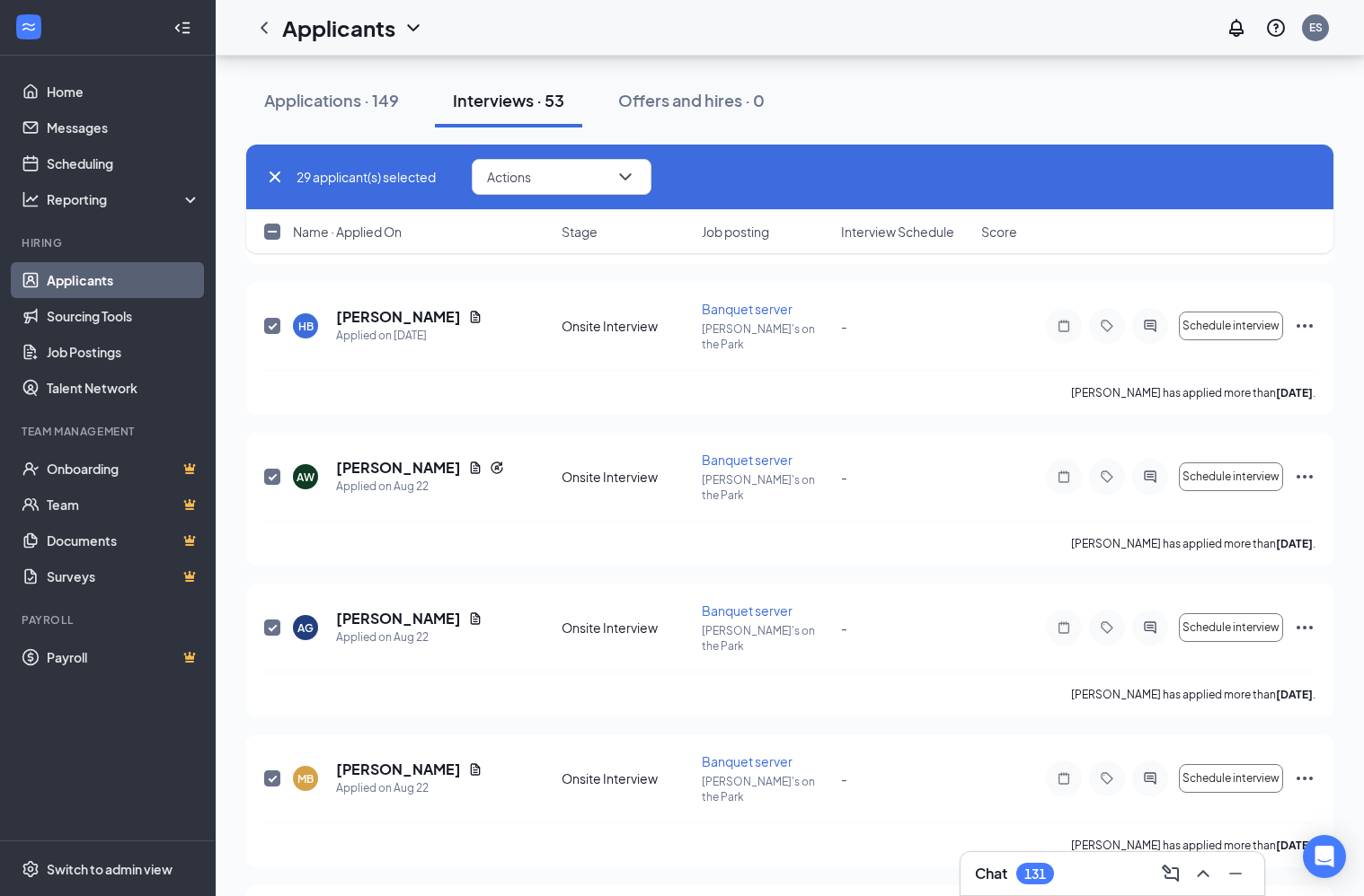
checkbox input "true"
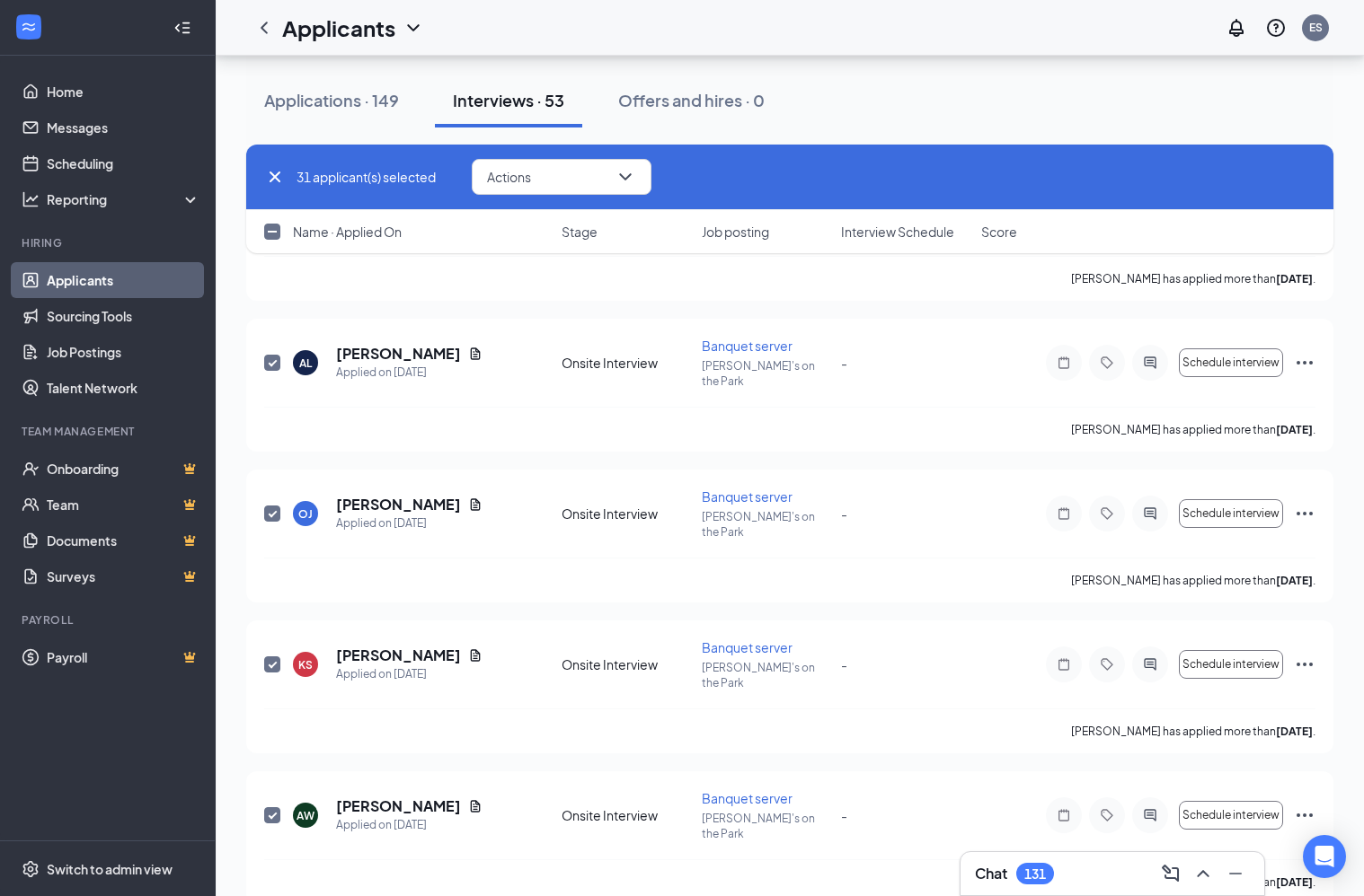
scroll to position [4666, 0]
checkbox input "true"
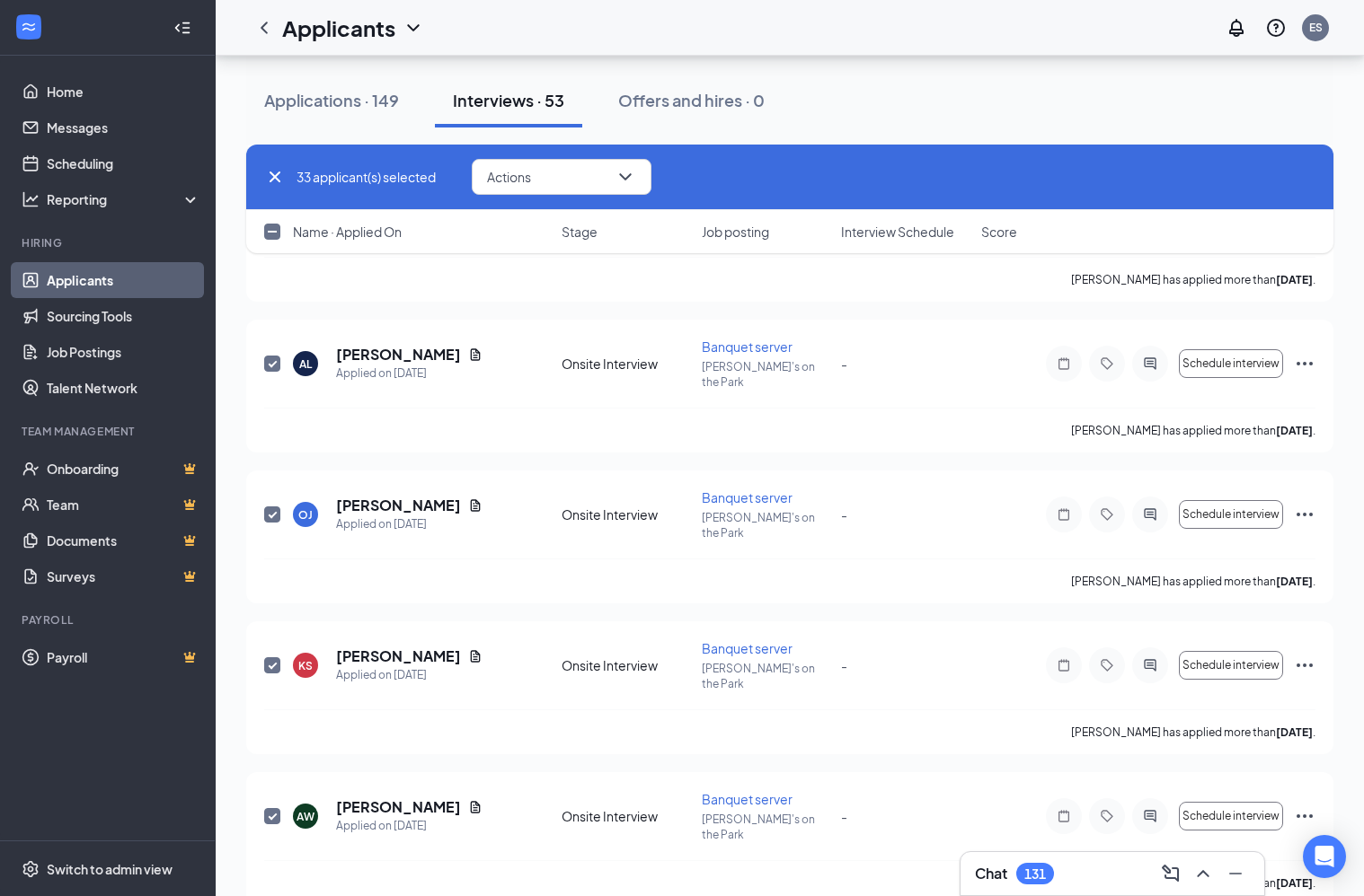
checkbox input "true"
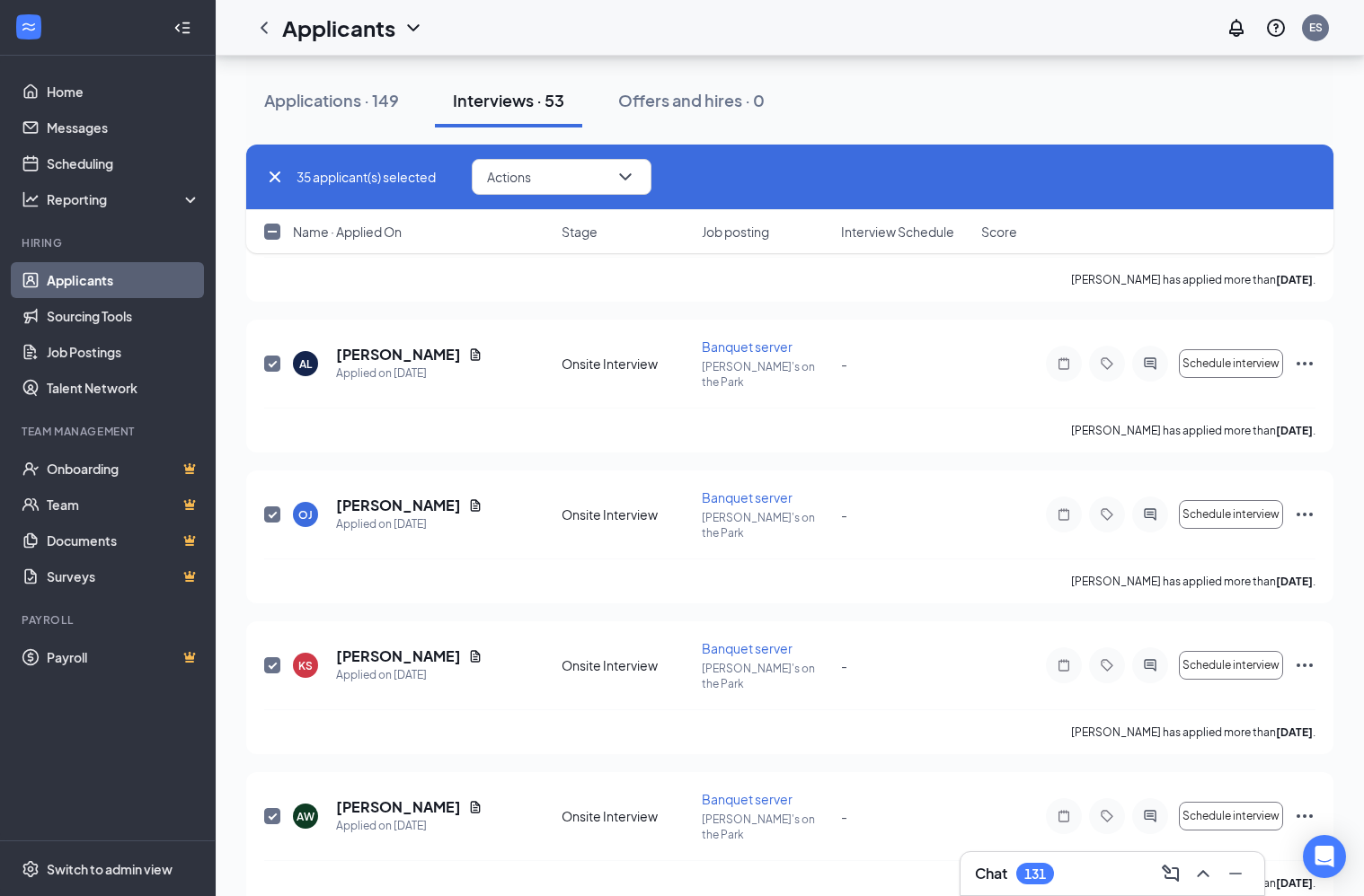
checkbox input "true"
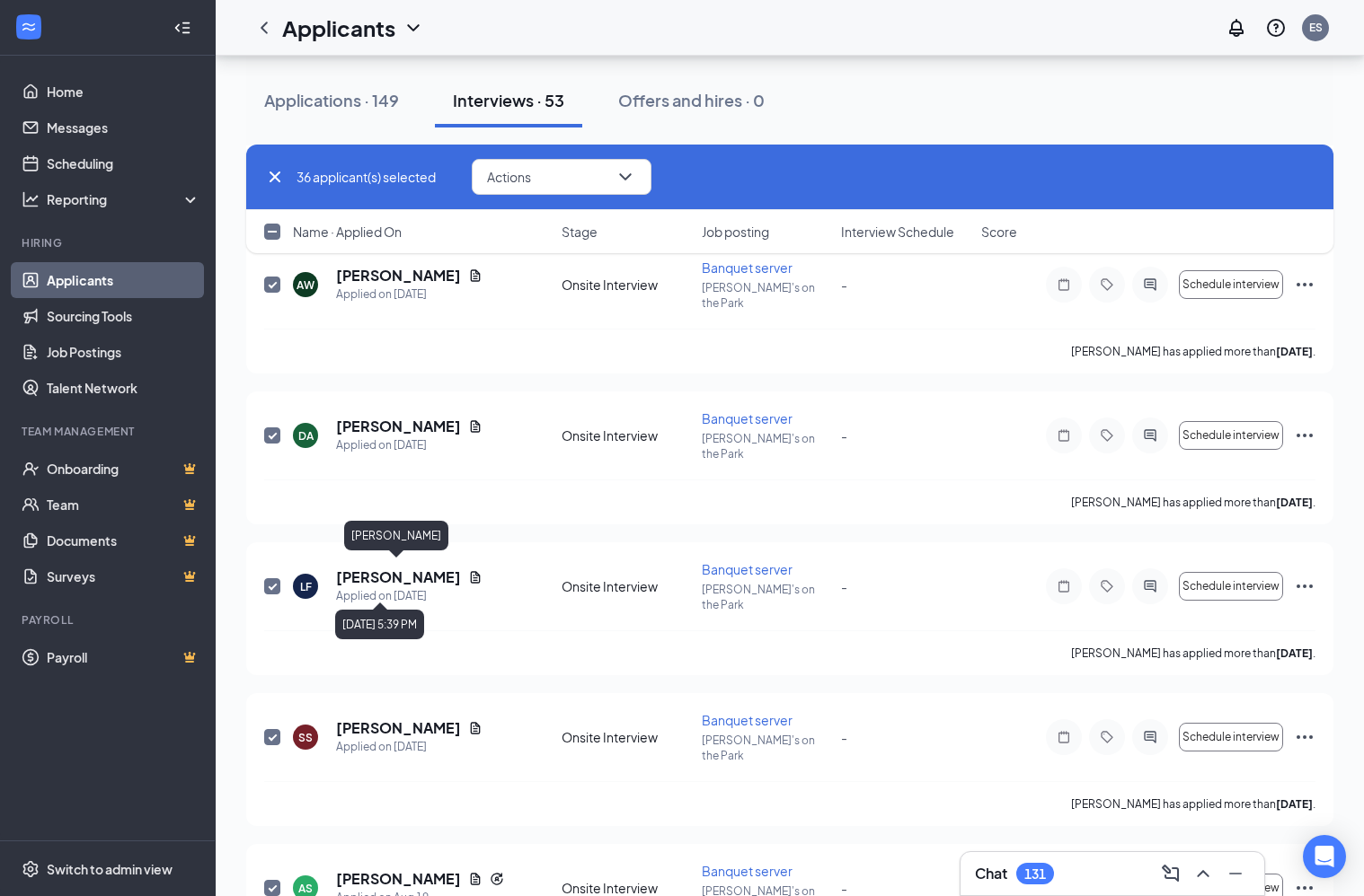
scroll to position [5244, 0]
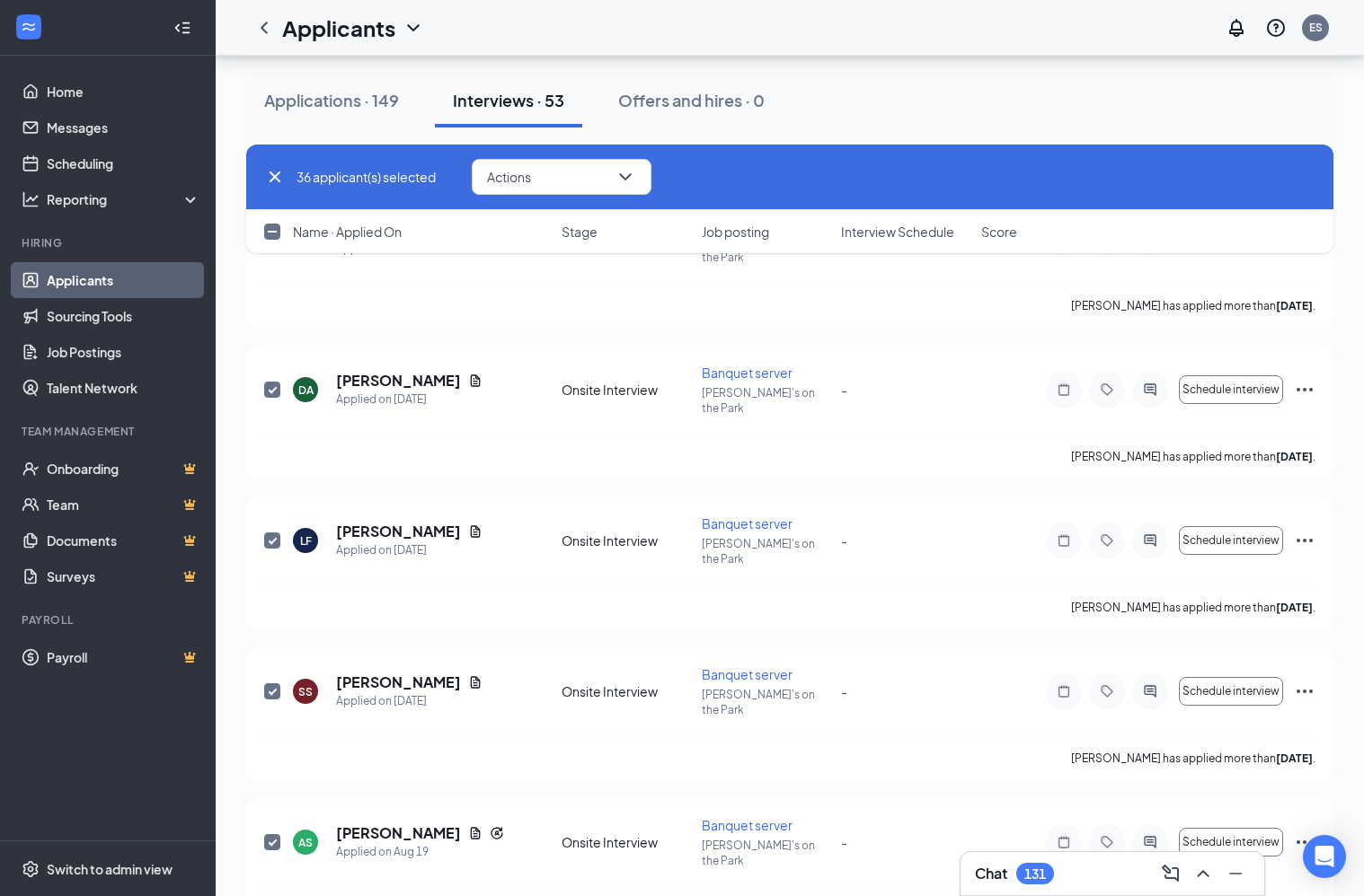
checkbox input "true"
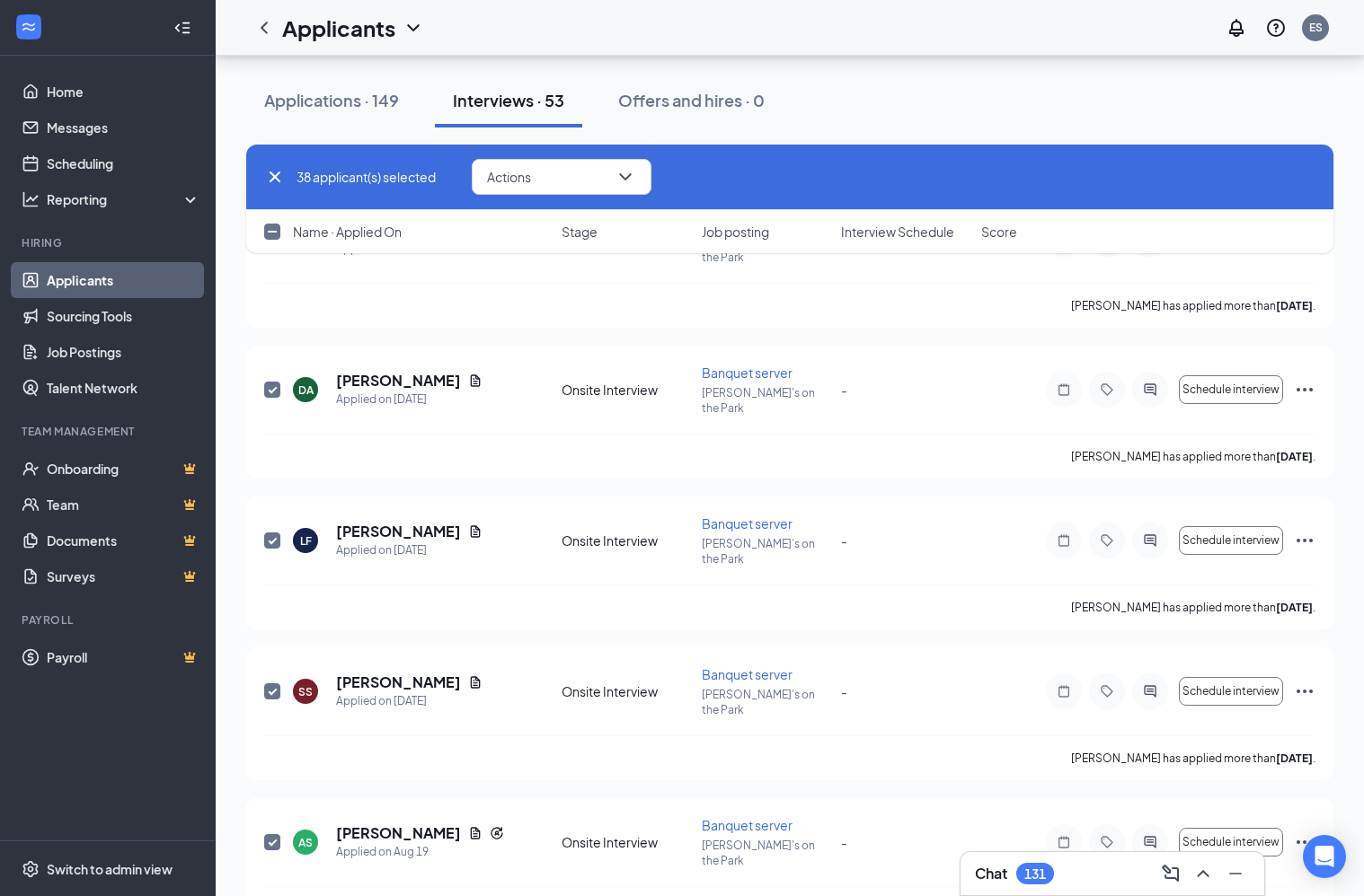
checkbox input "true"
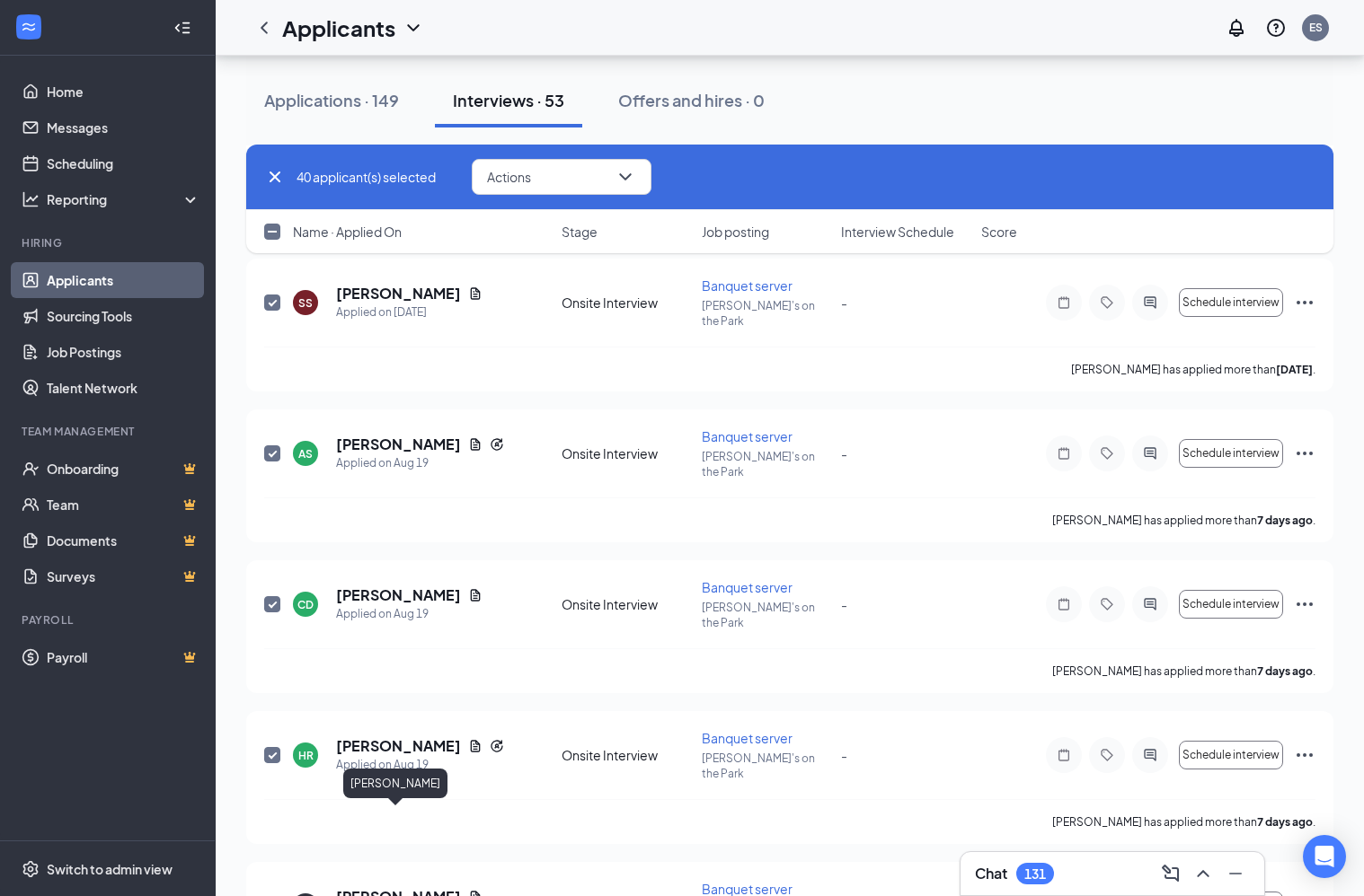
scroll to position [5628, 0]
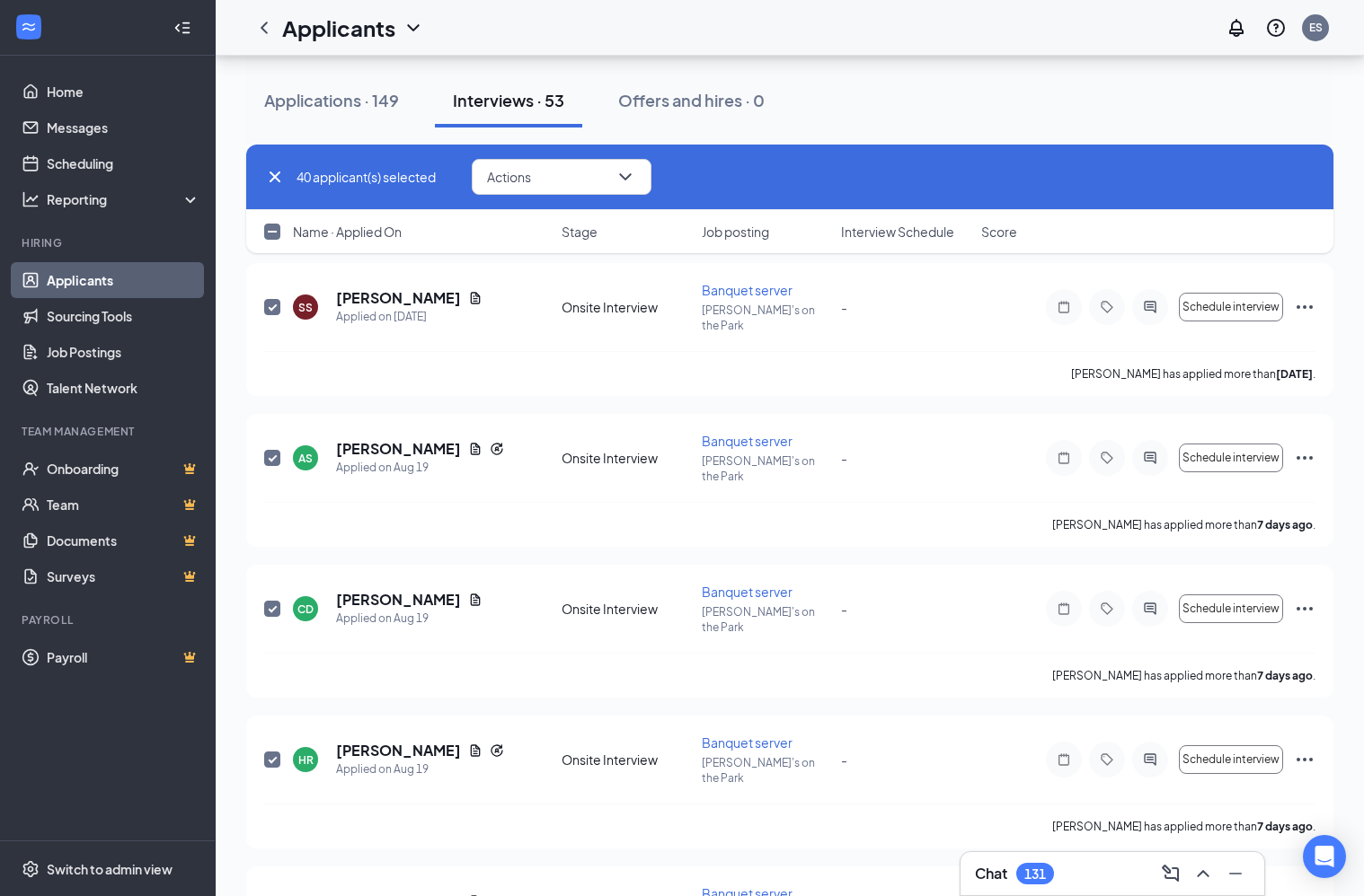
checkbox input "true"
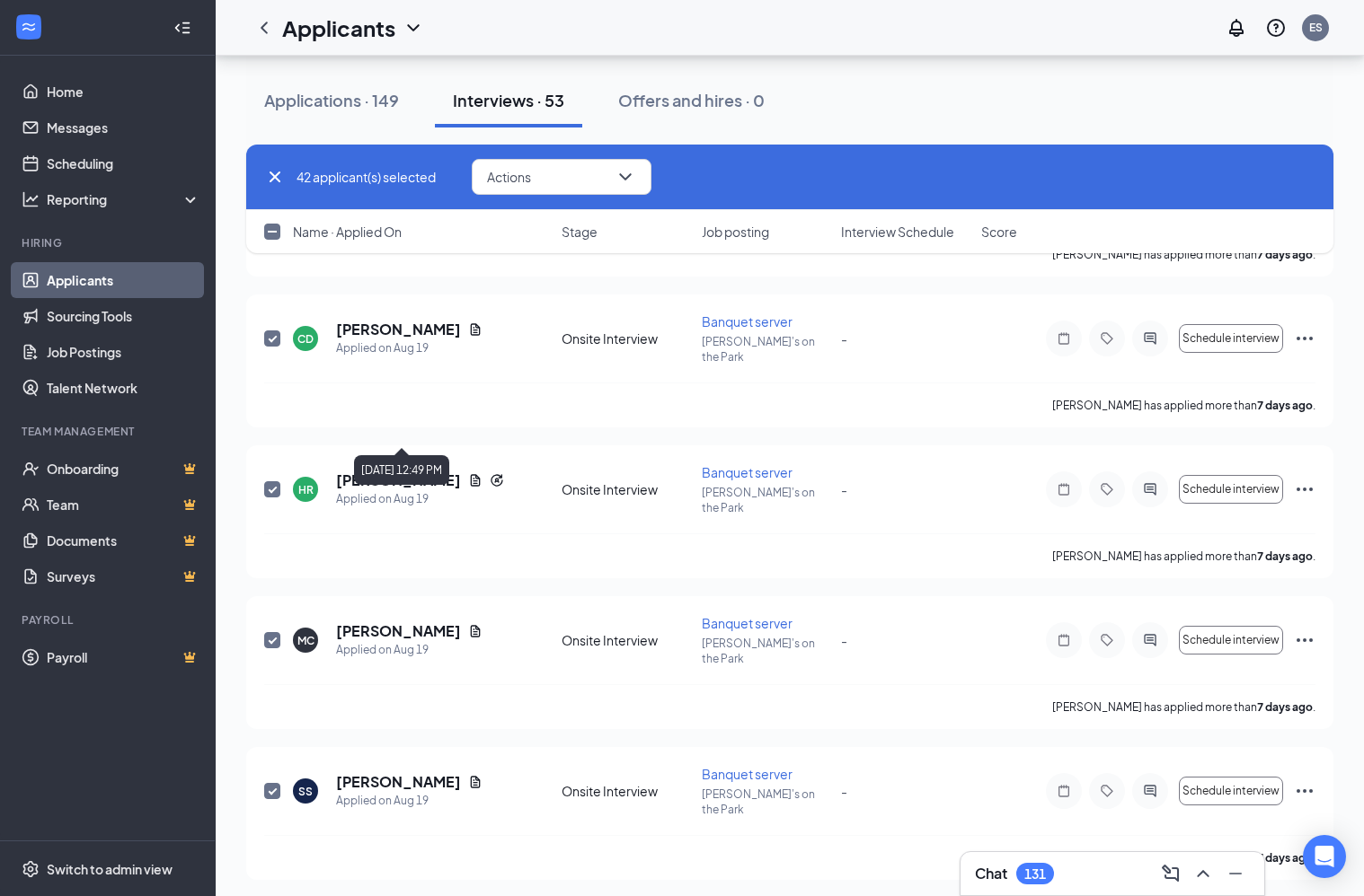
scroll to position [5915, 0]
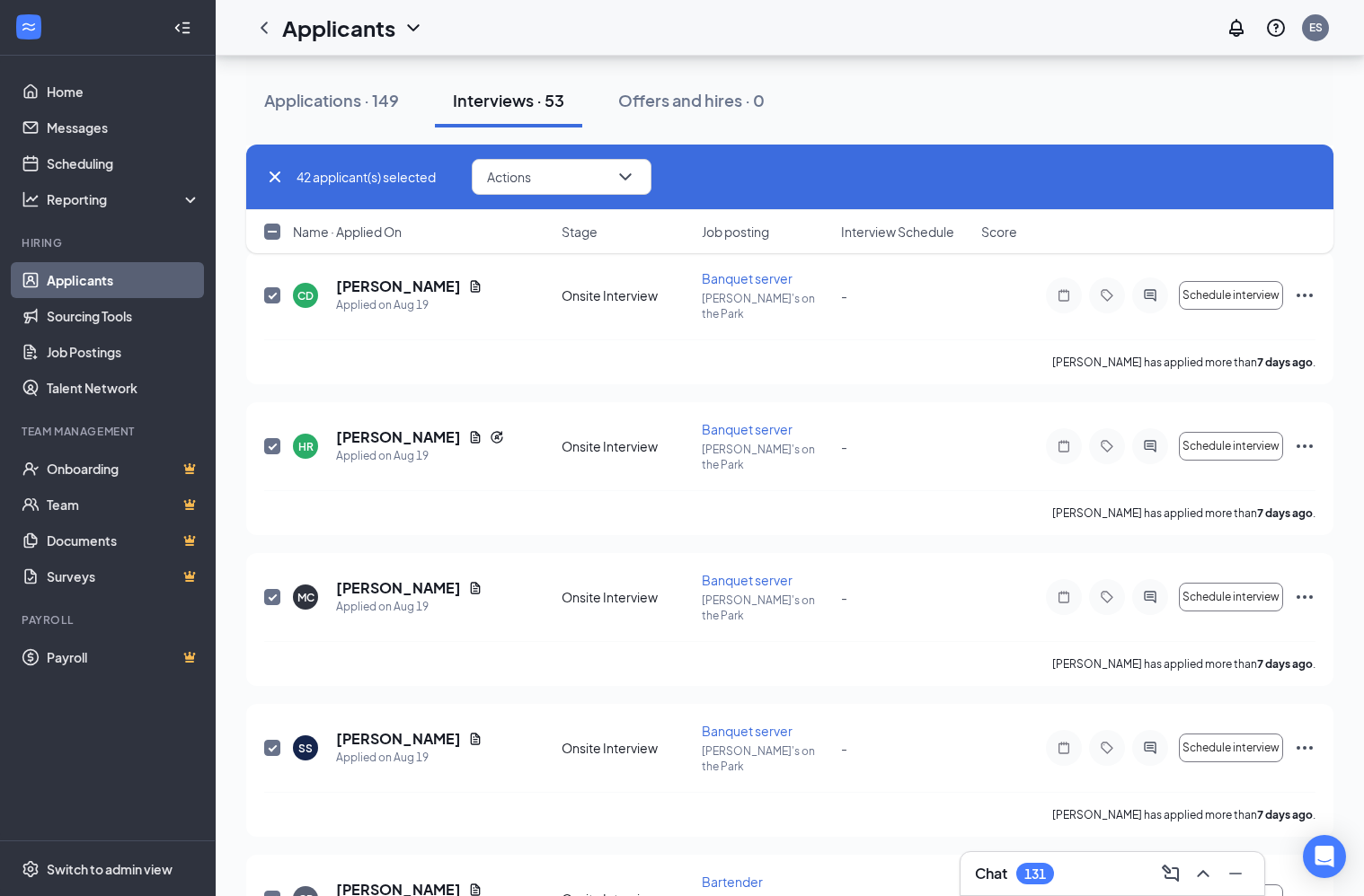
checkbox input "true"
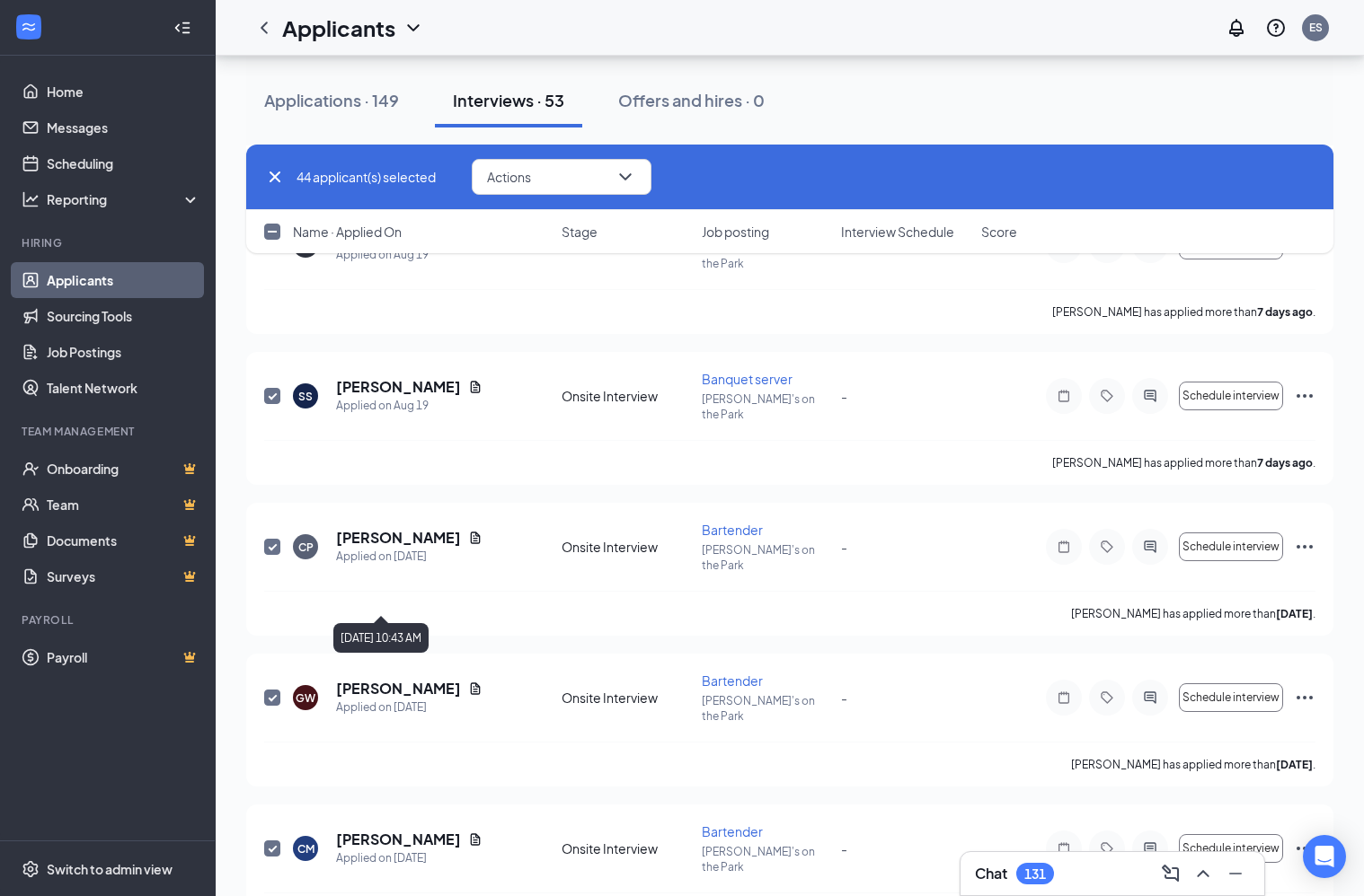
scroll to position [6304, 0]
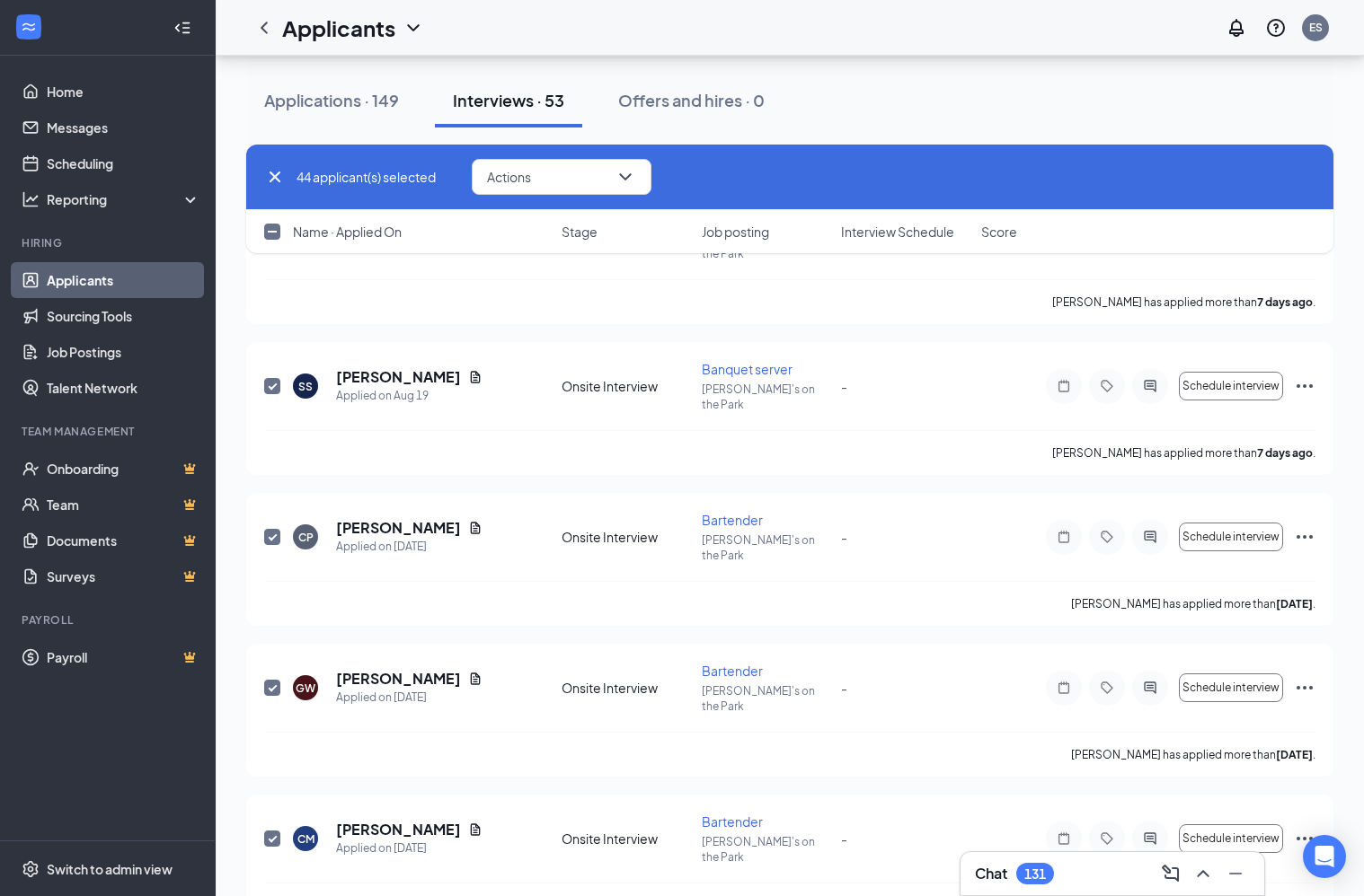
checkbox input "true"
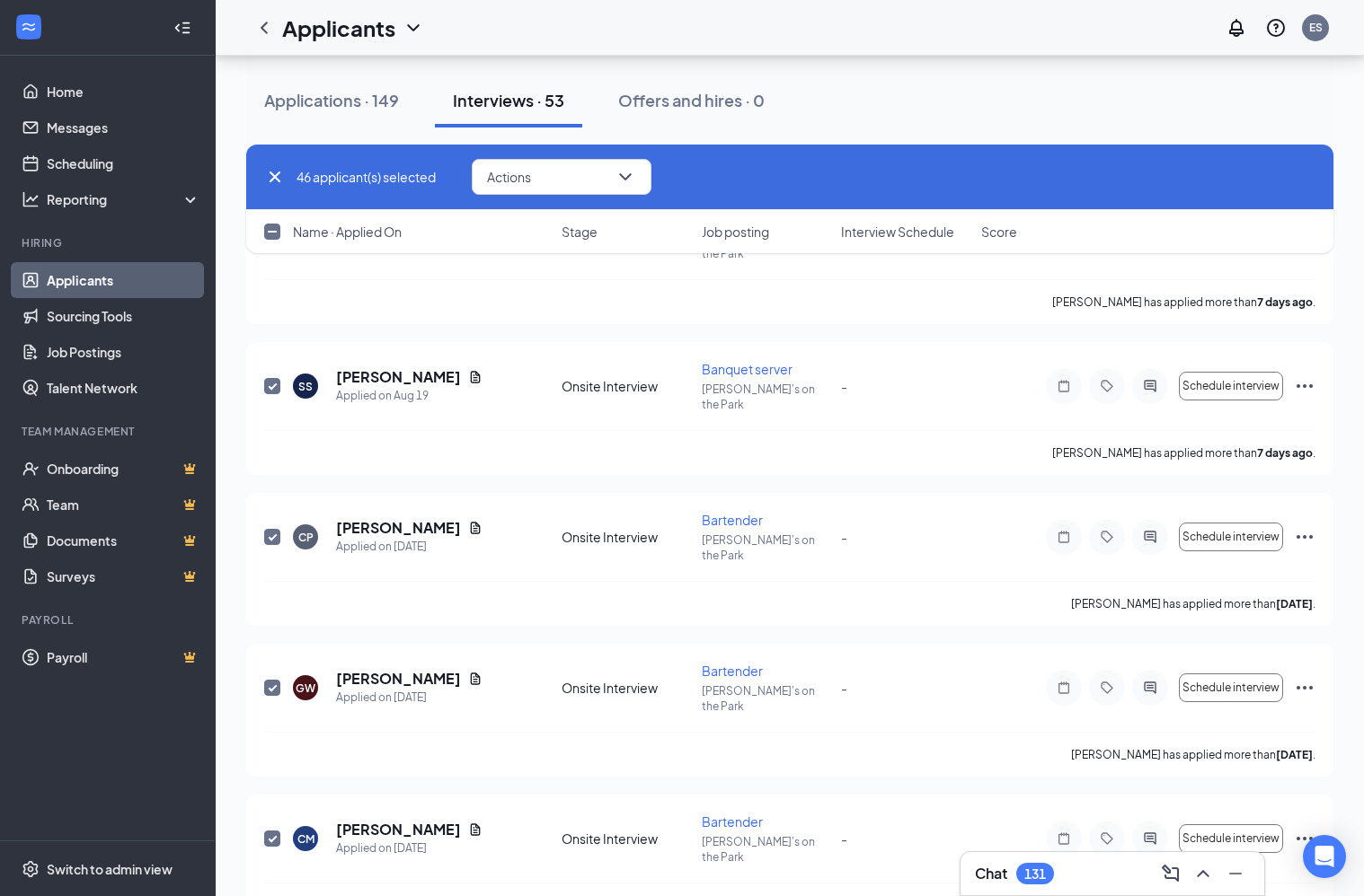
checkbox input "true"
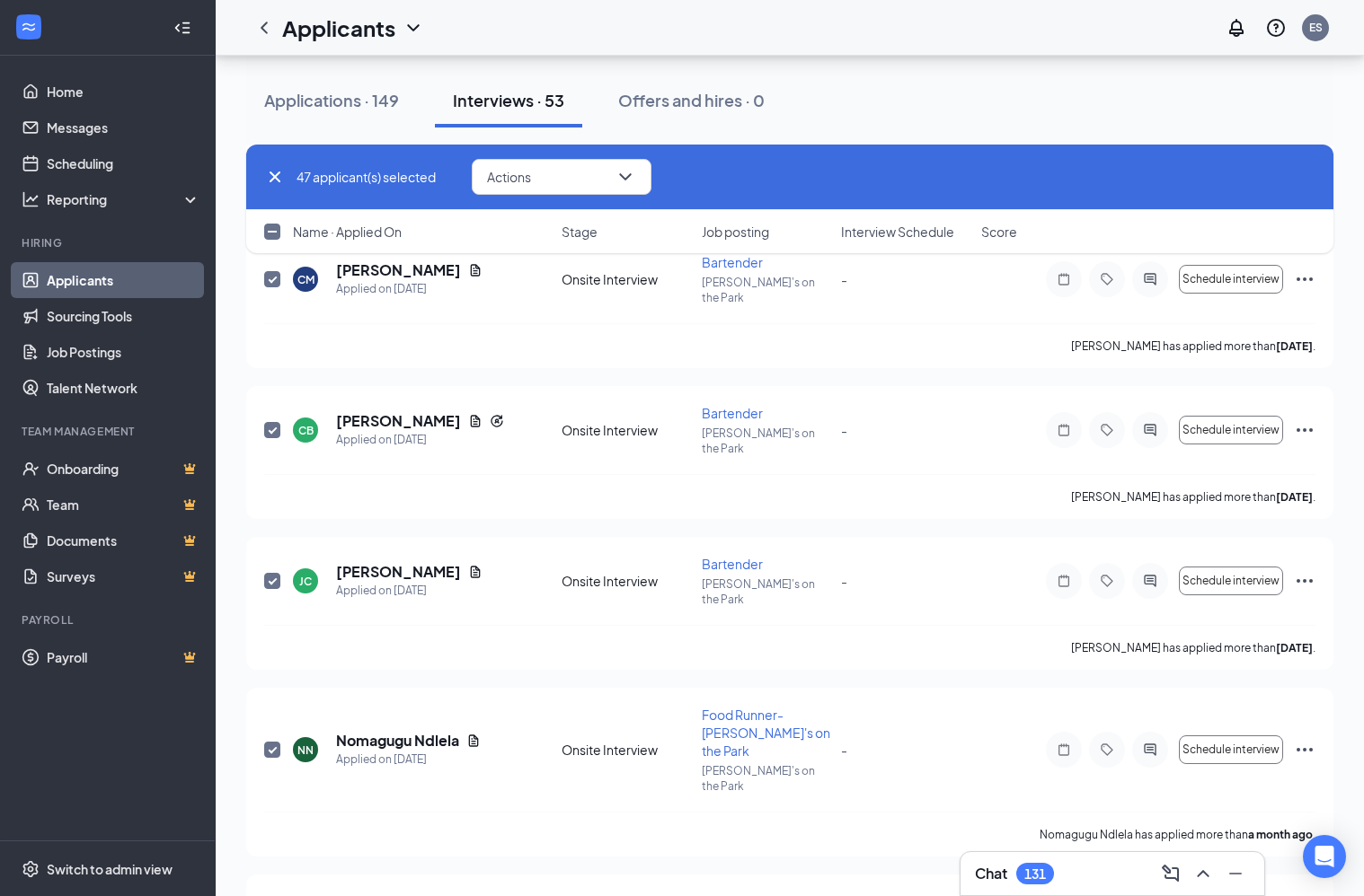
scroll to position [6887, 0]
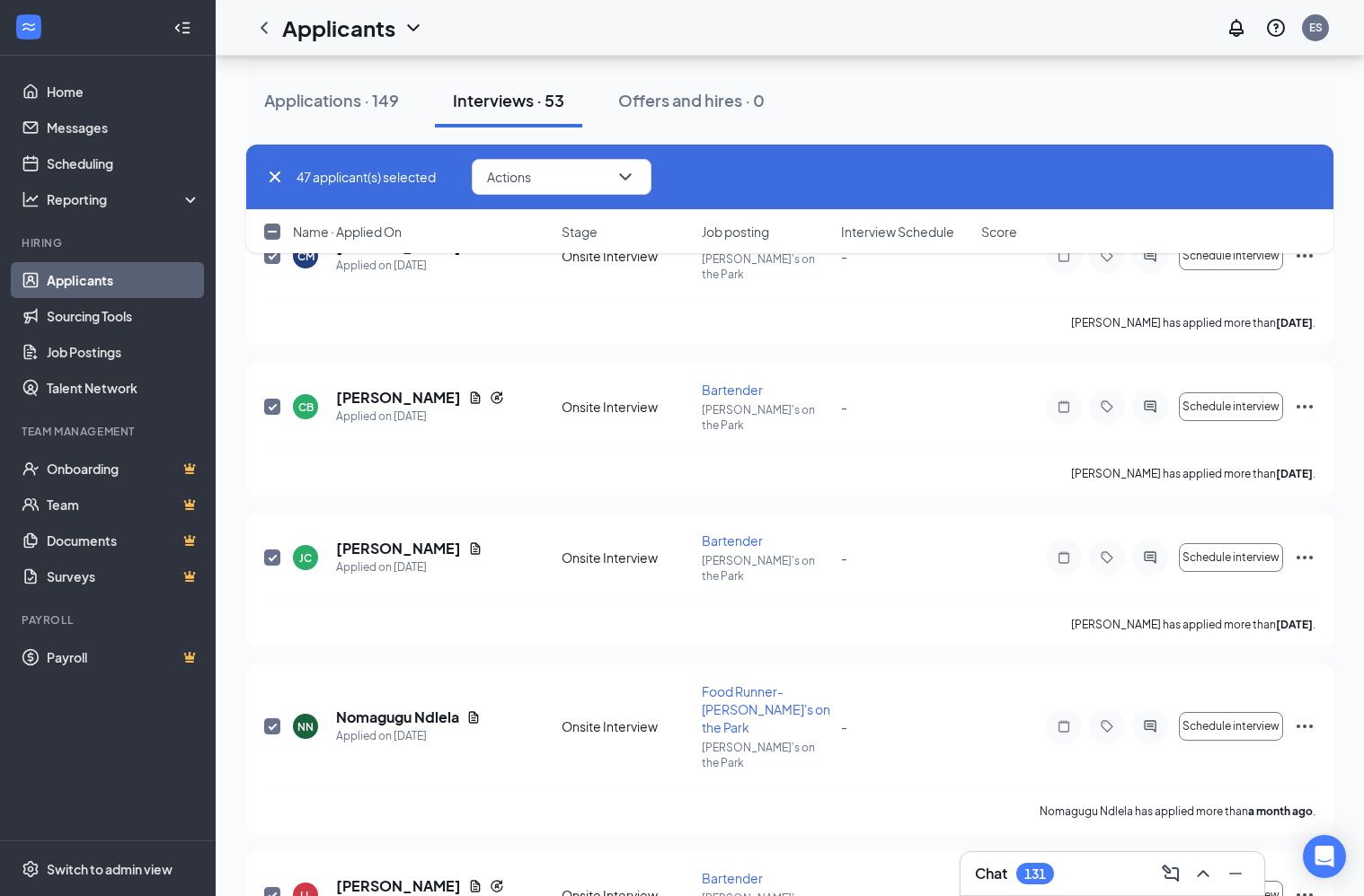
checkbox input "true"
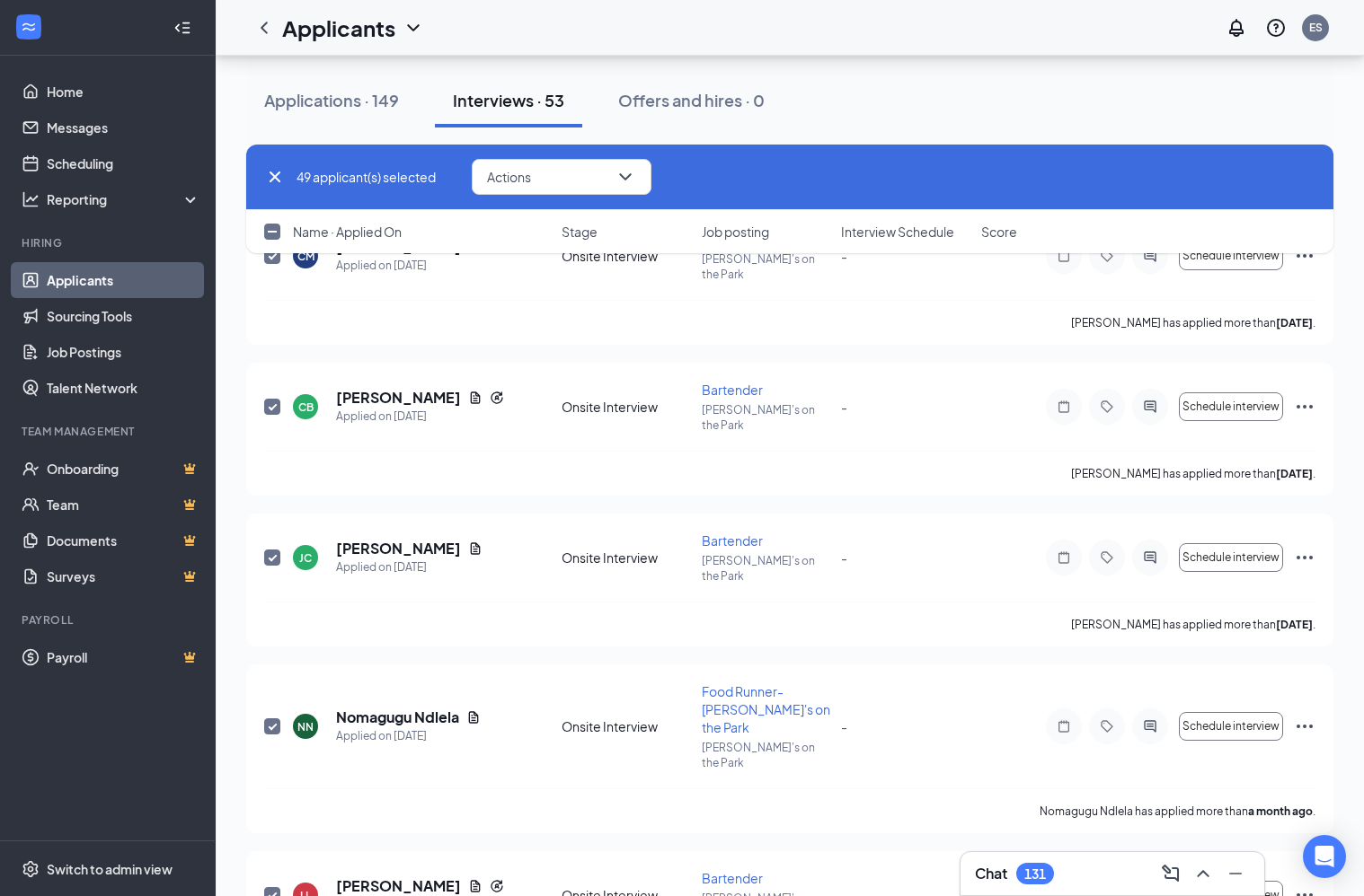
checkbox input "true"
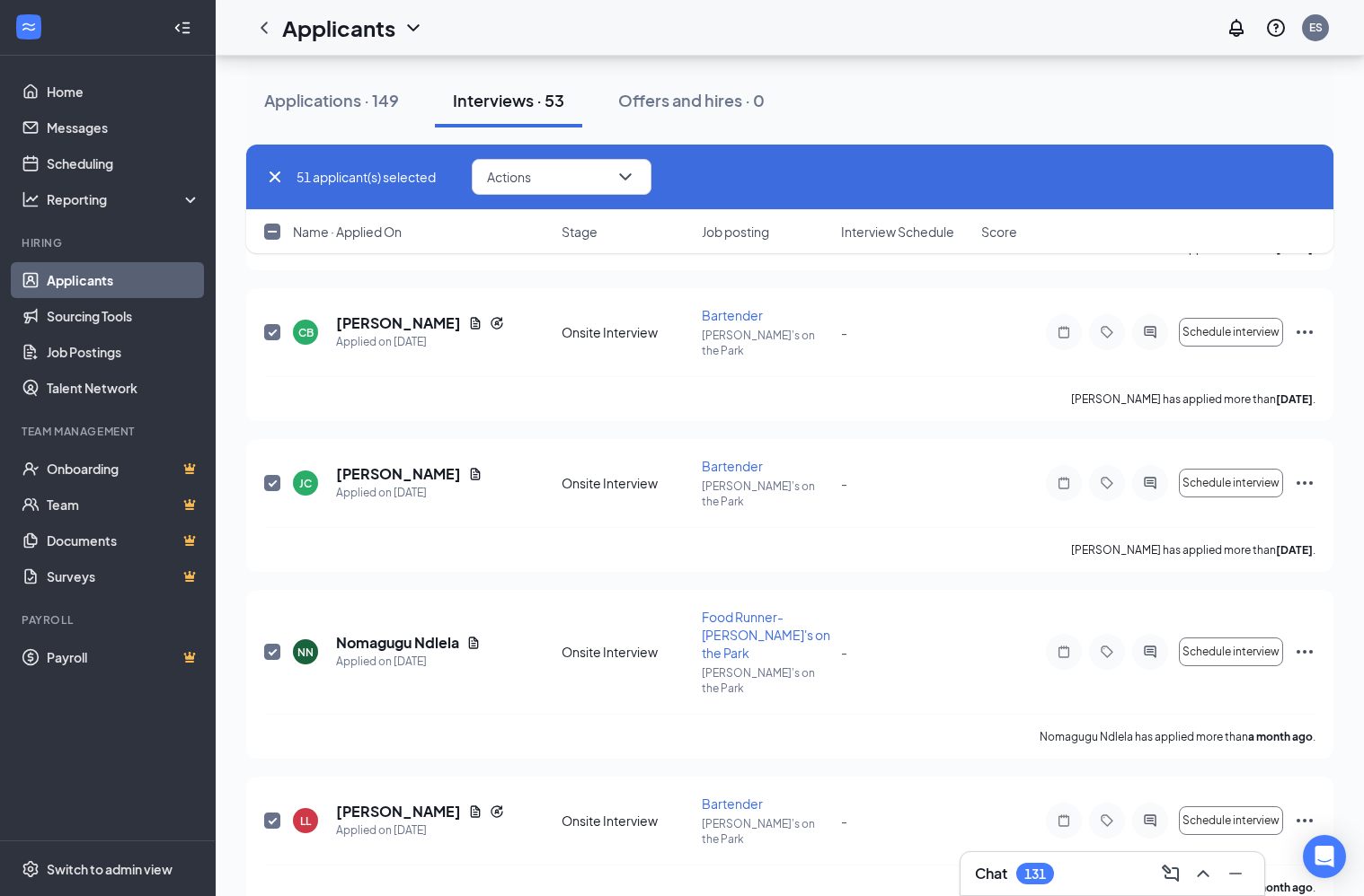
scroll to position [6965, 0]
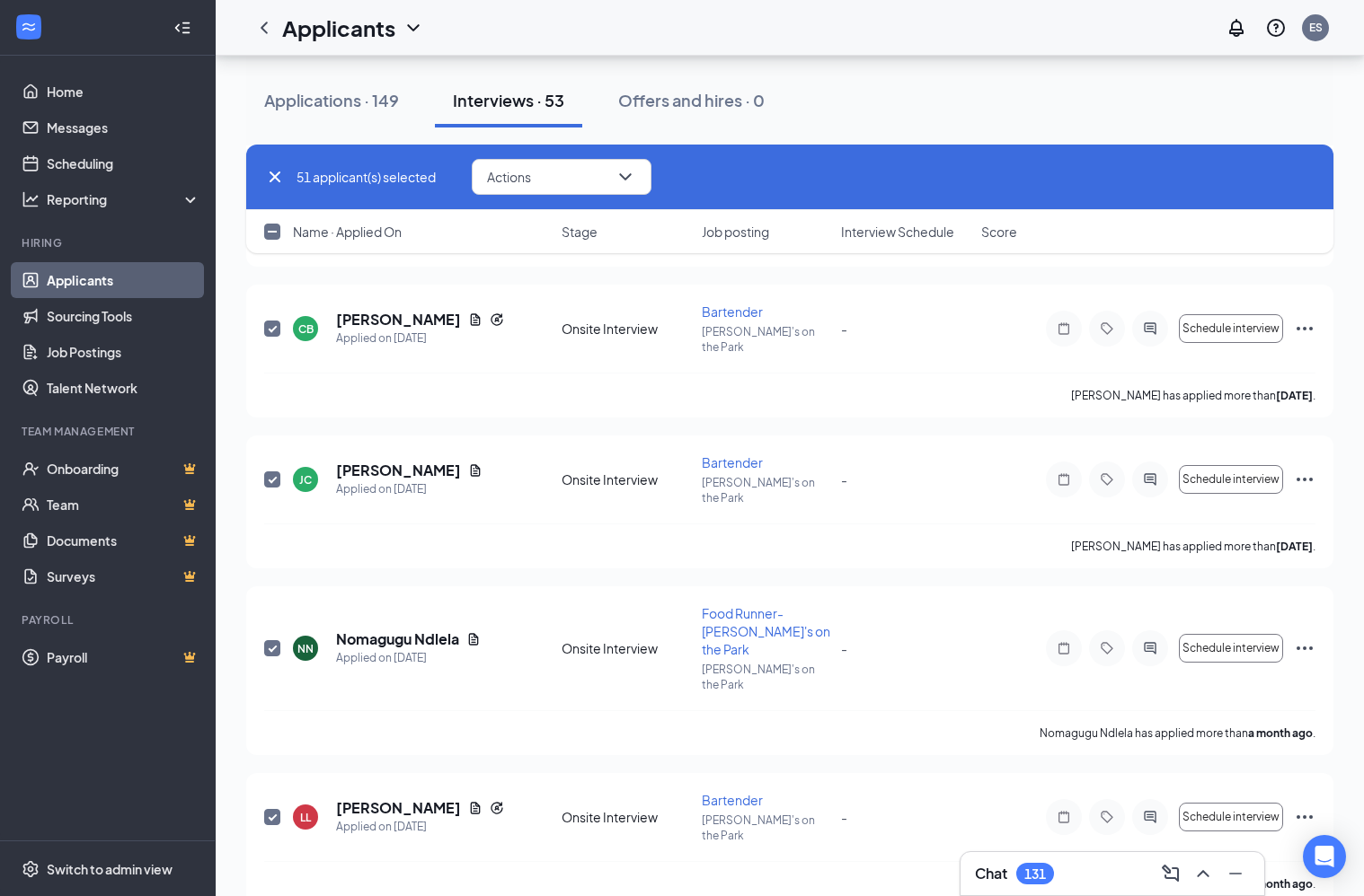
checkbox input "true"
click at [625, 173] on icon "ChevronDown" at bounding box center [625, 177] width 22 height 22
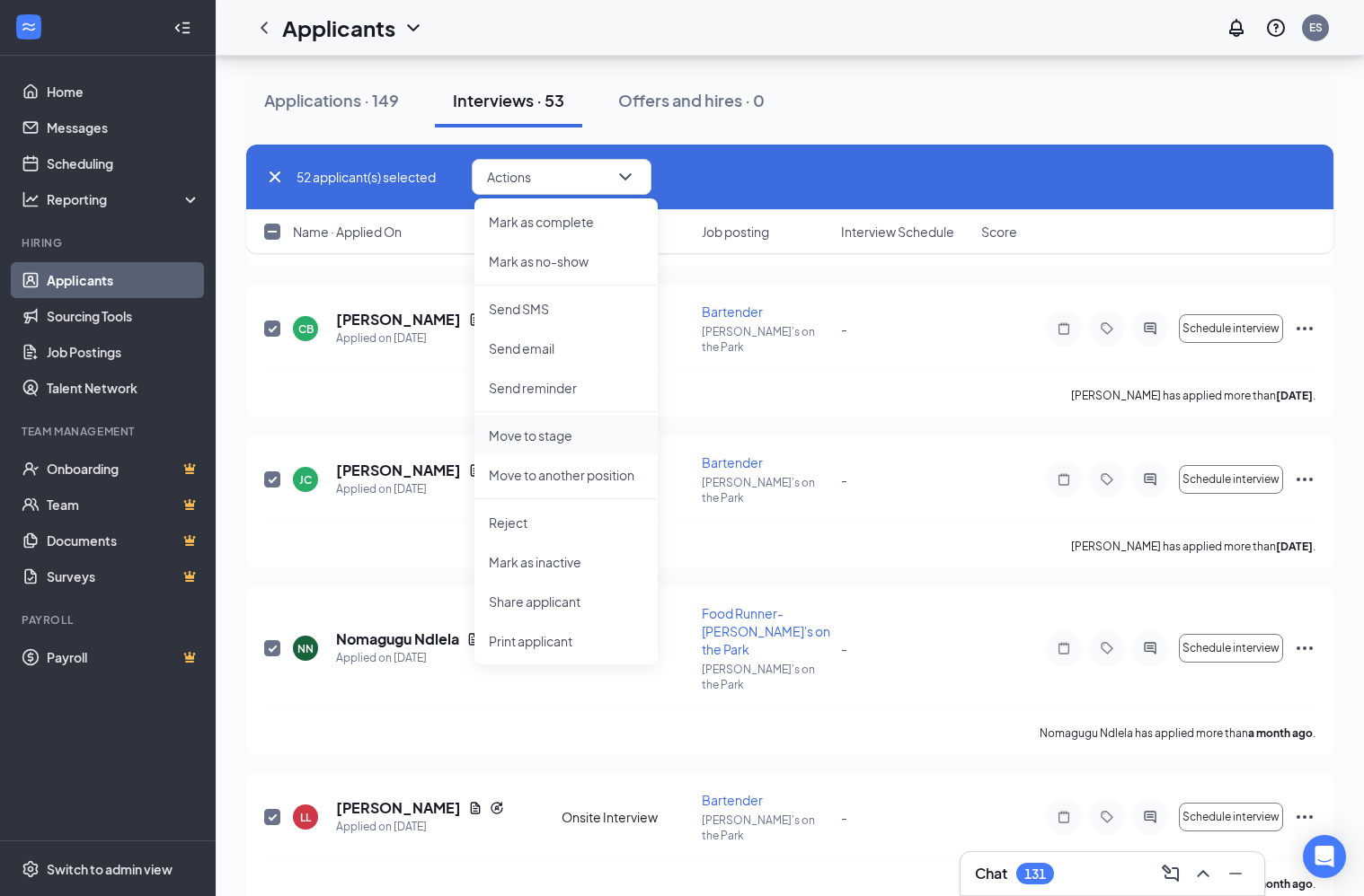
click at [547, 429] on p "Move to stage" at bounding box center [566, 436] width 155 height 18
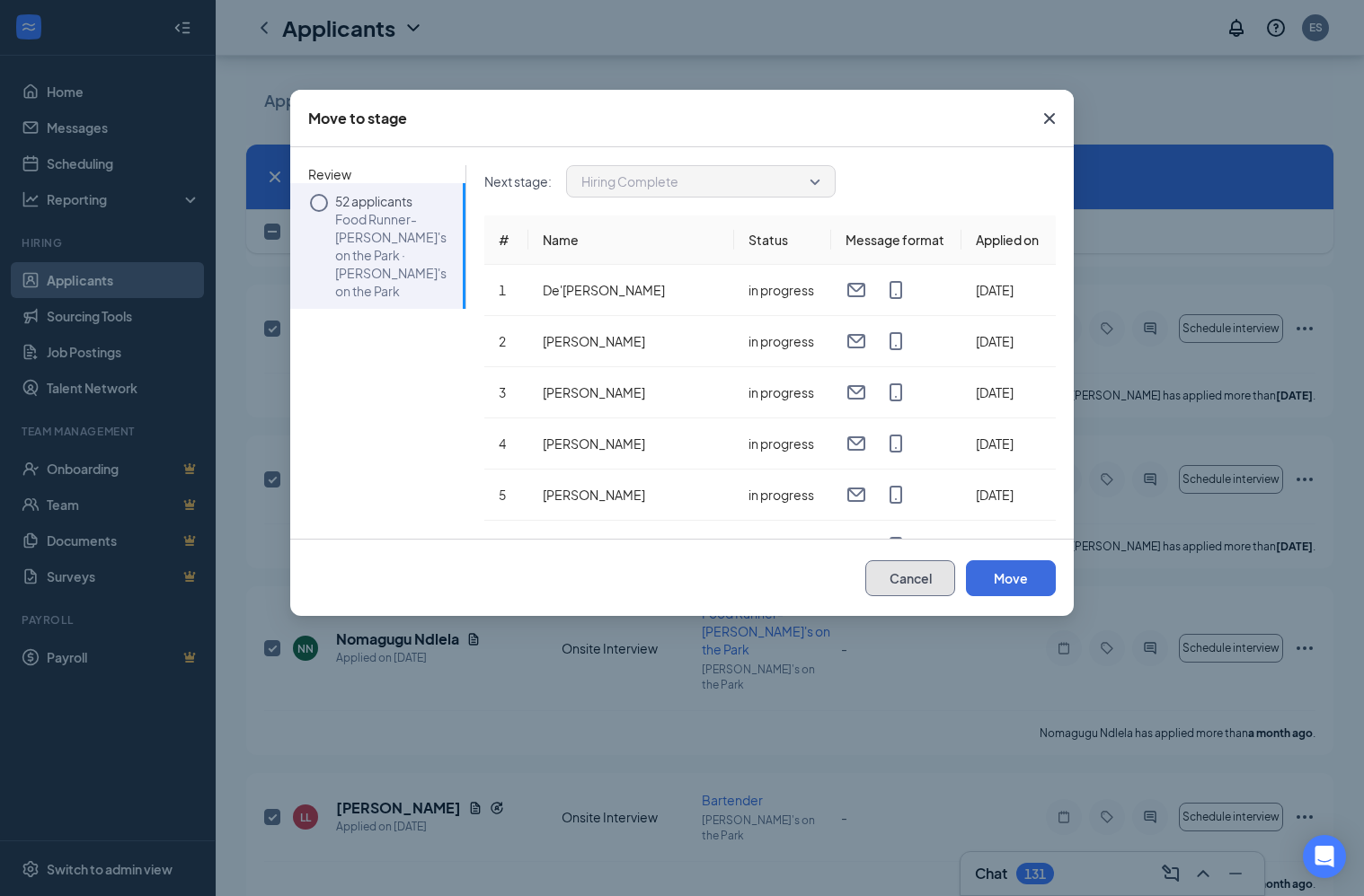
click at [895, 579] on button "Cancel" at bounding box center [910, 578] width 90 height 35
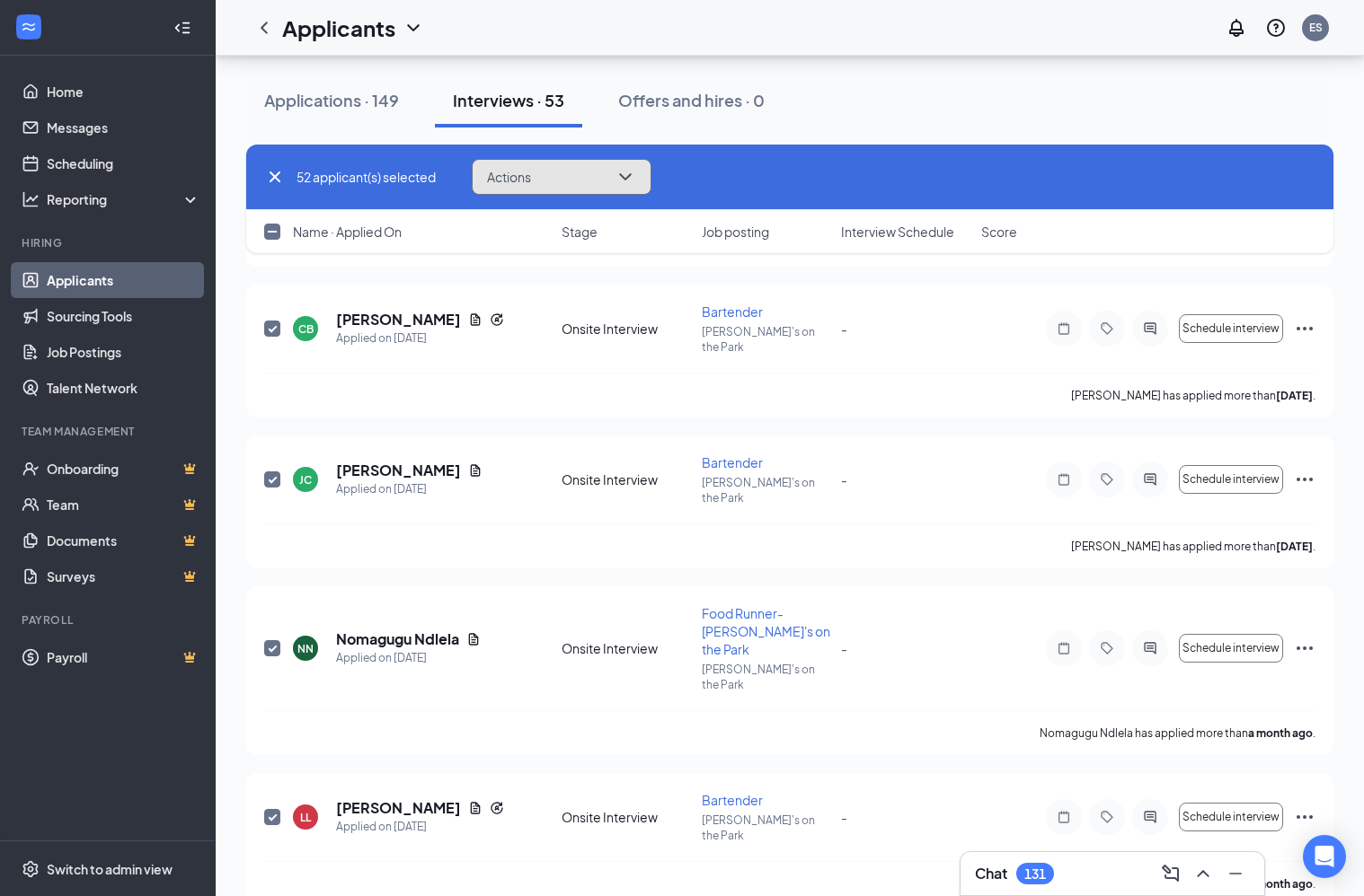
click at [629, 166] on icon "ChevronDown" at bounding box center [625, 177] width 22 height 22
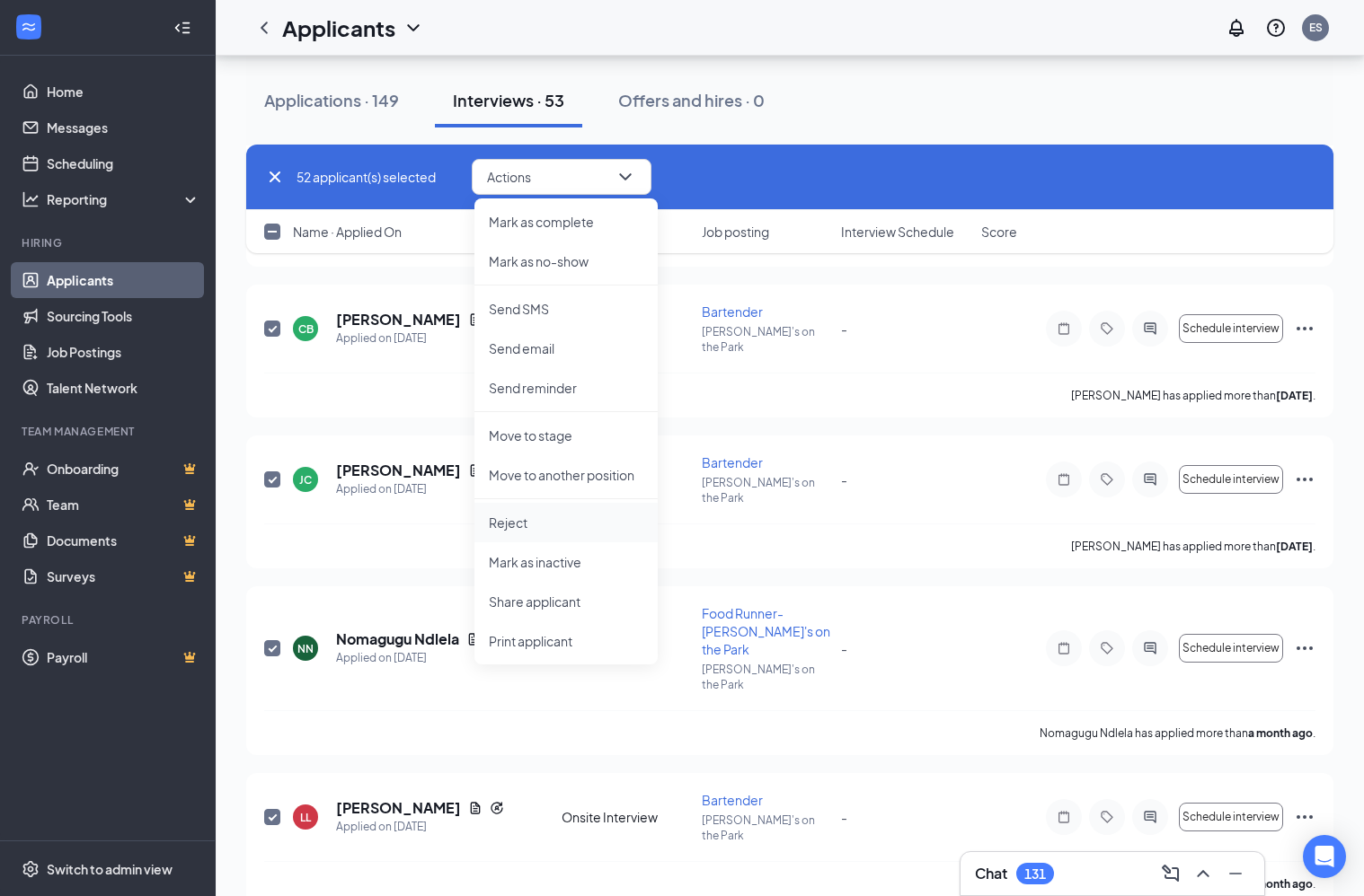
click at [520, 527] on p "Reject" at bounding box center [566, 523] width 155 height 18
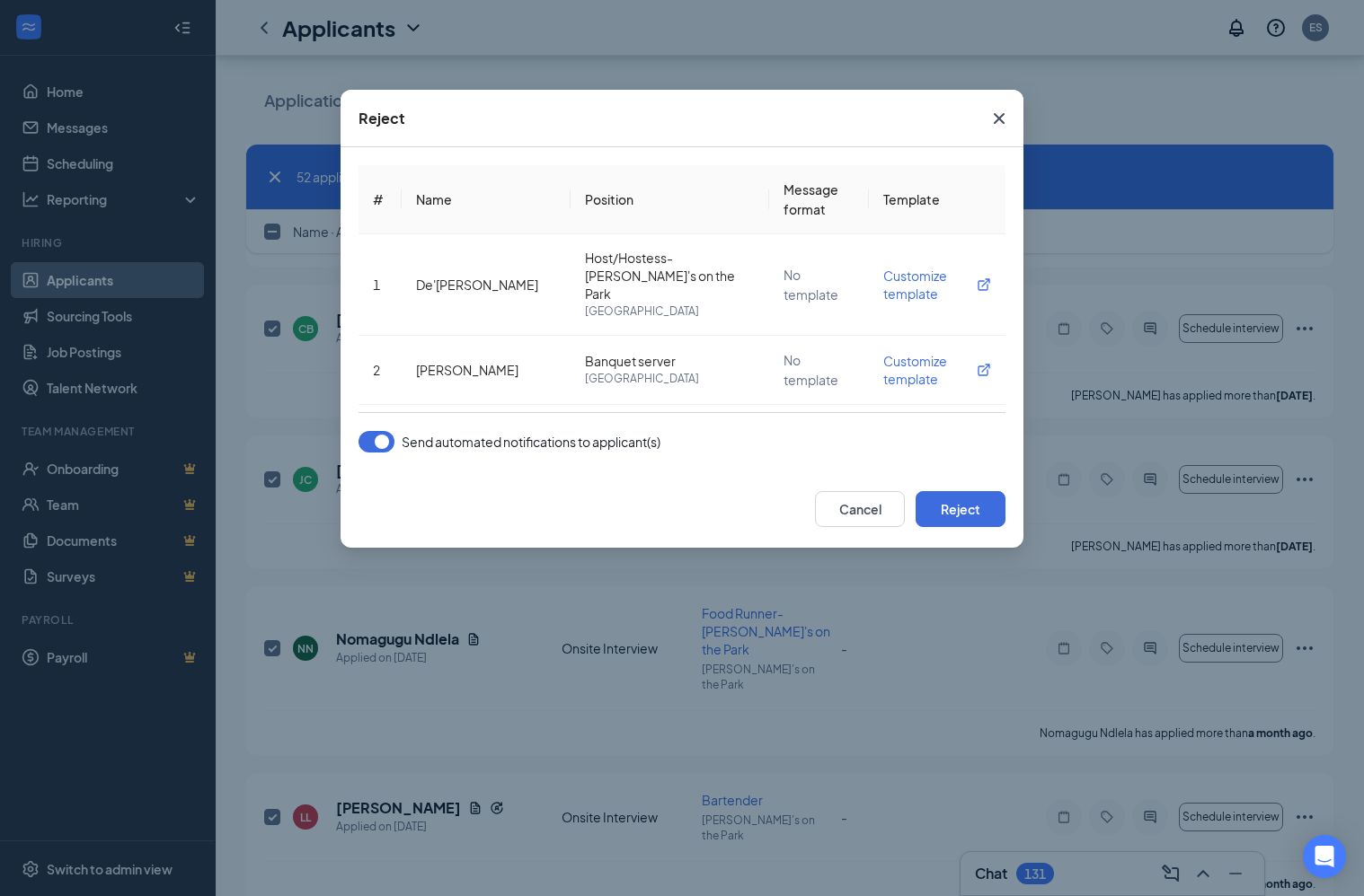
click at [381, 447] on button "button" at bounding box center [376, 442] width 35 height 22
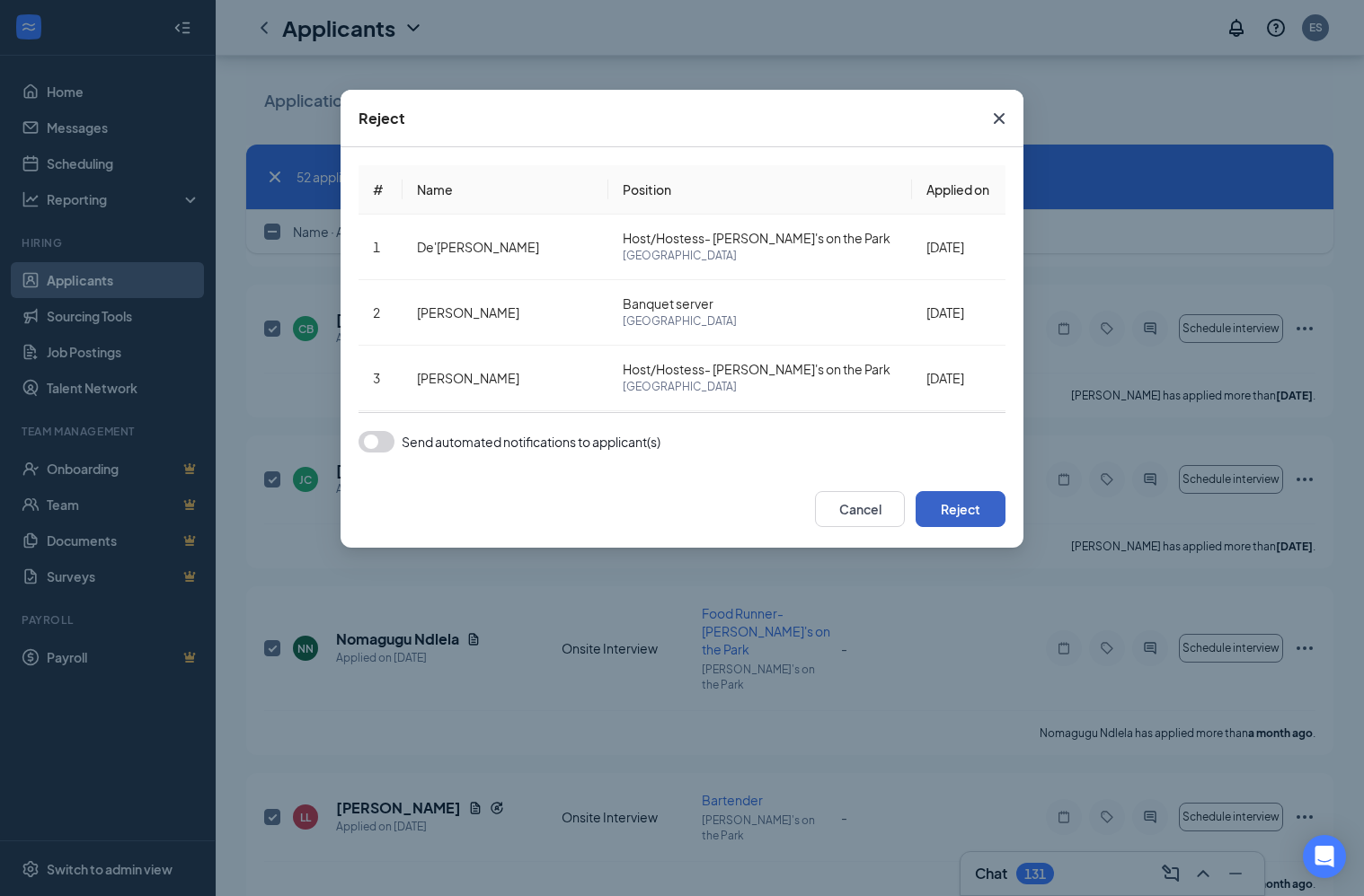
click at [951, 509] on button "Reject" at bounding box center [960, 508] width 90 height 35
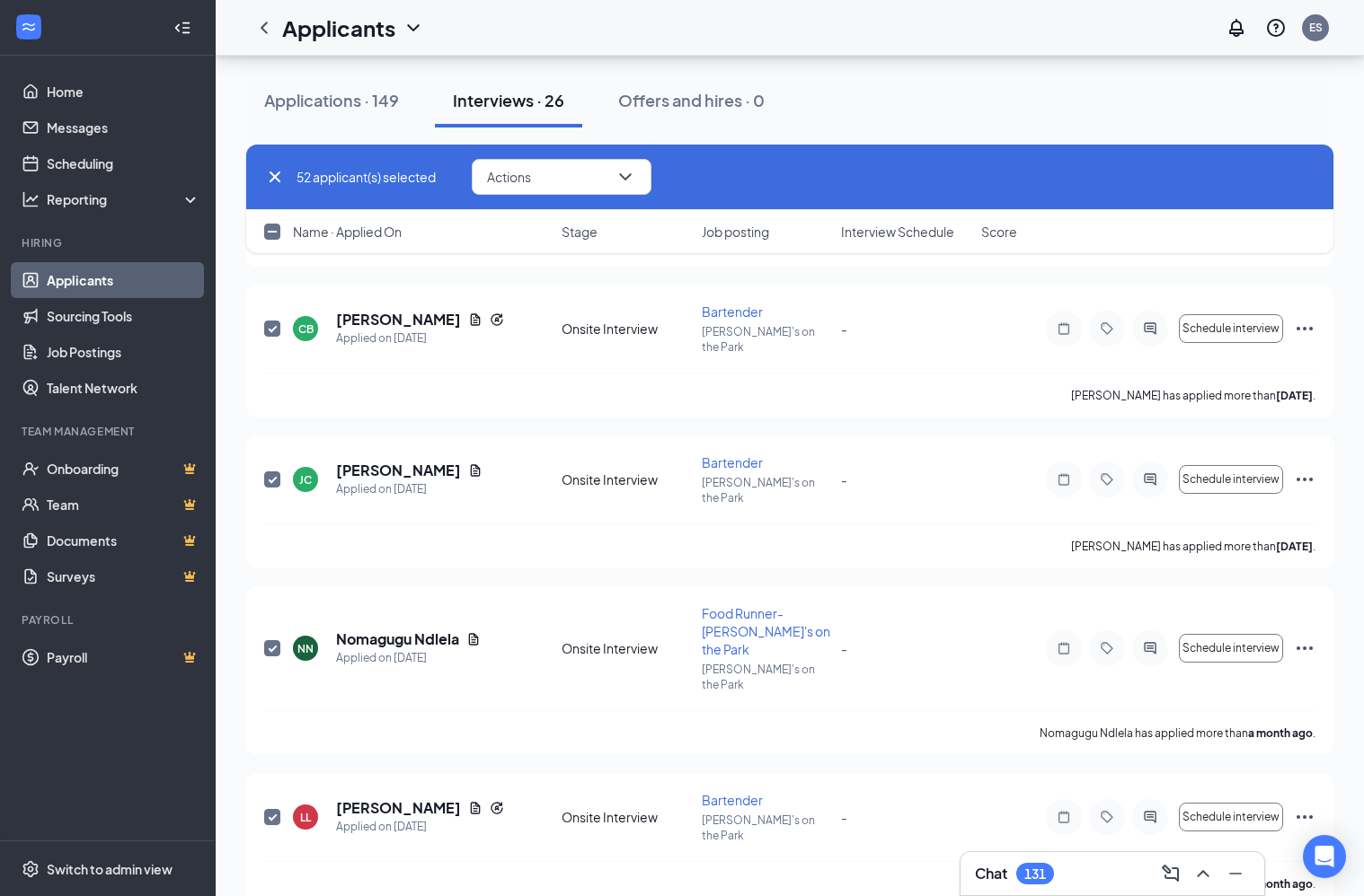
checkbox input "false"
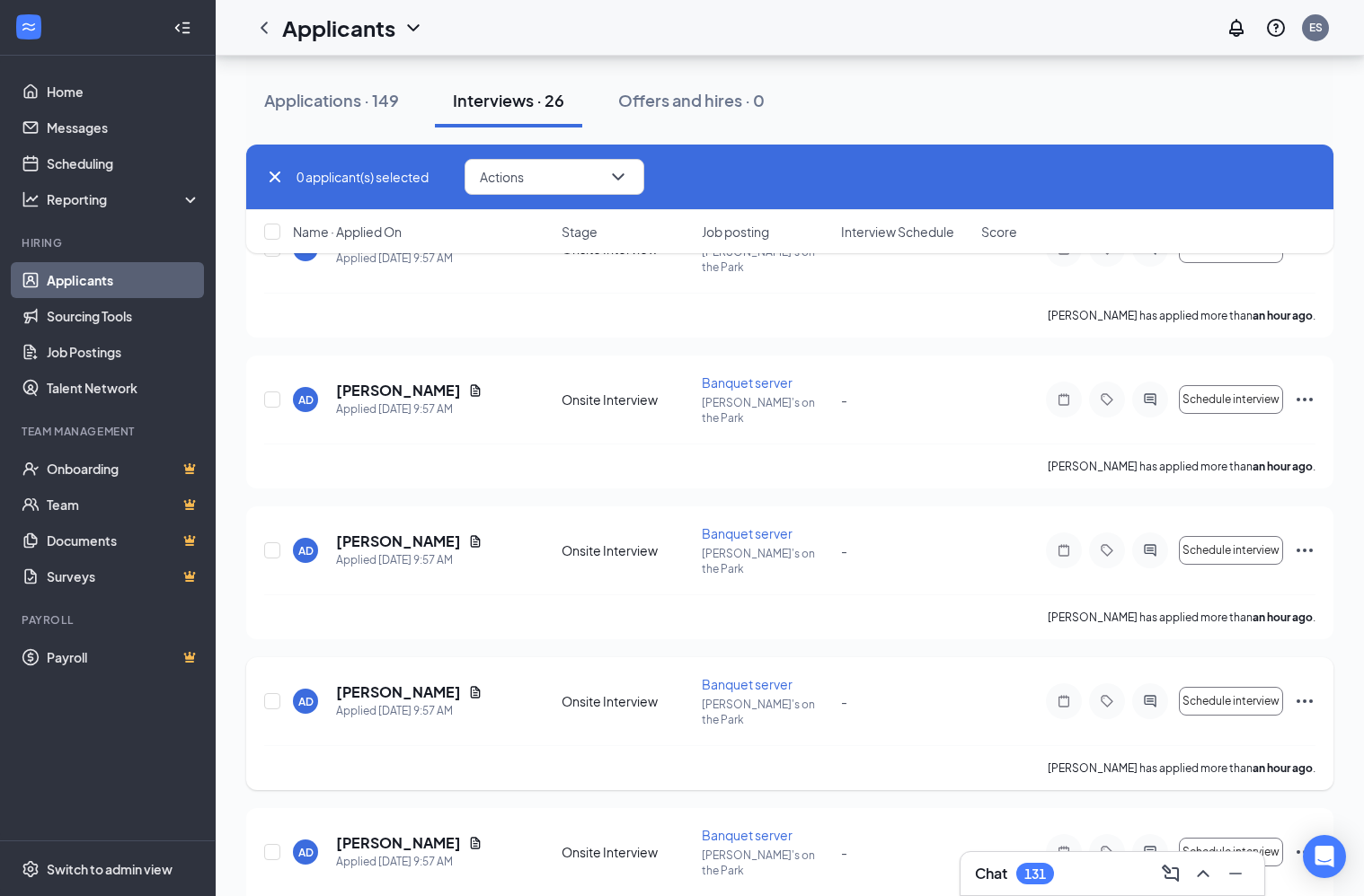
scroll to position [164, 0]
